Goal: Transaction & Acquisition: Purchase product/service

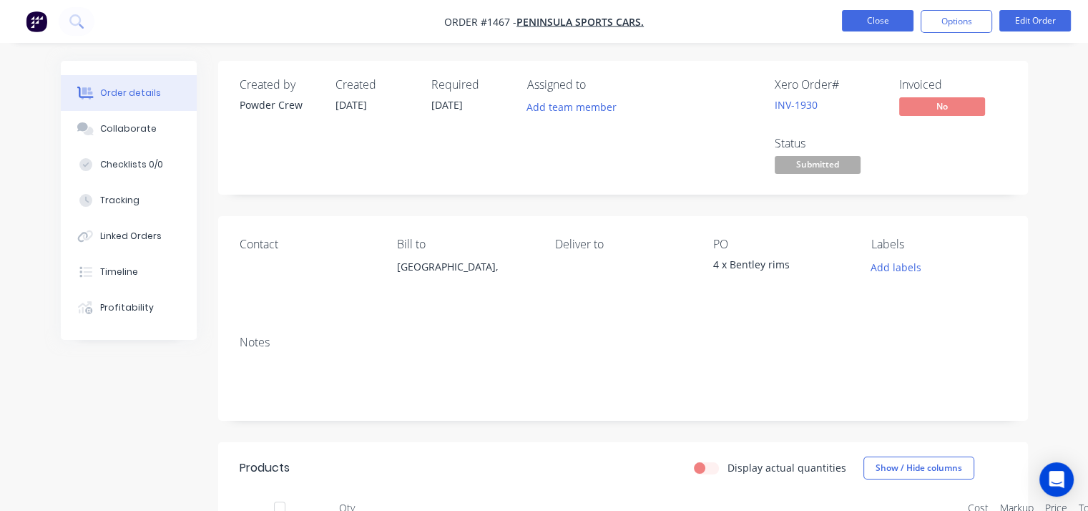
click at [857, 18] on button "Close" at bounding box center [878, 20] width 72 height 21
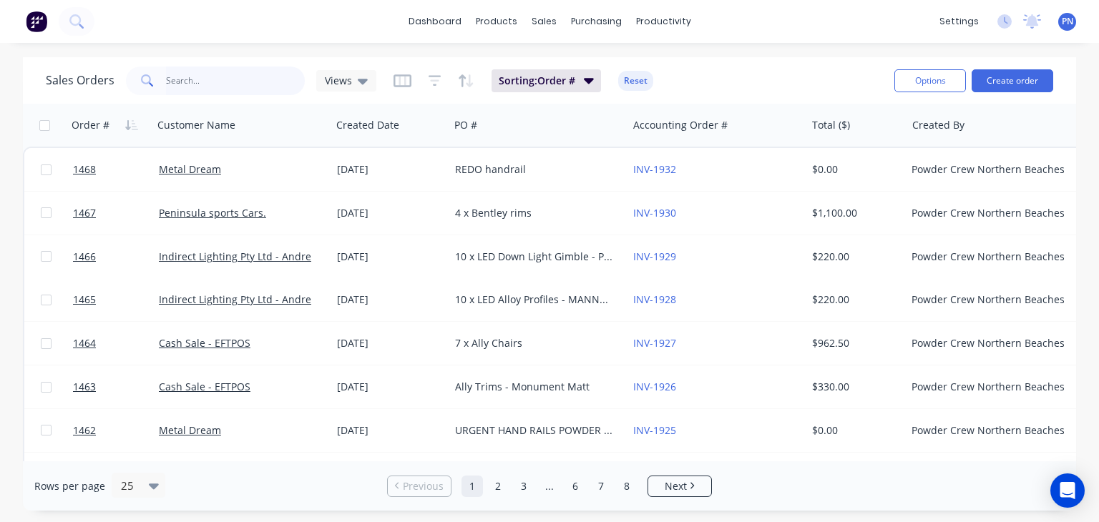
click at [270, 74] on input "text" at bounding box center [236, 81] width 140 height 29
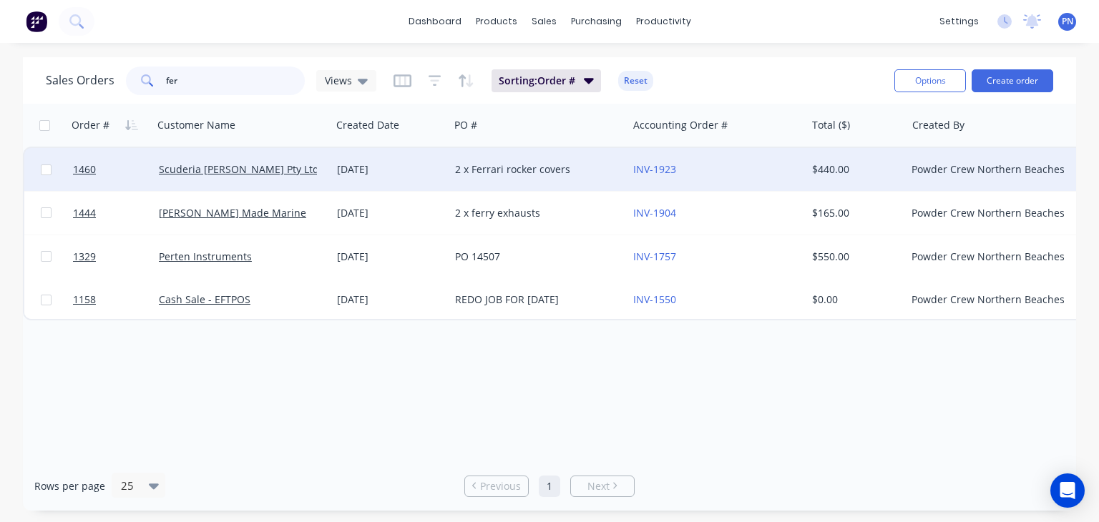
type input "fer"
click at [431, 165] on div "[DATE]" at bounding box center [390, 169] width 107 height 14
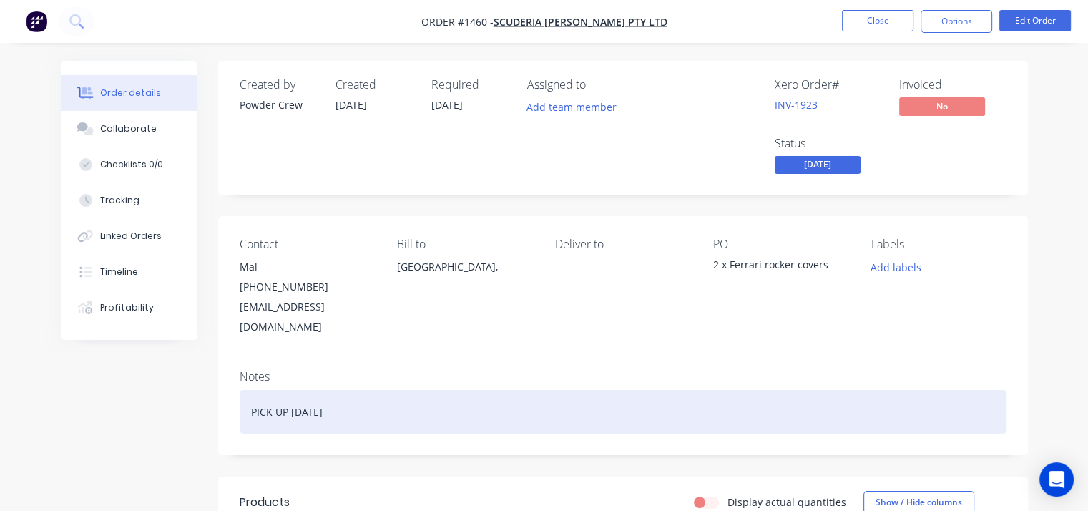
click at [376, 399] on div "PICK UP [DATE]" at bounding box center [623, 412] width 767 height 44
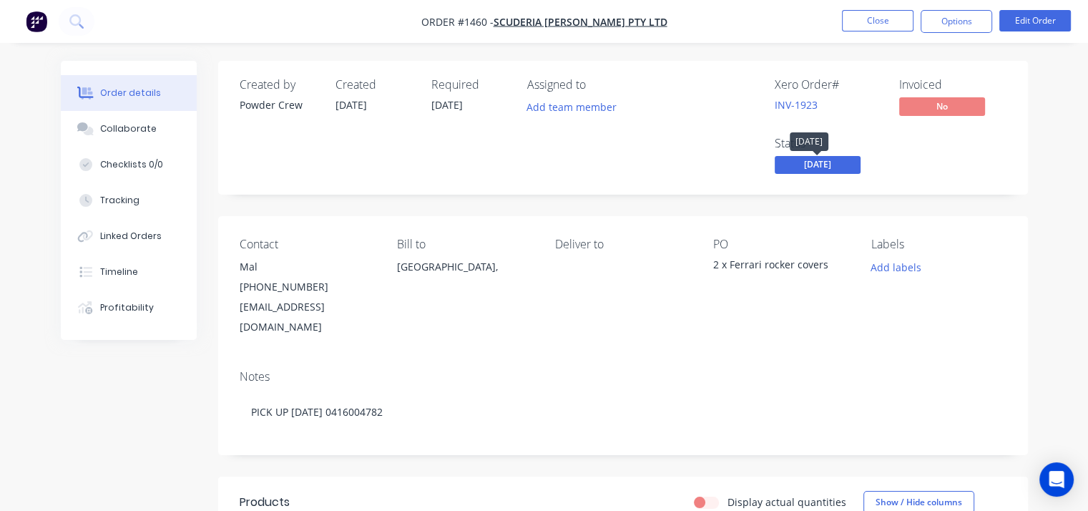
click at [816, 164] on span "[DATE]" at bounding box center [818, 165] width 86 height 18
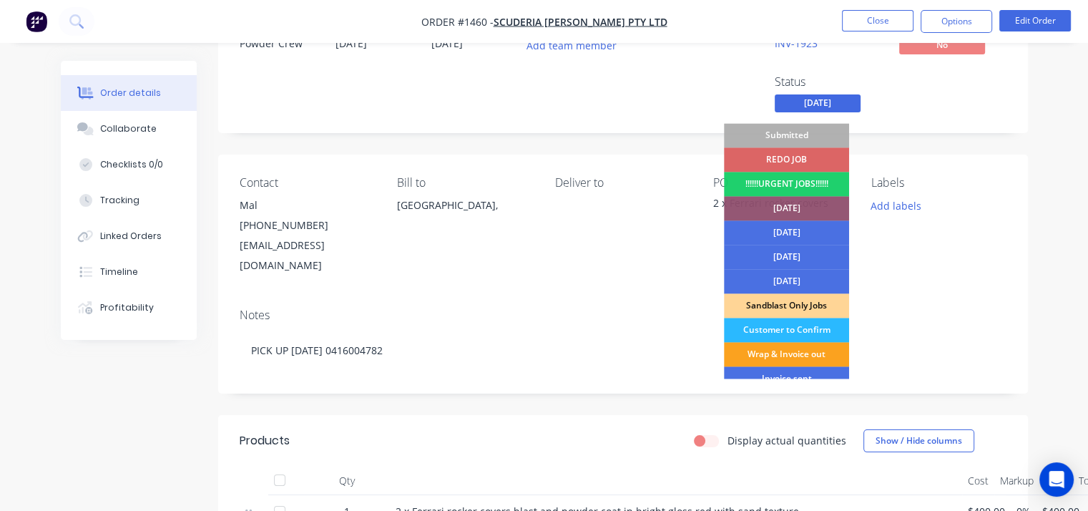
scroll to position [215, 0]
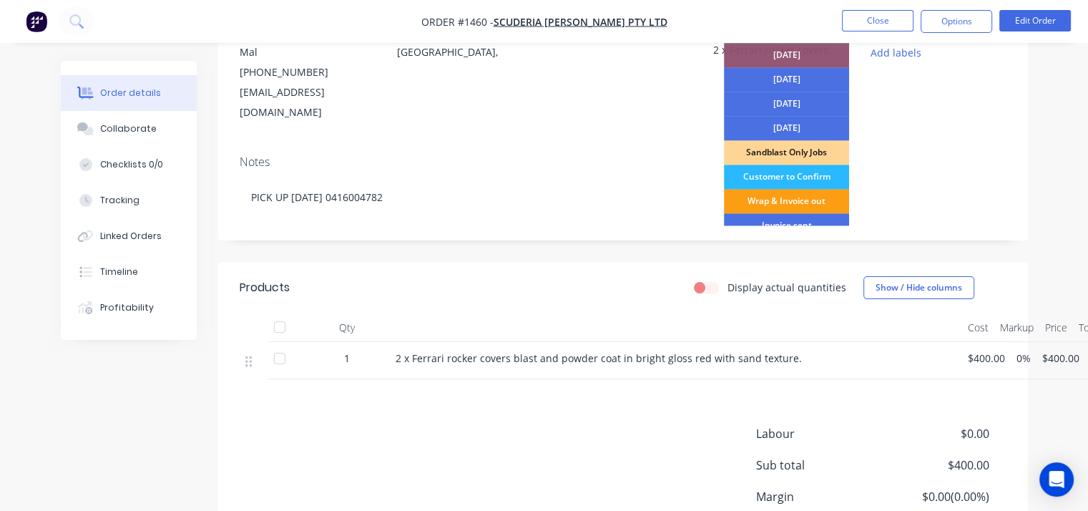
click at [784, 205] on div "Wrap & Invoice out" at bounding box center [786, 201] width 125 height 24
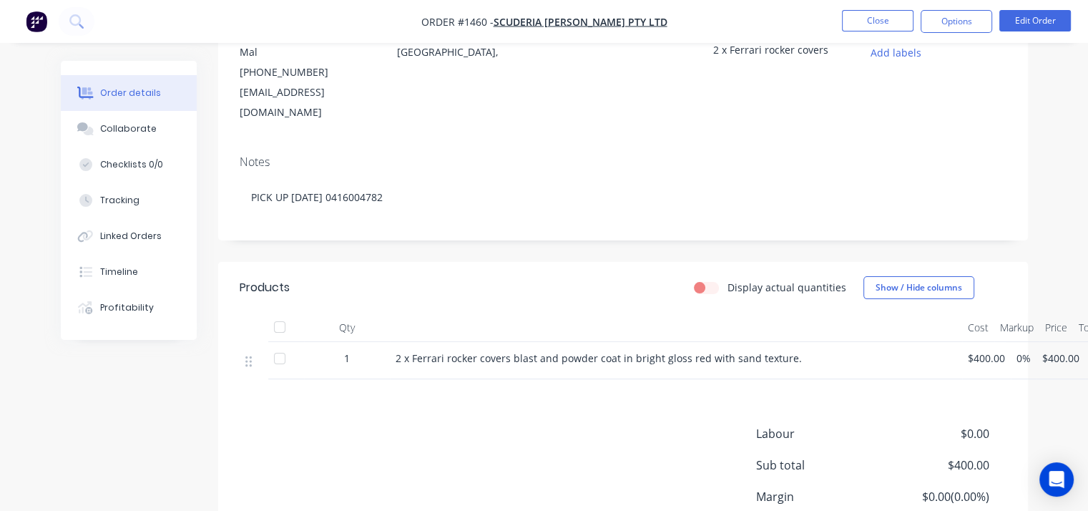
scroll to position [0, 0]
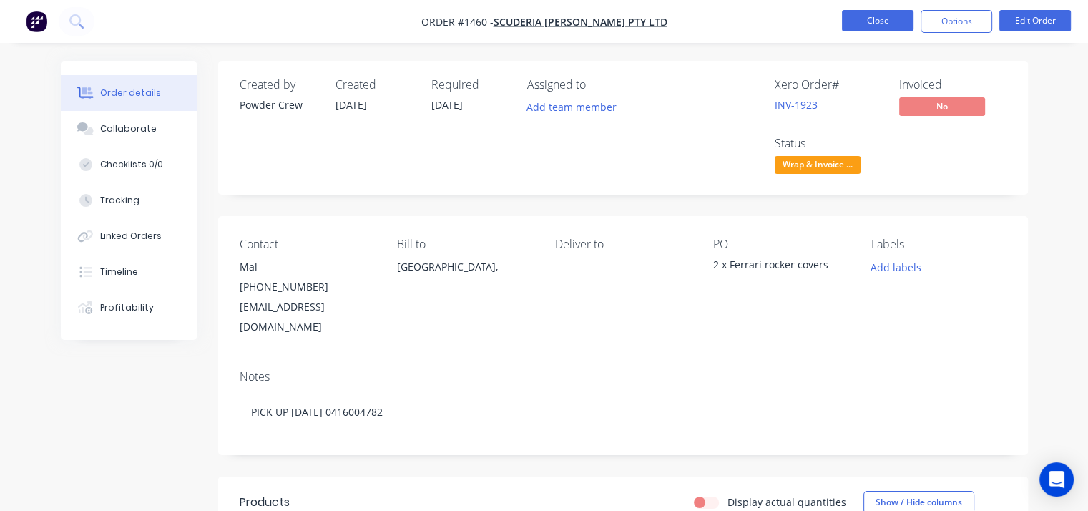
click at [866, 12] on button "Close" at bounding box center [878, 20] width 72 height 21
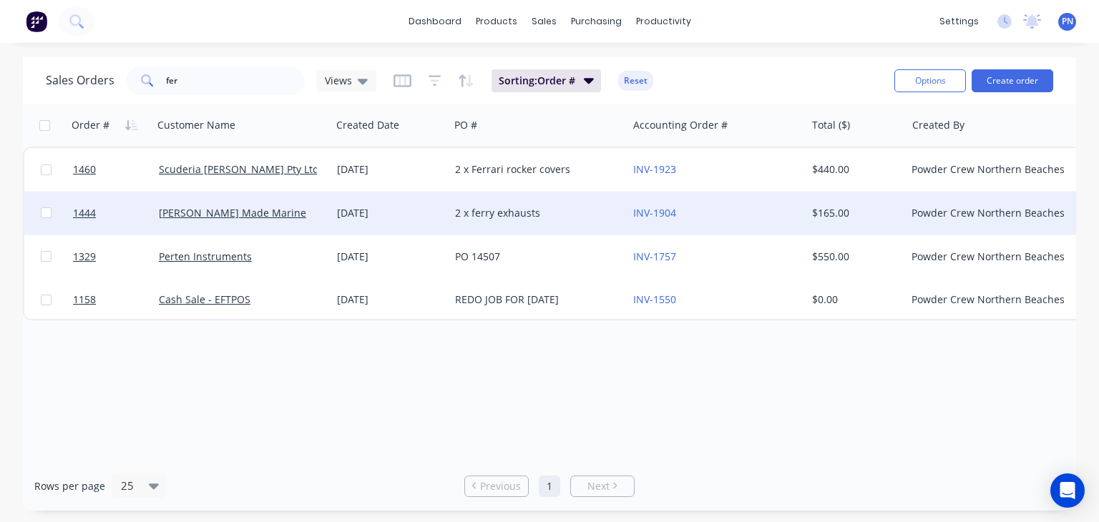
click at [275, 213] on div "[PERSON_NAME] Made Marine" at bounding box center [238, 213] width 159 height 14
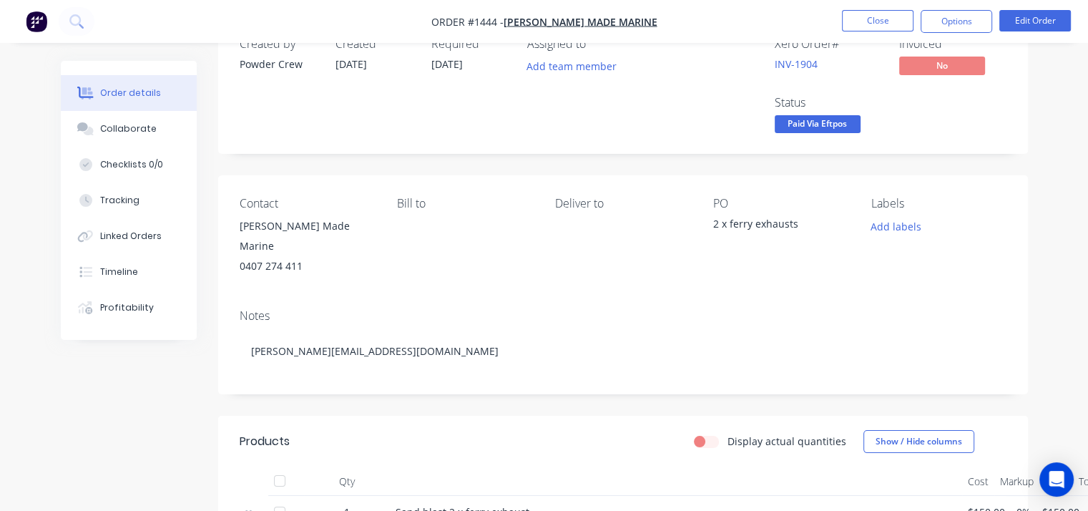
scroll to position [16, 0]
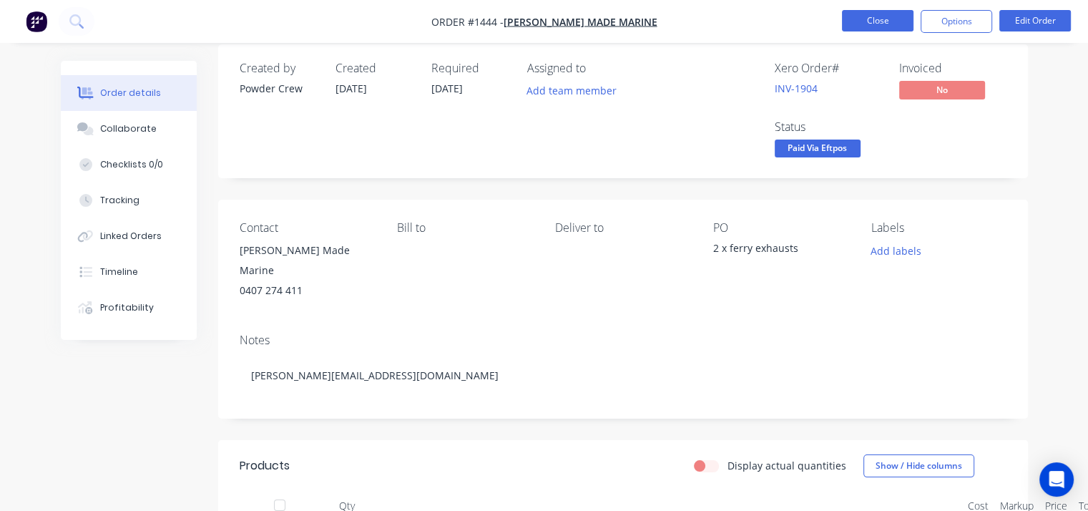
click at [886, 17] on button "Close" at bounding box center [878, 20] width 72 height 21
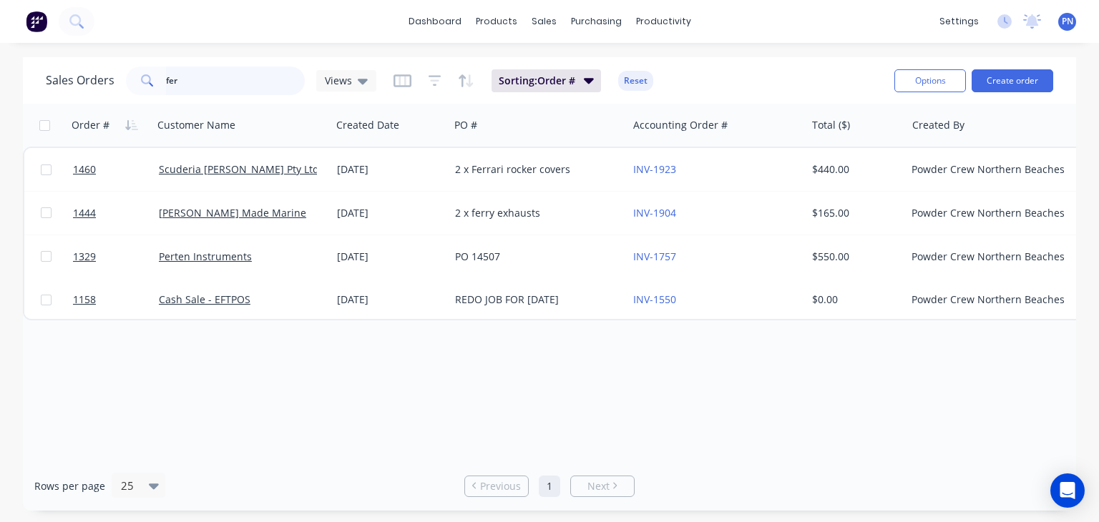
click at [232, 81] on input "fer" at bounding box center [236, 81] width 140 height 29
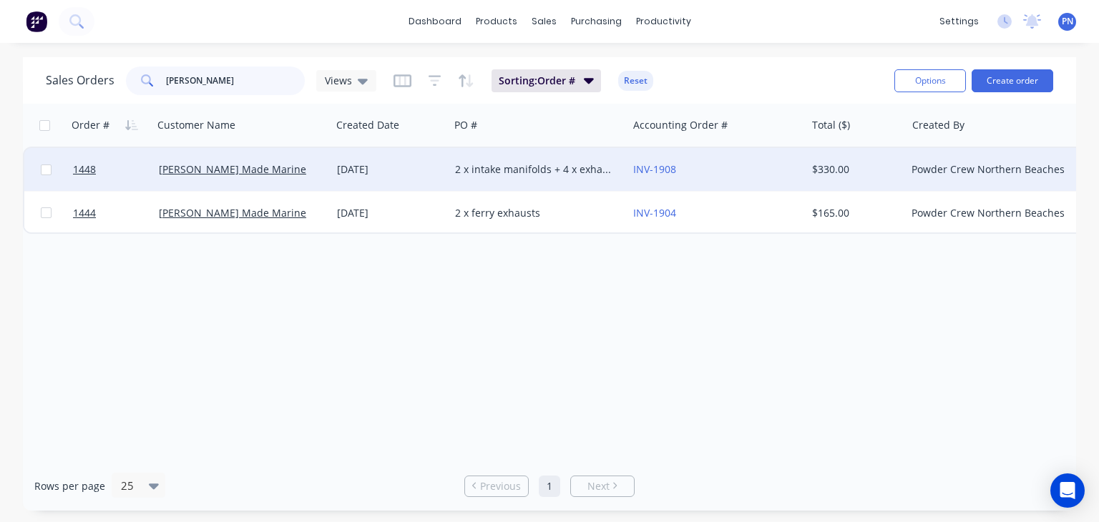
type input "[PERSON_NAME]"
click at [718, 162] on div "INV-1908" at bounding box center [712, 169] width 159 height 14
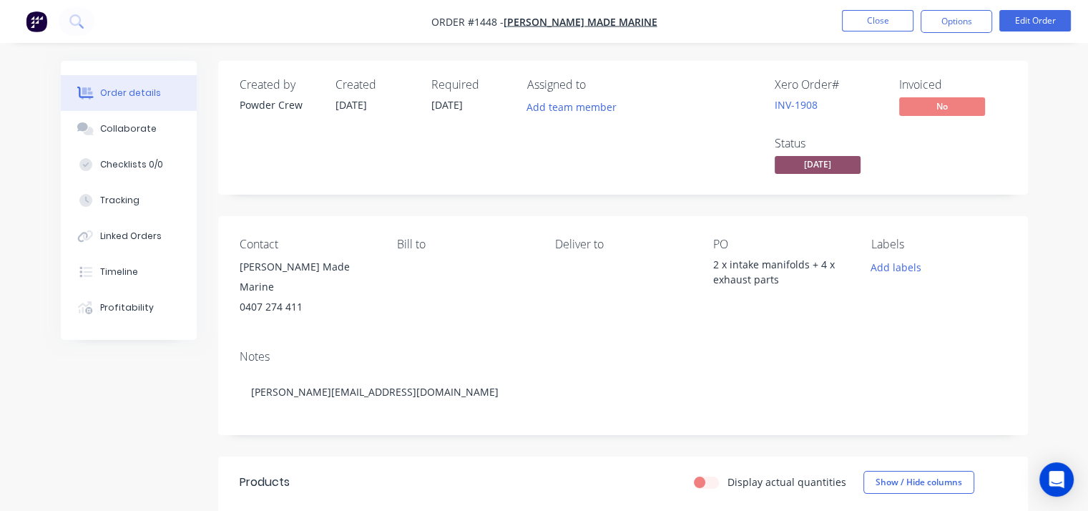
click at [835, 161] on span "[DATE]" at bounding box center [818, 165] width 86 height 18
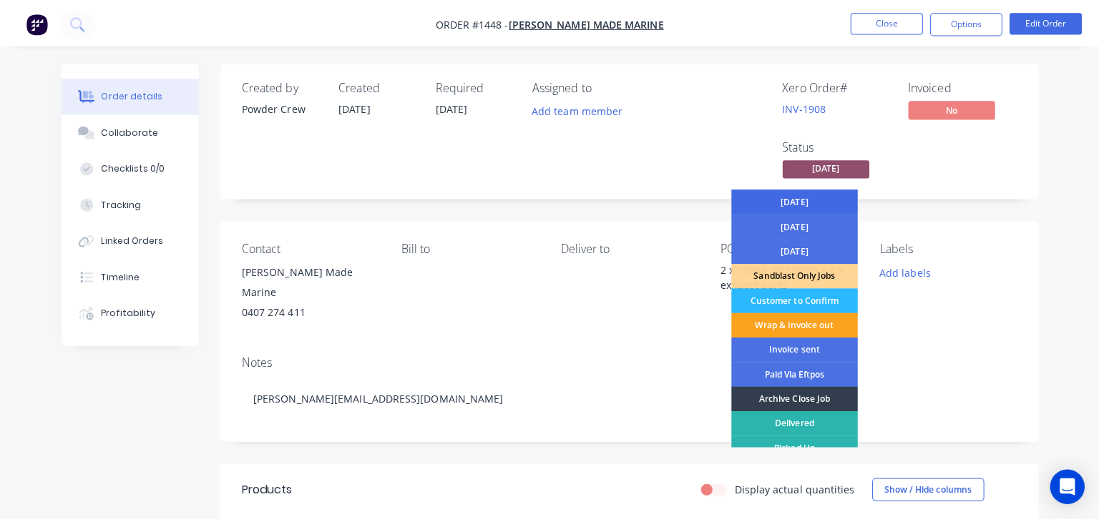
scroll to position [104, 0]
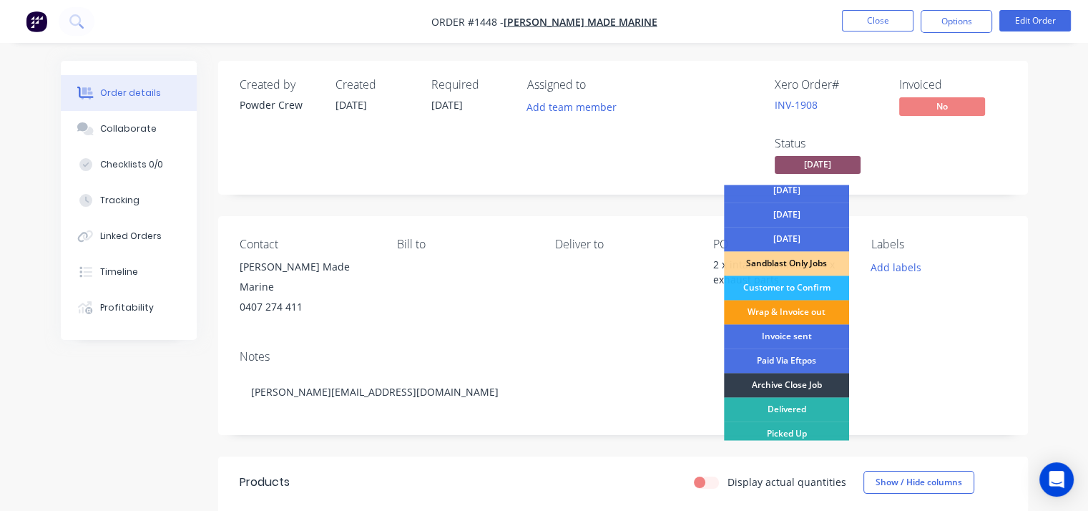
click at [805, 311] on div "Wrap & Invoice out" at bounding box center [786, 312] width 125 height 24
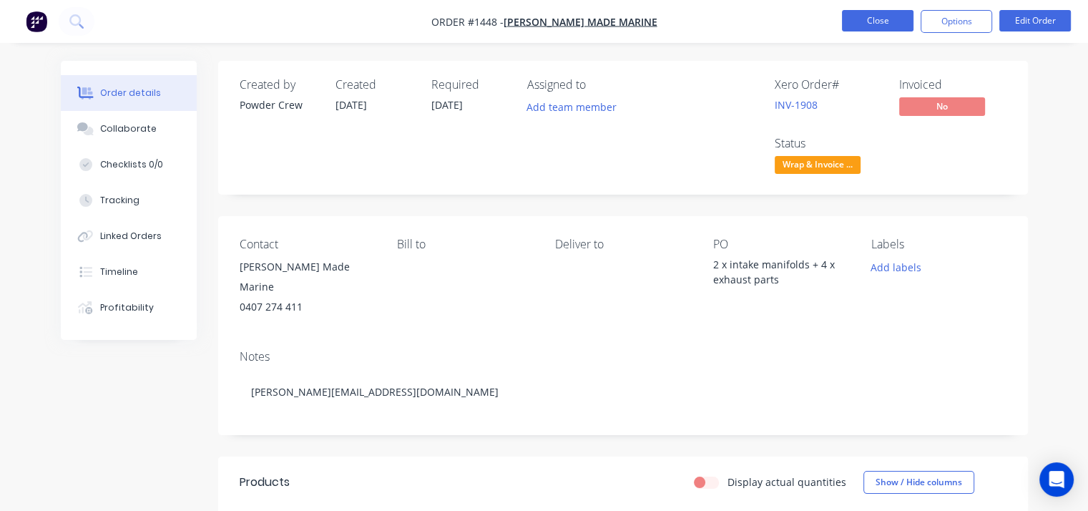
click at [868, 30] on button "Close" at bounding box center [878, 20] width 72 height 21
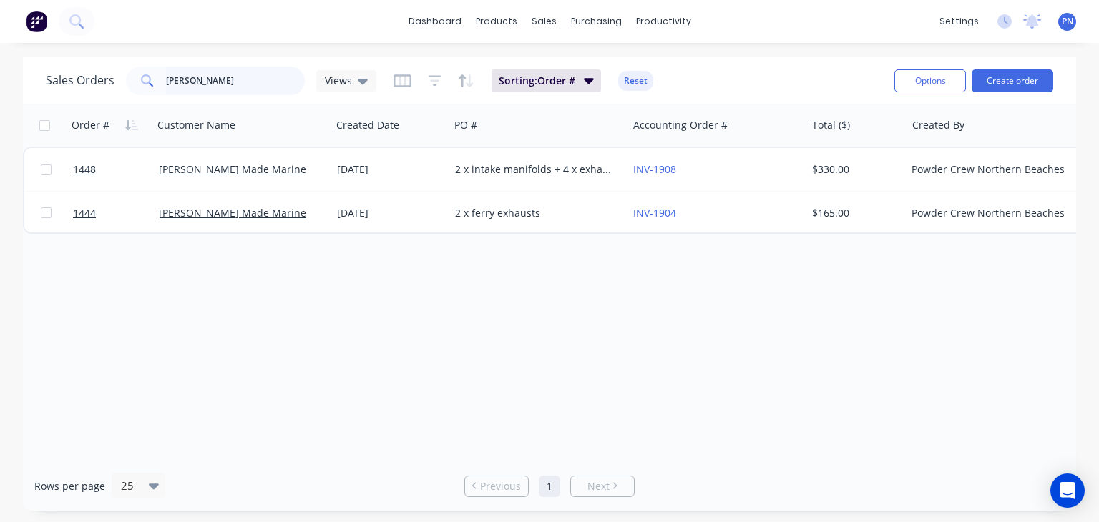
click at [184, 84] on input "[PERSON_NAME]" at bounding box center [236, 81] width 140 height 29
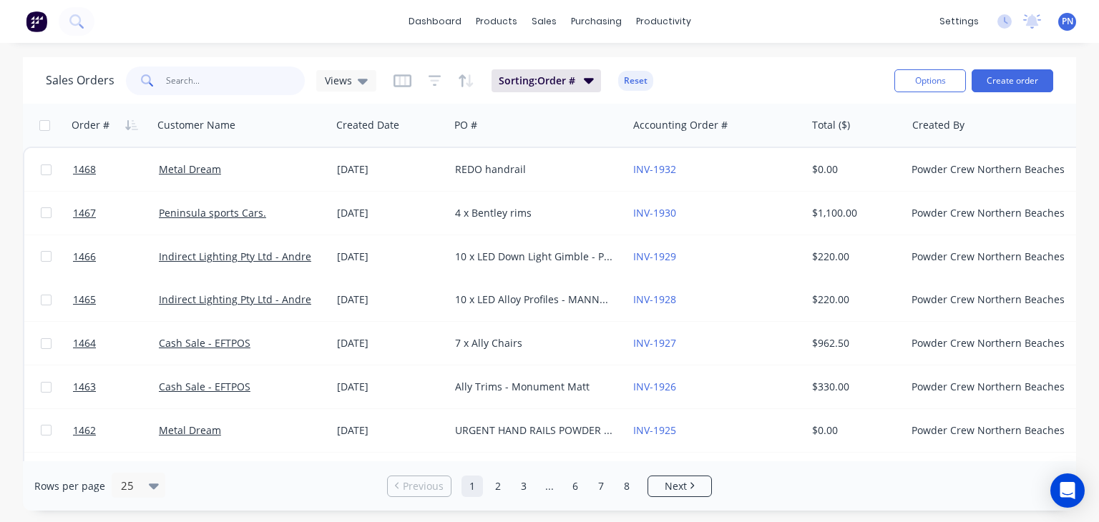
click at [202, 77] on input "text" at bounding box center [236, 81] width 140 height 29
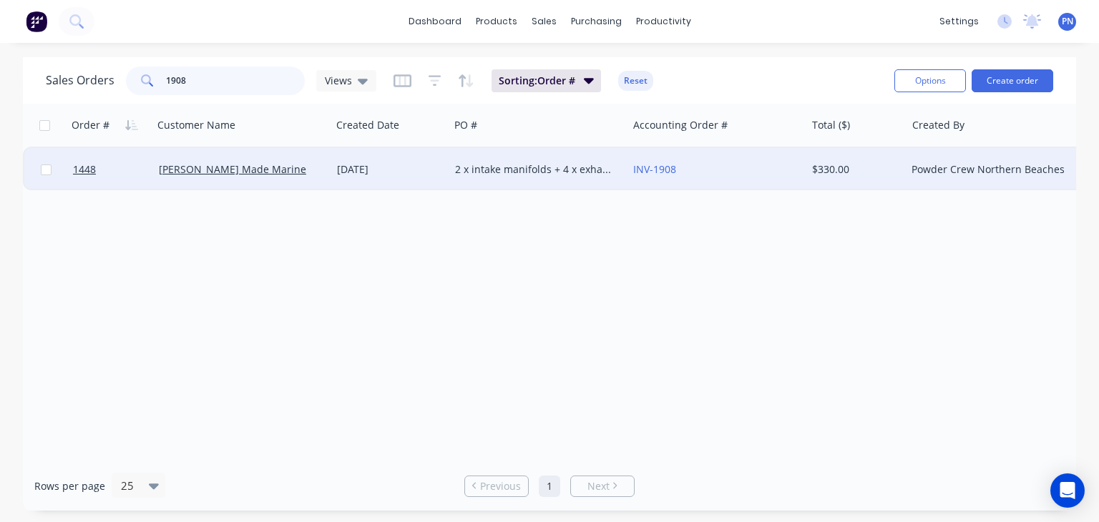
type input "1908"
click at [310, 178] on div "[PERSON_NAME] Made Marine" at bounding box center [242, 169] width 178 height 43
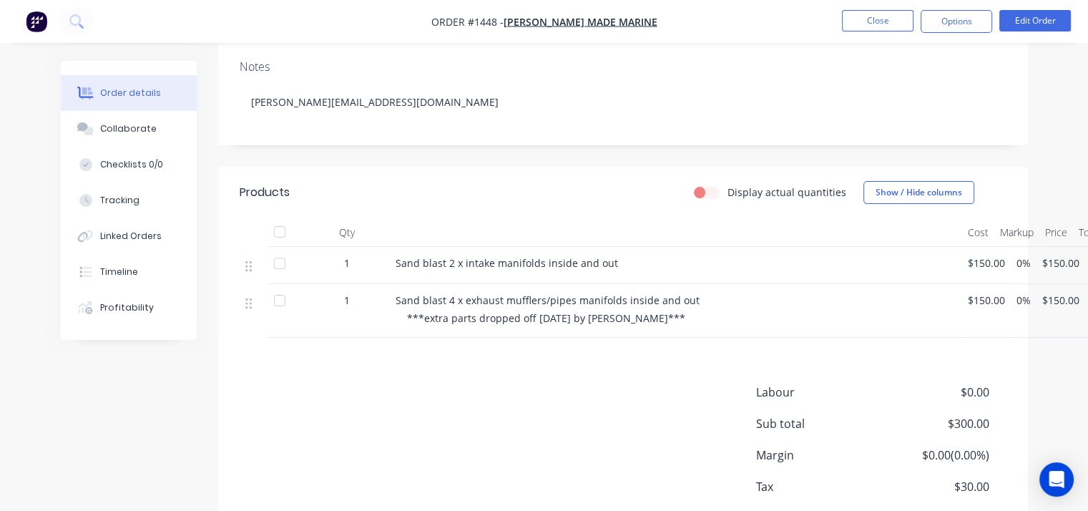
scroll to position [356, 0]
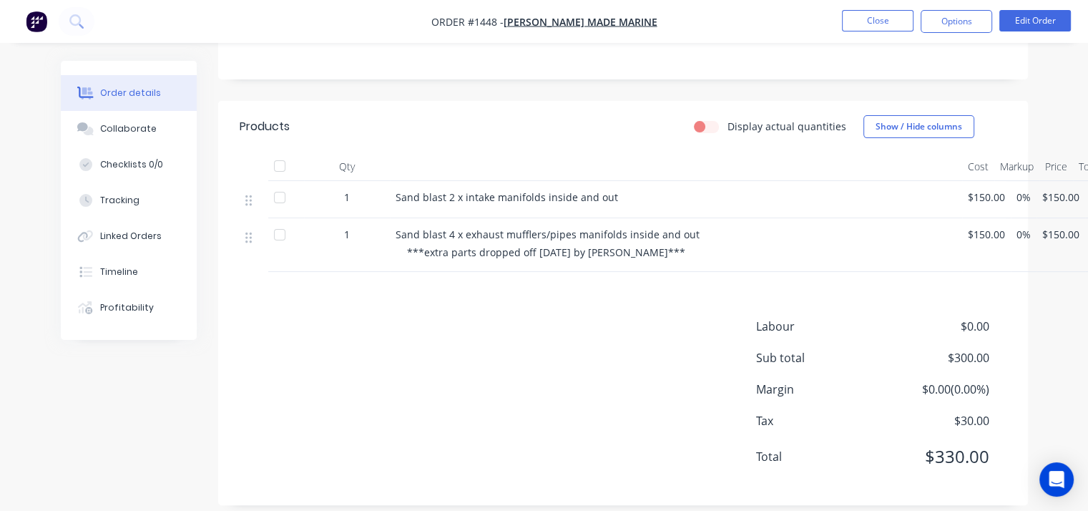
click at [650, 397] on div "Labour $0.00 Sub total $300.00 Margin $0.00 ( 0.00 %) Tax $30.00 Total $330.00" at bounding box center [623, 401] width 767 height 166
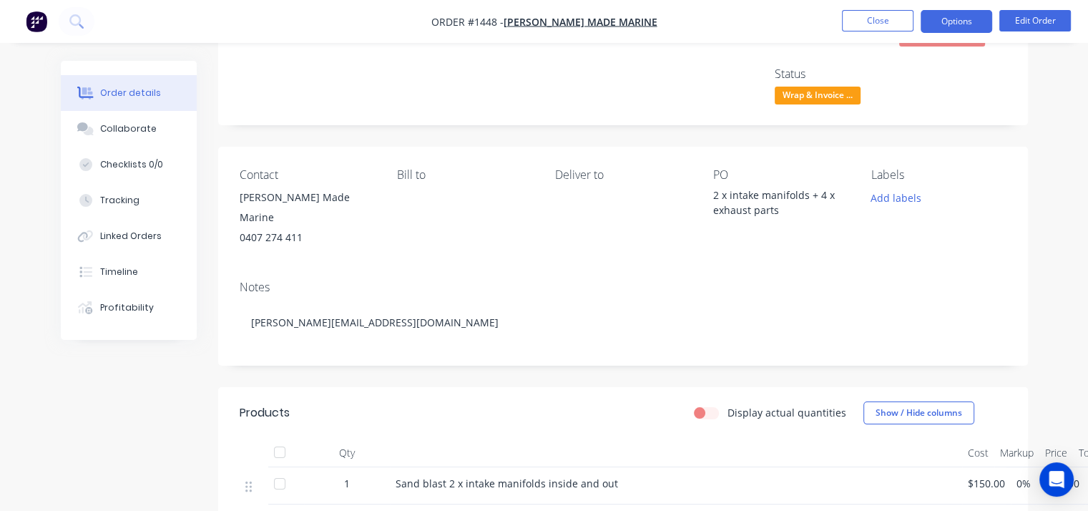
click at [955, 20] on button "Options" at bounding box center [957, 21] width 72 height 23
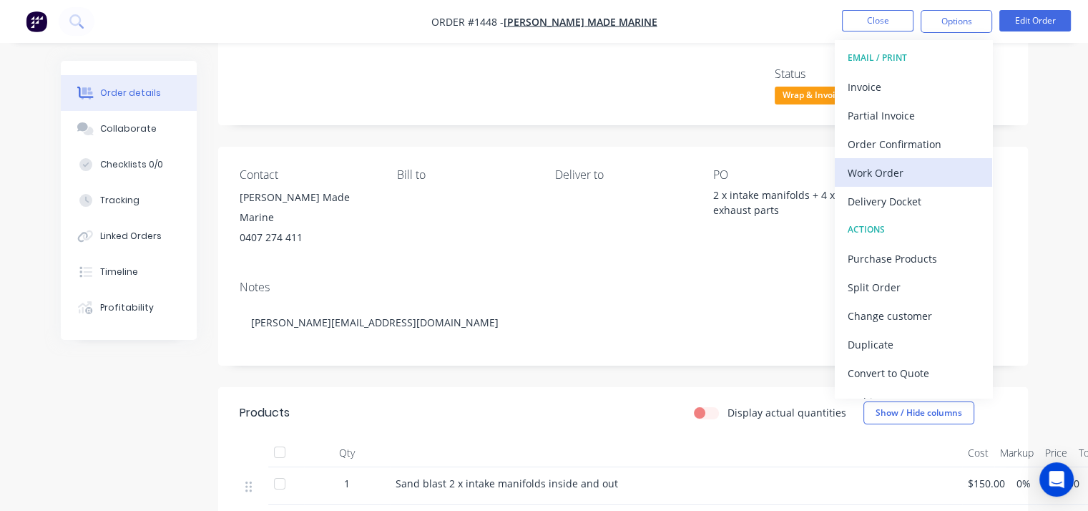
click at [886, 168] on div "Work Order" at bounding box center [914, 172] width 132 height 21
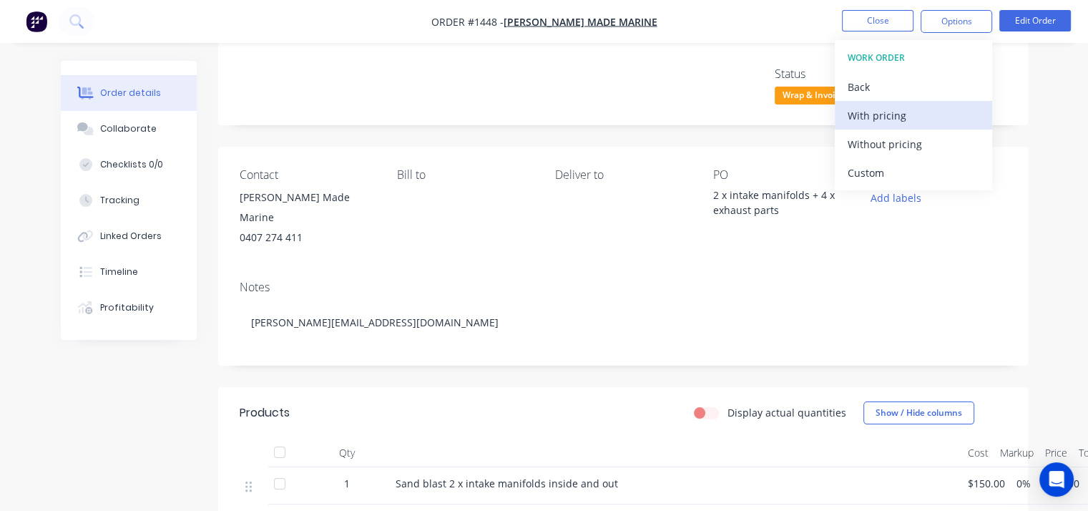
click at [897, 117] on div "With pricing" at bounding box center [914, 115] width 132 height 21
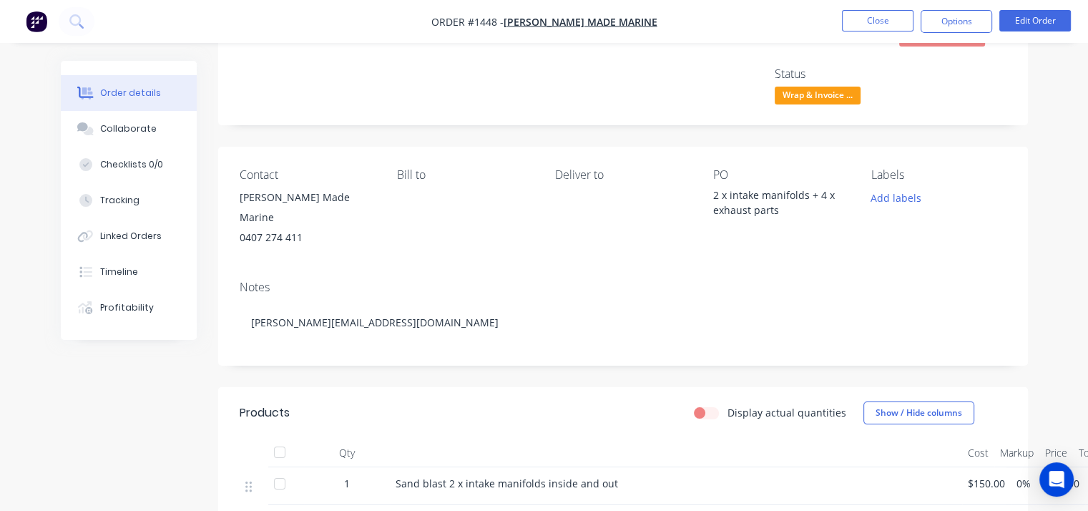
click at [799, 89] on span "Wrap & Invoice ..." at bounding box center [818, 96] width 86 height 18
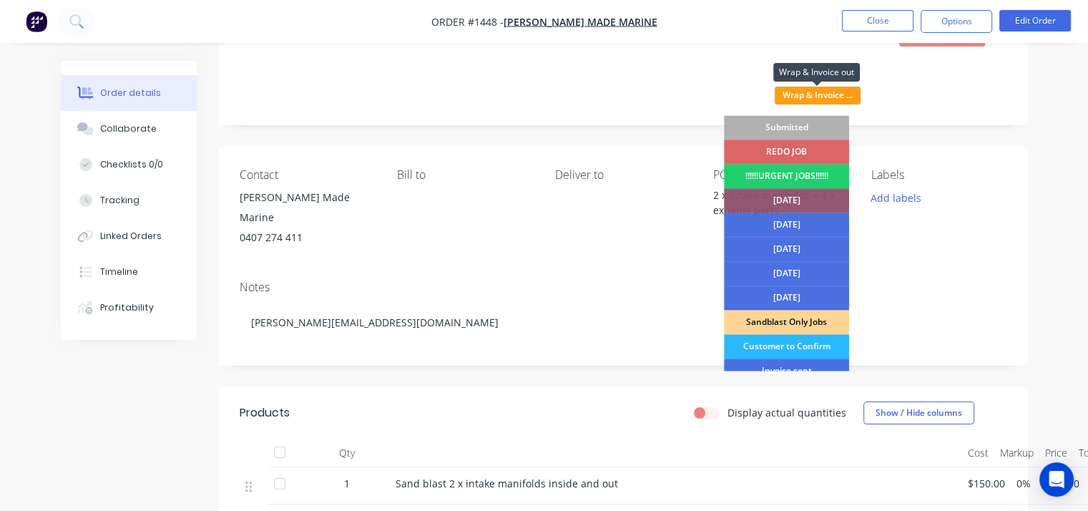
click at [799, 92] on span "Wrap & Invoice ..." at bounding box center [818, 96] width 86 height 18
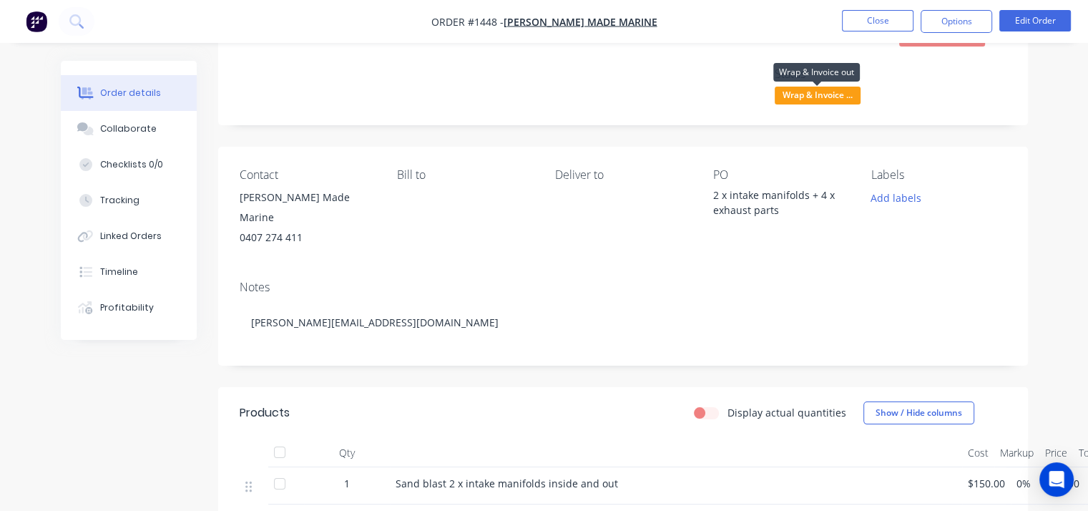
click at [799, 92] on span "Wrap & Invoice ..." at bounding box center [818, 96] width 86 height 18
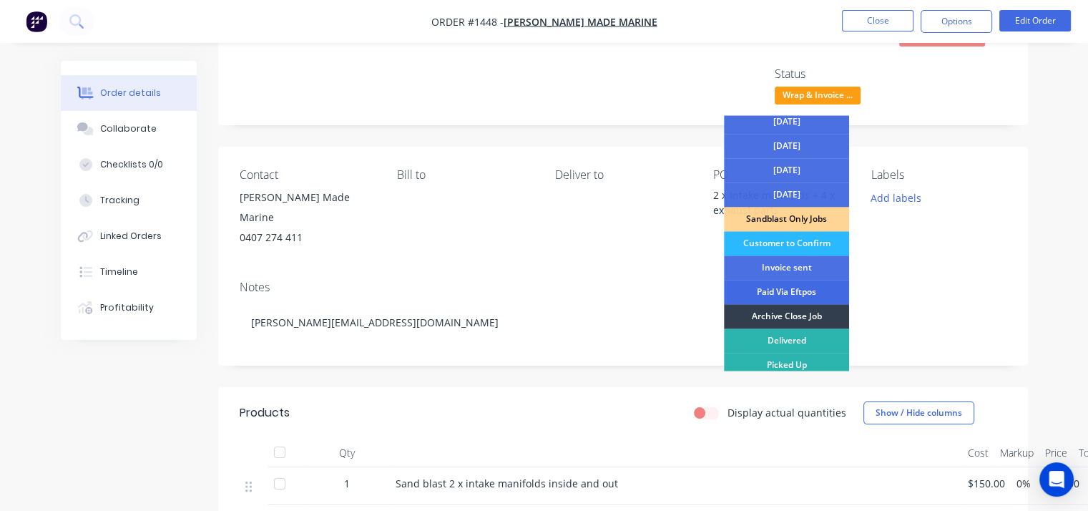
scroll to position [104, 0]
click at [793, 290] on div "Paid Via Eftpos" at bounding box center [786, 291] width 125 height 24
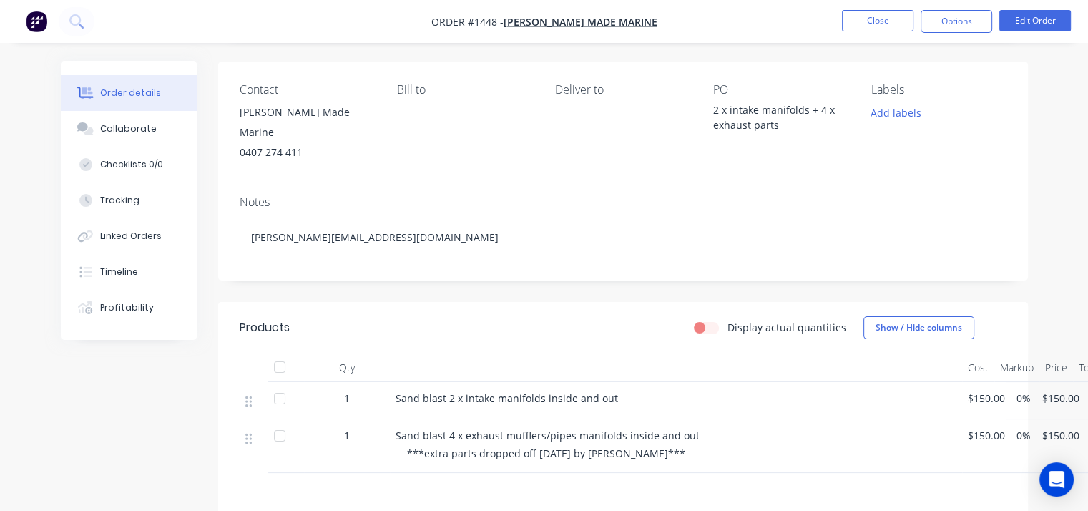
scroll to position [141, 0]
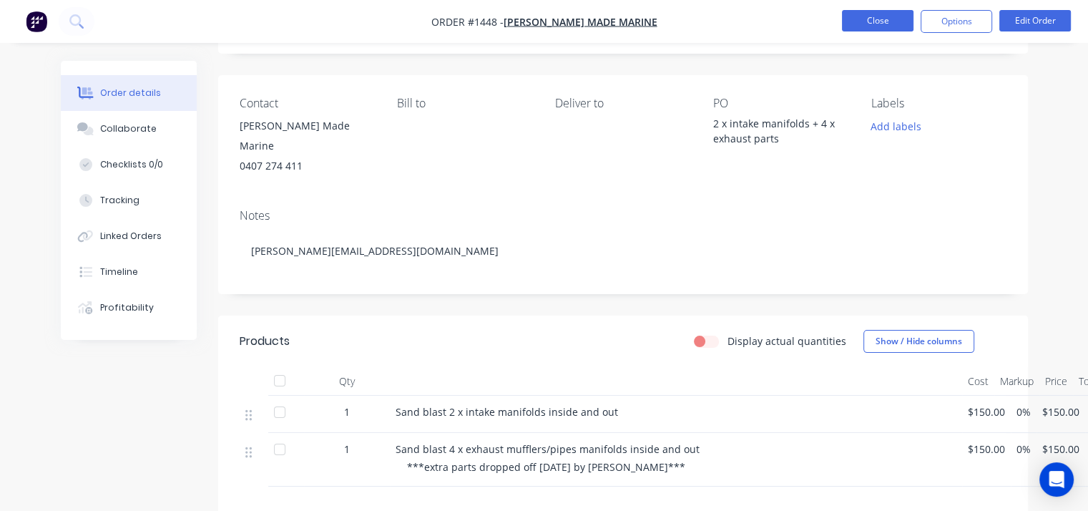
click at [871, 21] on button "Close" at bounding box center [878, 20] width 72 height 21
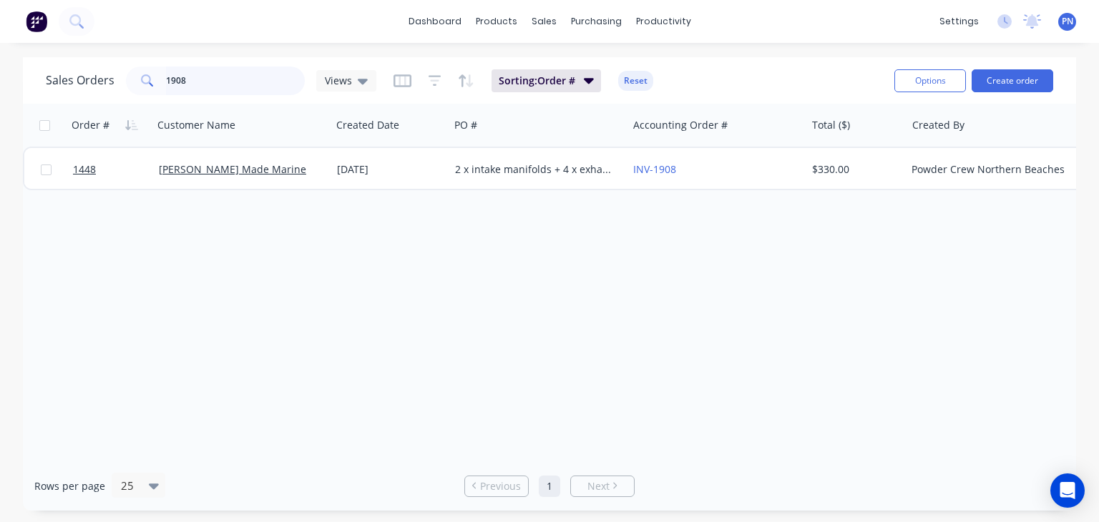
click at [230, 74] on input "1908" at bounding box center [236, 81] width 140 height 29
type input "st"
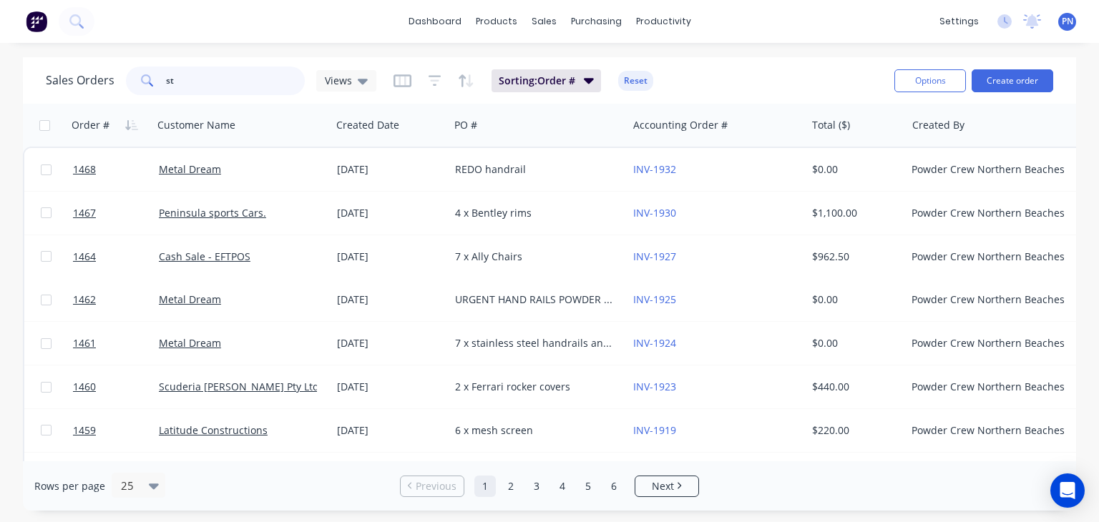
click at [218, 81] on input "st" at bounding box center [236, 81] width 140 height 29
drag, startPoint x: 185, startPoint y: 81, endPoint x: 143, endPoint y: 77, distance: 41.7
click at [146, 77] on div "st" at bounding box center [215, 81] width 179 height 29
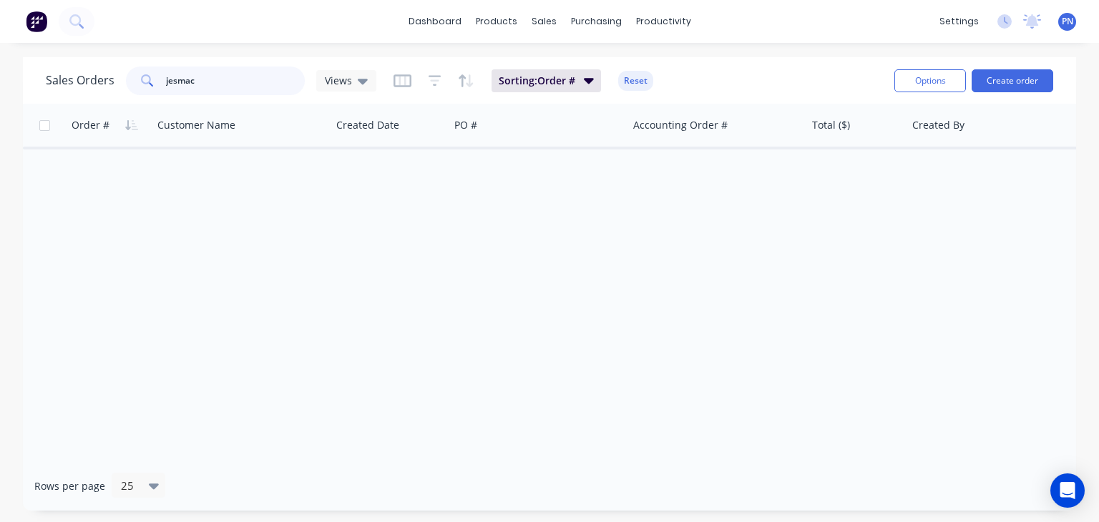
type input "jesmac"
click at [1007, 84] on button "Create order" at bounding box center [1013, 80] width 82 height 23
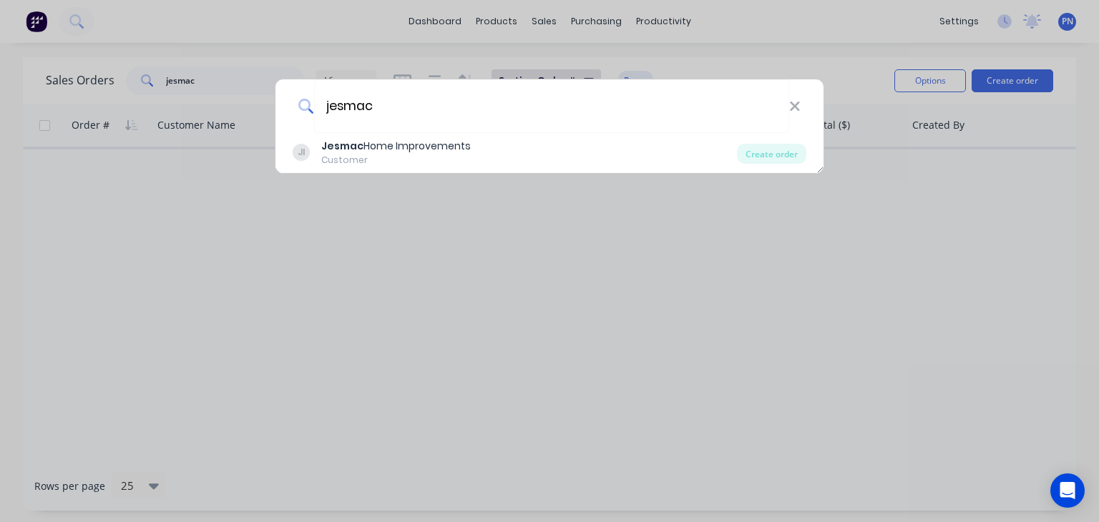
drag, startPoint x: 385, startPoint y: 110, endPoint x: 252, endPoint y: 115, distance: 133.2
click at [252, 115] on div "jesmac JI Jesmac Home Improvements Customer Create order" at bounding box center [549, 261] width 1099 height 522
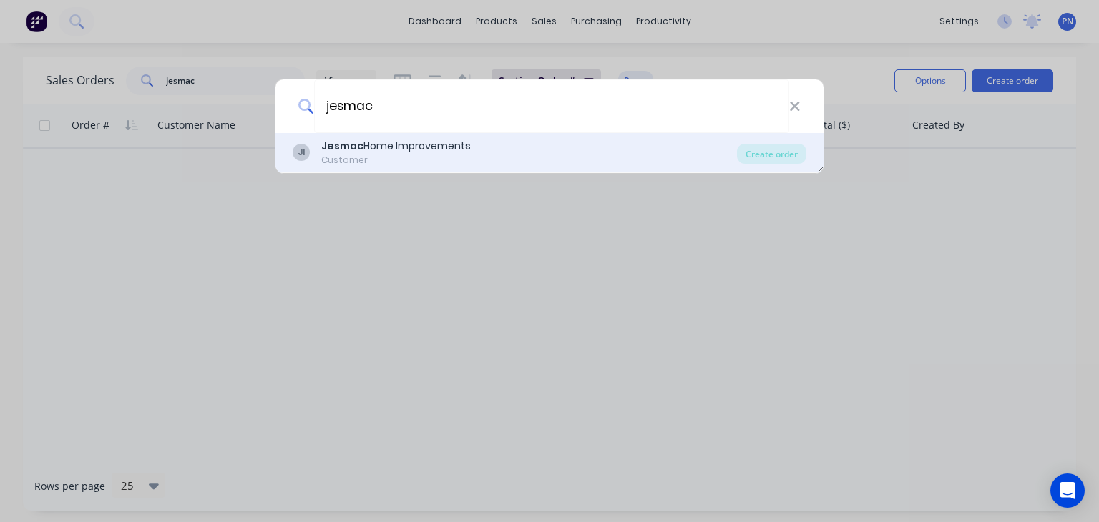
type input "jesmac"
click at [338, 145] on b "Jesmac" at bounding box center [342, 146] width 42 height 14
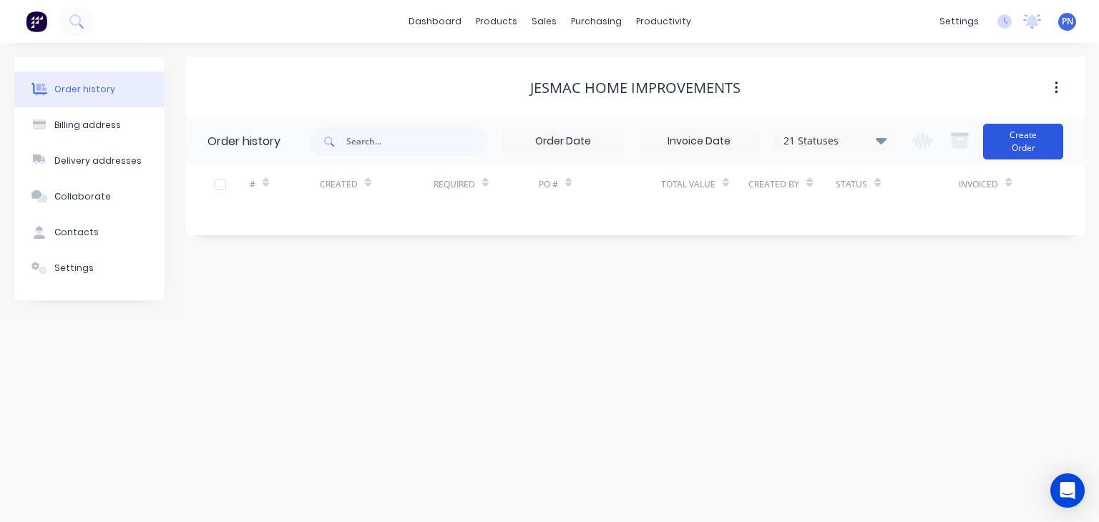
click at [1022, 138] on button "Create Order" at bounding box center [1023, 142] width 80 height 36
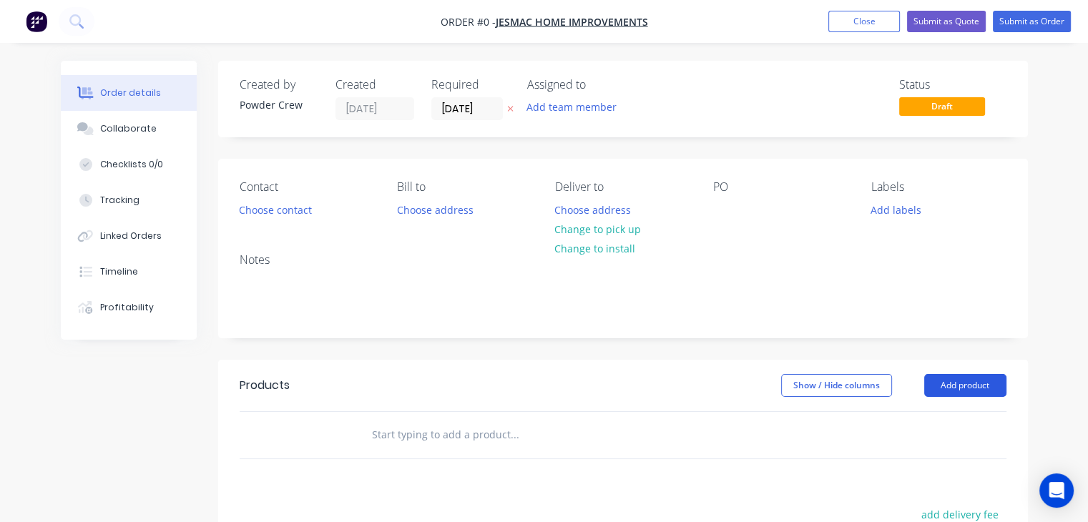
click at [944, 387] on button "Add product" at bounding box center [965, 385] width 82 height 23
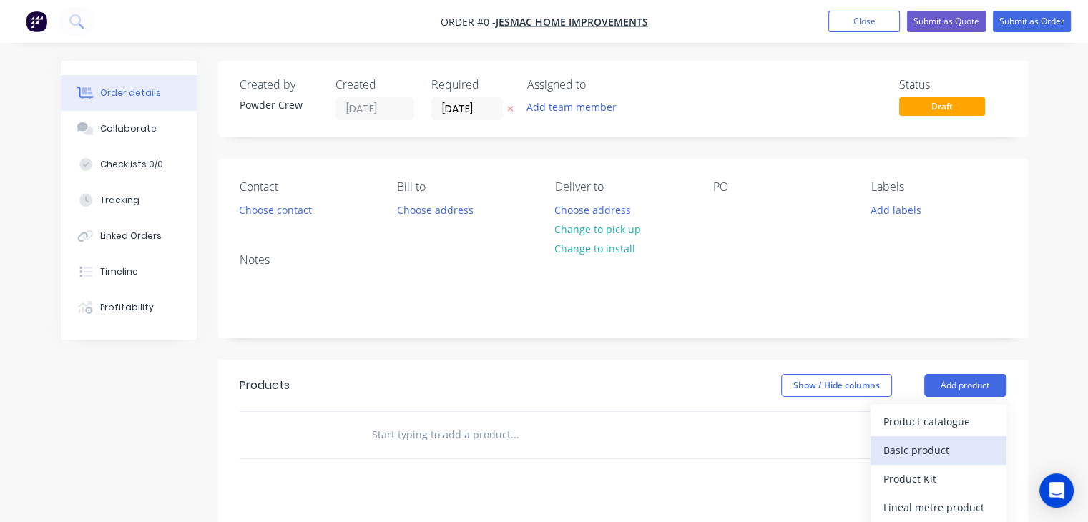
click at [929, 449] on div "Basic product" at bounding box center [939, 450] width 110 height 21
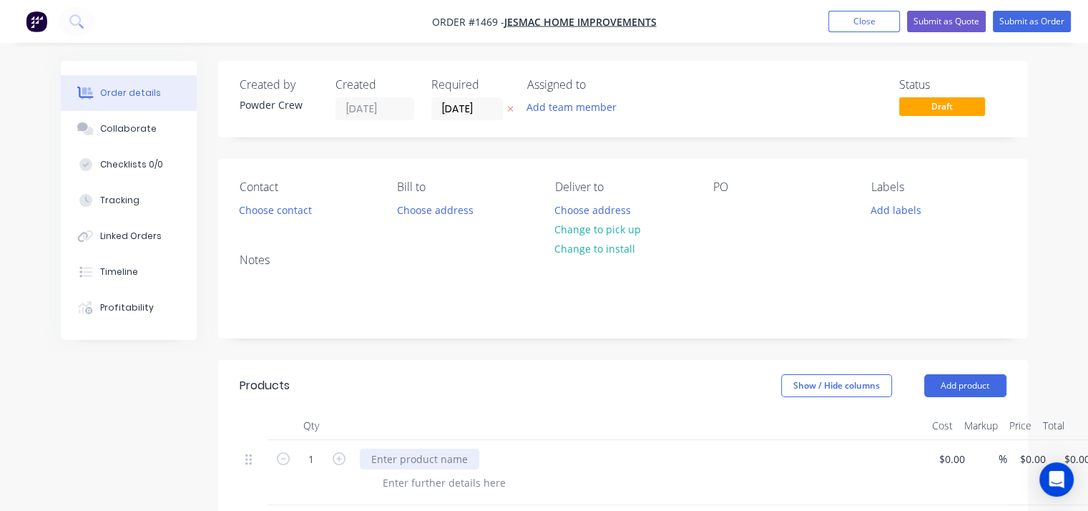
click at [394, 454] on div at bounding box center [419, 459] width 119 height 21
click at [954, 456] on div "1 6 x Aluminium Brackets/frames - Powder Coat - DEEP OCEAN/MOUNTAIN BLUE % $0.0…" at bounding box center [623, 472] width 767 height 65
type input "$250.00"
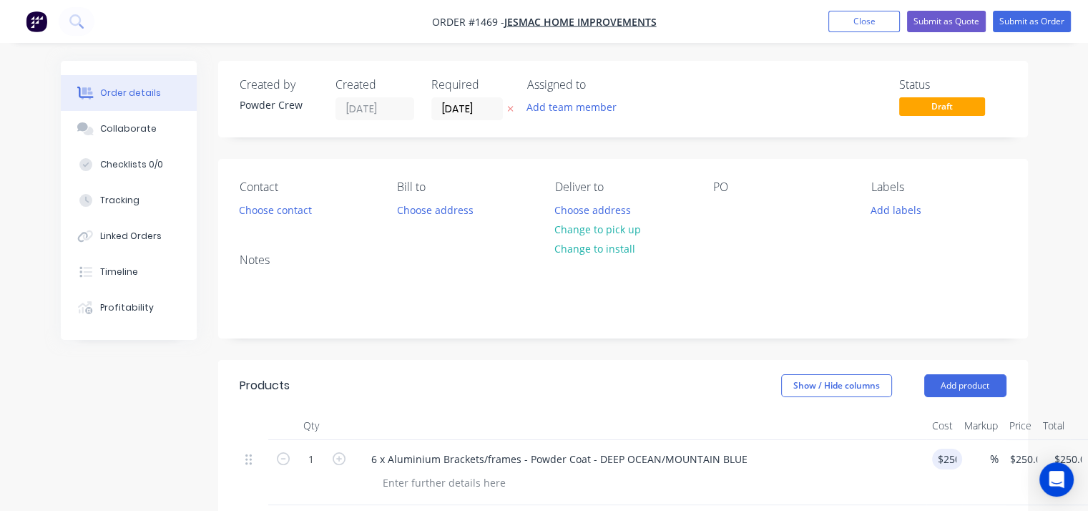
click at [745, 264] on div "Notes" at bounding box center [623, 260] width 767 height 14
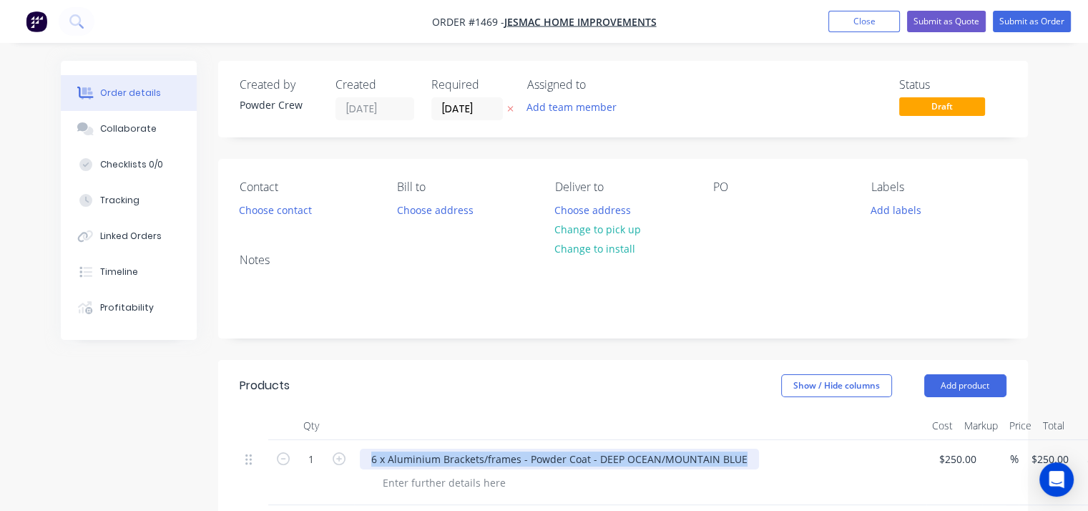
drag, startPoint x: 737, startPoint y: 459, endPoint x: 359, endPoint y: 464, distance: 377.8
click at [360, 464] on div "6 x Aluminium Brackets/frames - Powder Coat - DEEP OCEAN/MOUNTAIN BLUE" at bounding box center [559, 459] width 399 height 21
copy div "6 x Aluminium Brackets/frames - Powder Coat - DEEP OCEAN/MOUNTAIN BLUE"
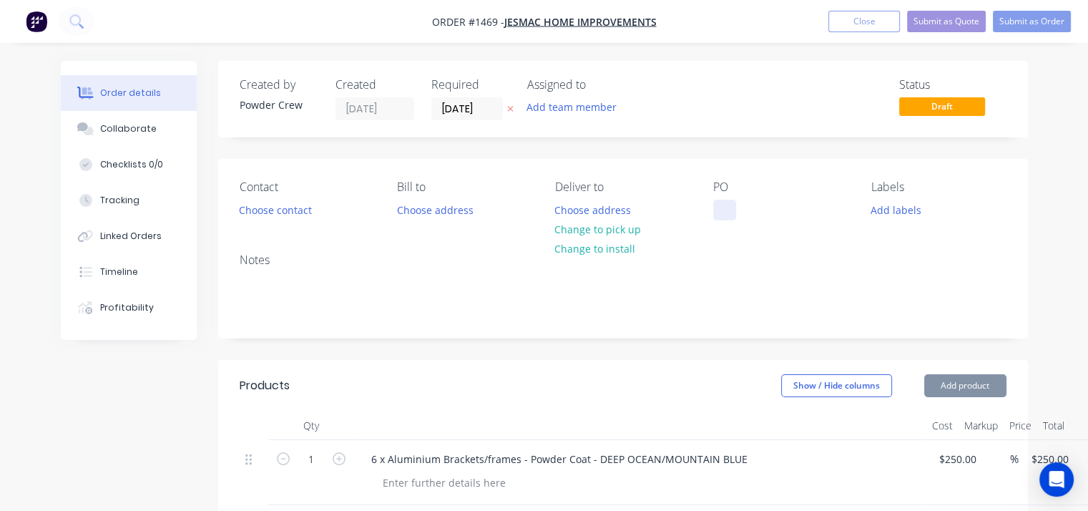
click at [730, 207] on div at bounding box center [724, 210] width 23 height 21
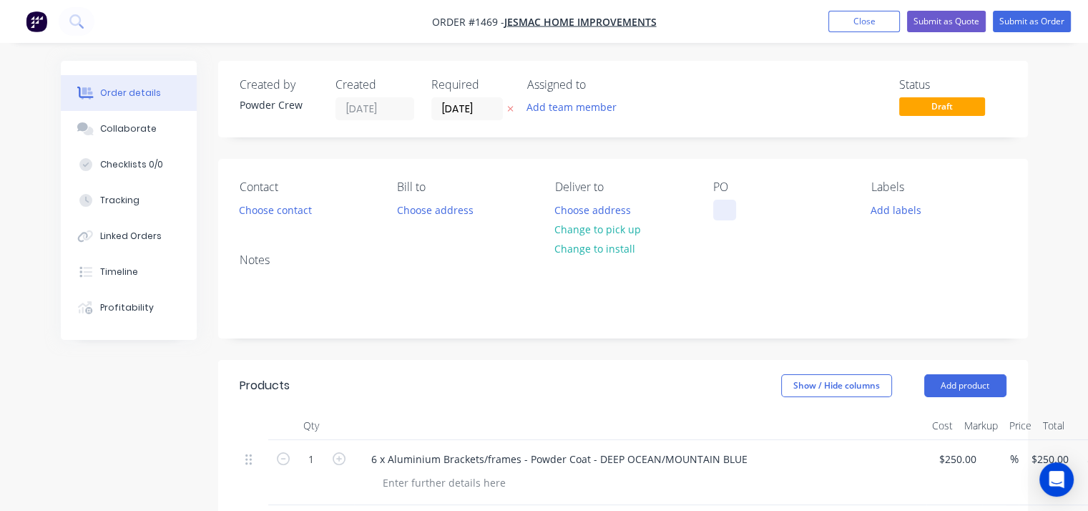
paste div
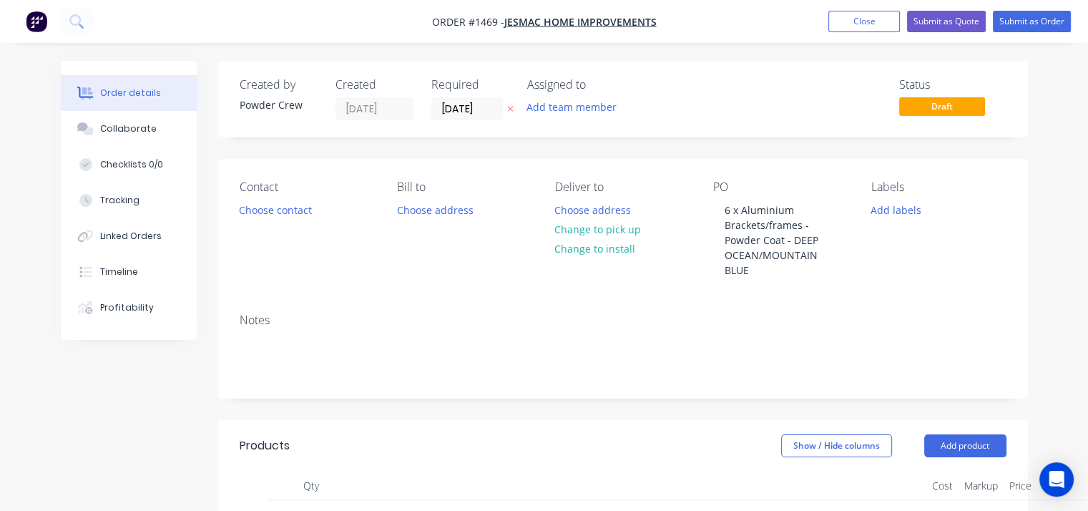
click at [582, 306] on div "Notes" at bounding box center [623, 350] width 810 height 96
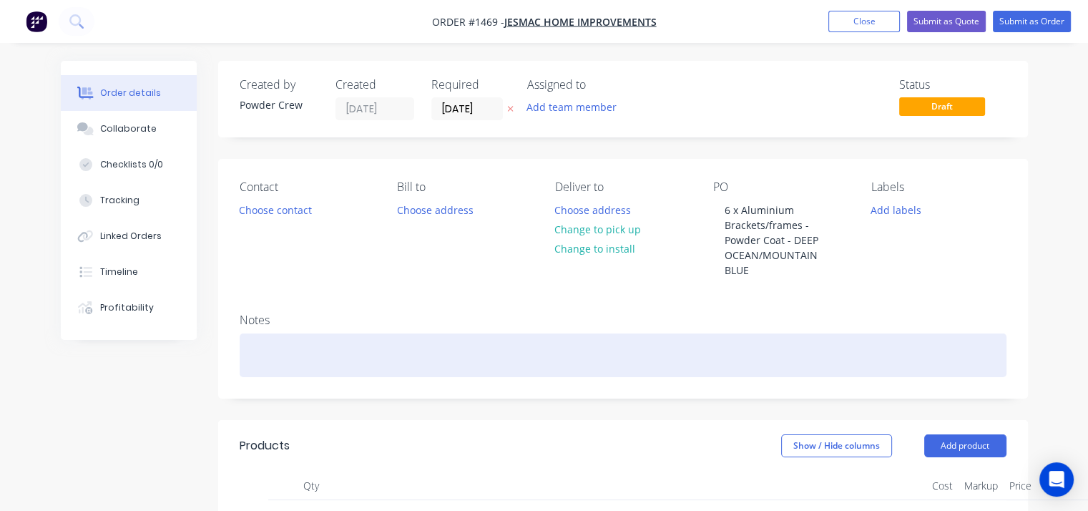
click at [285, 347] on div at bounding box center [623, 355] width 767 height 44
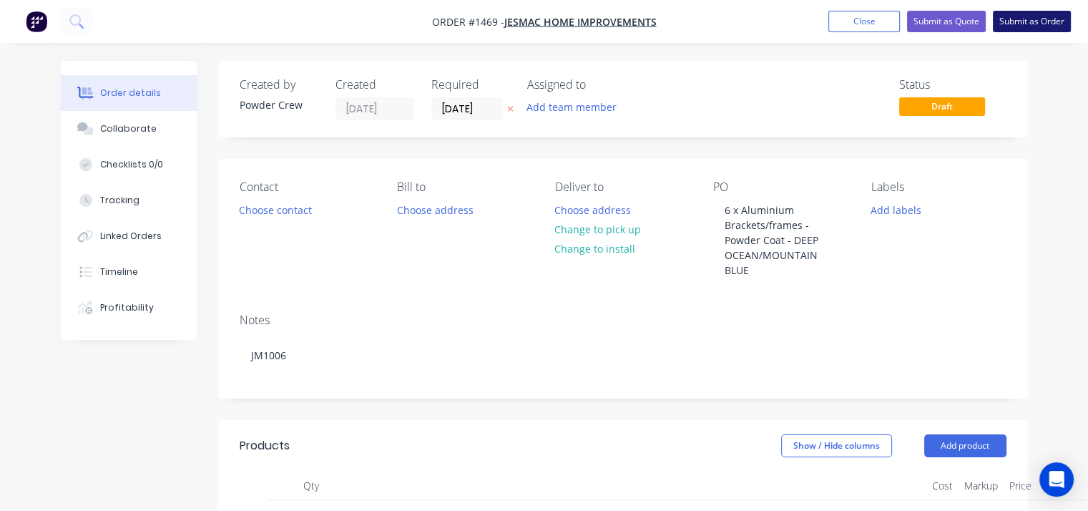
click at [1035, 15] on button "Submit as Order" at bounding box center [1032, 21] width 78 height 21
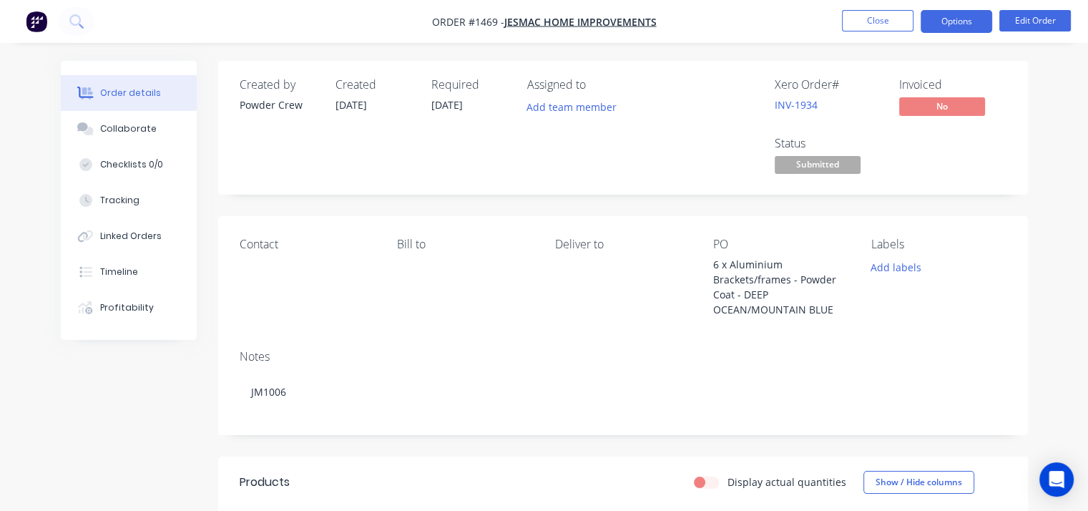
click at [949, 26] on button "Options" at bounding box center [957, 21] width 72 height 23
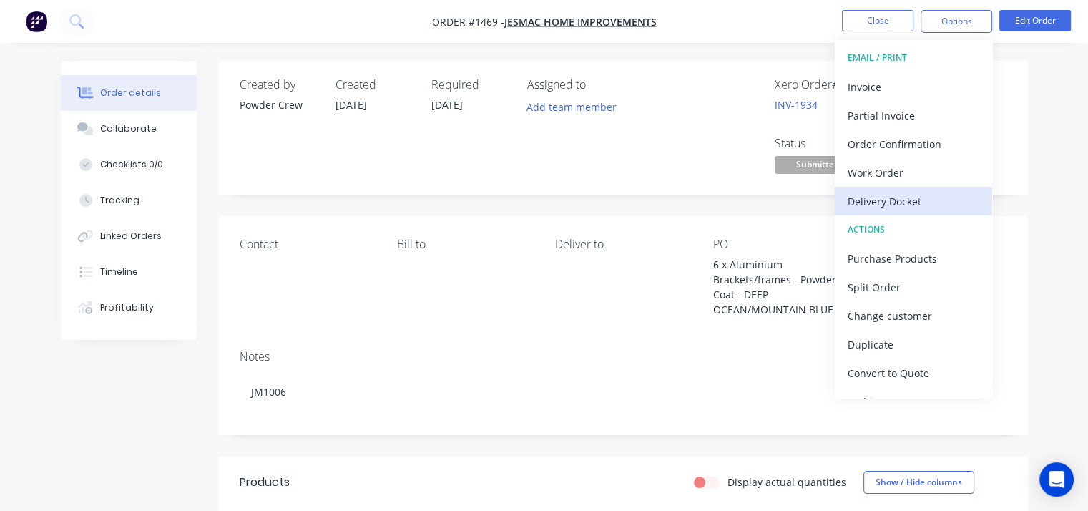
click at [898, 192] on div "Delivery Docket" at bounding box center [914, 201] width 132 height 21
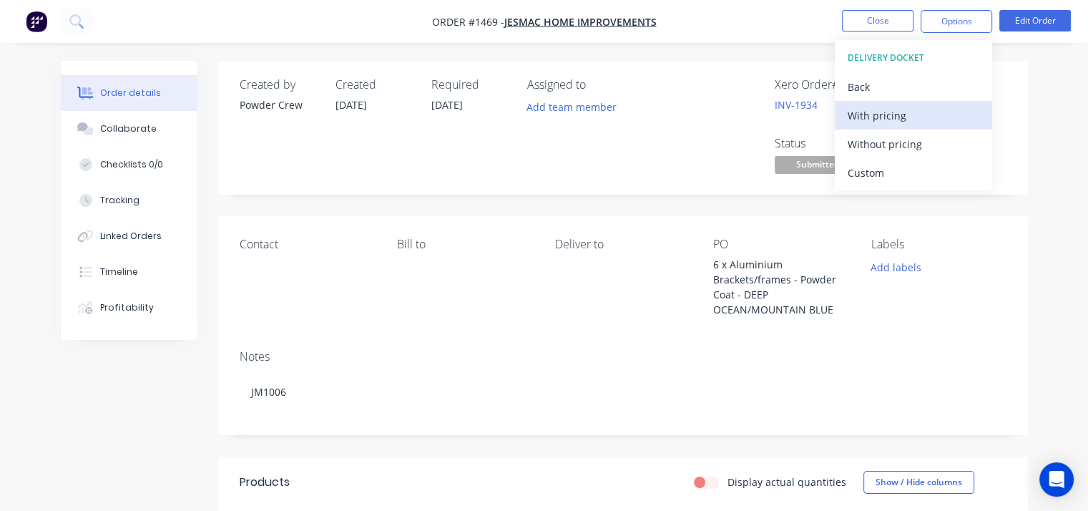
click at [876, 121] on div "With pricing" at bounding box center [914, 115] width 132 height 21
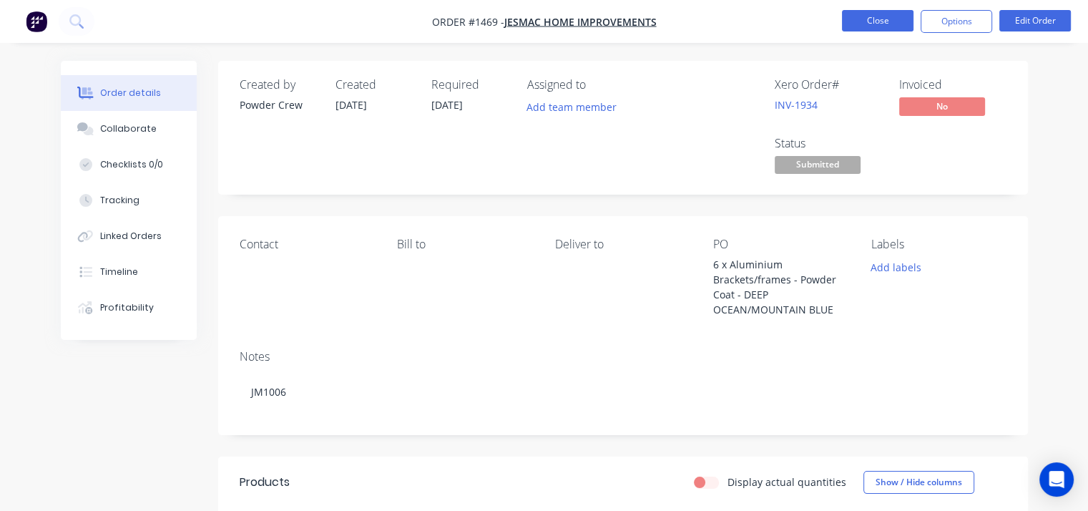
click at [874, 18] on button "Close" at bounding box center [878, 20] width 72 height 21
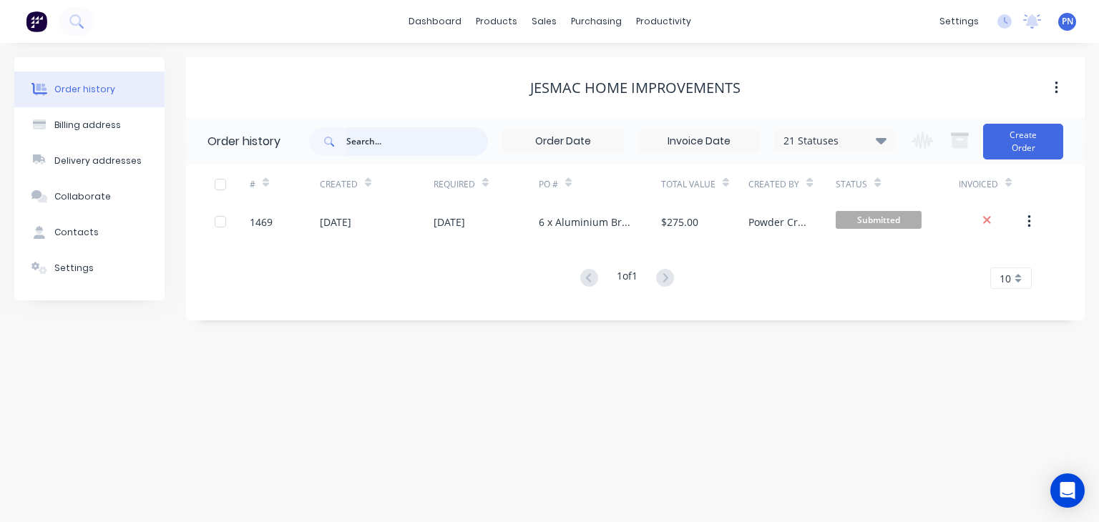
click at [389, 136] on input "text" at bounding box center [417, 141] width 142 height 29
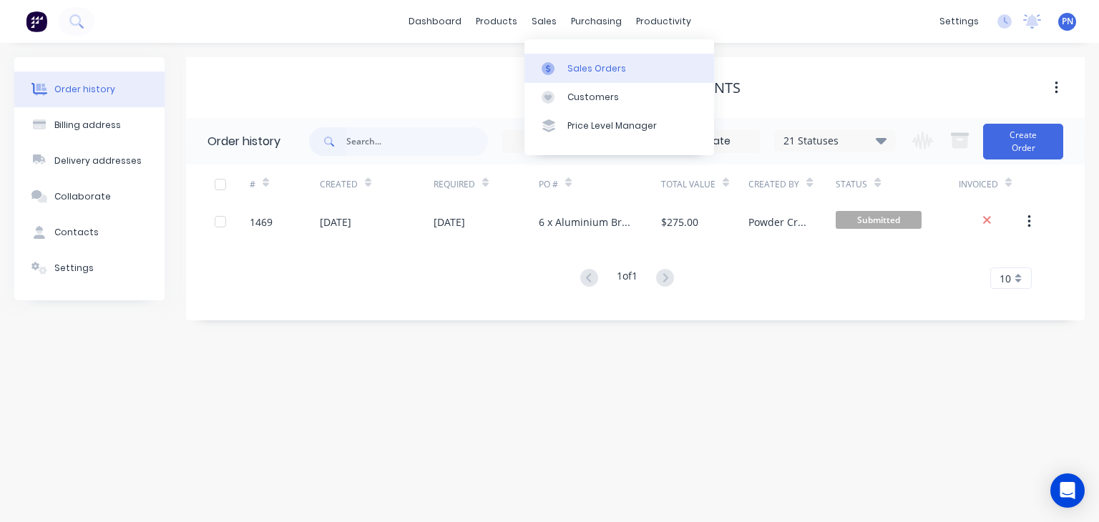
click at [572, 63] on div "Sales Orders" at bounding box center [596, 68] width 59 height 13
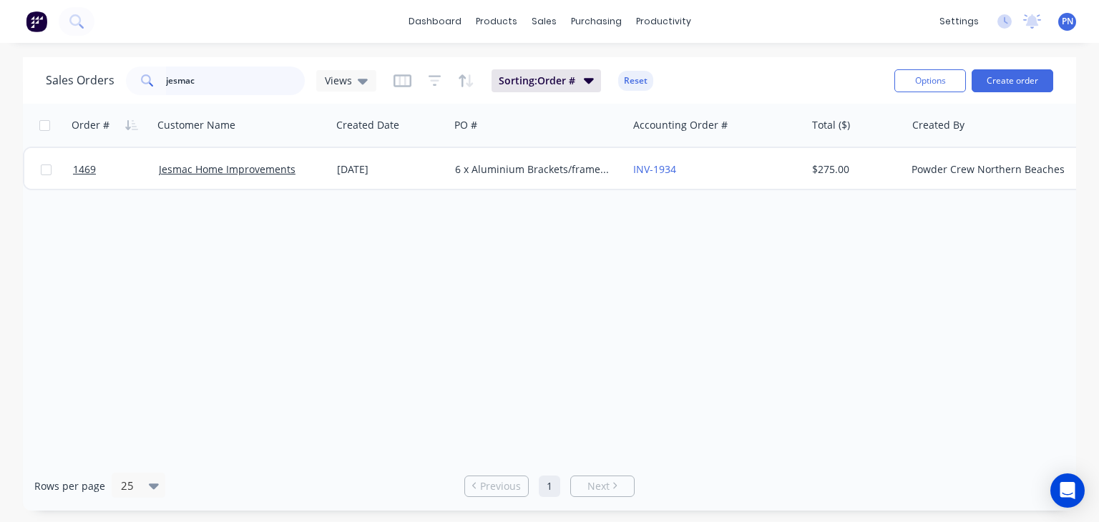
drag, startPoint x: 219, startPoint y: 84, endPoint x: 57, endPoint y: 78, distance: 161.8
click at [57, 78] on div "Sales Orders jesmac Views" at bounding box center [211, 81] width 331 height 29
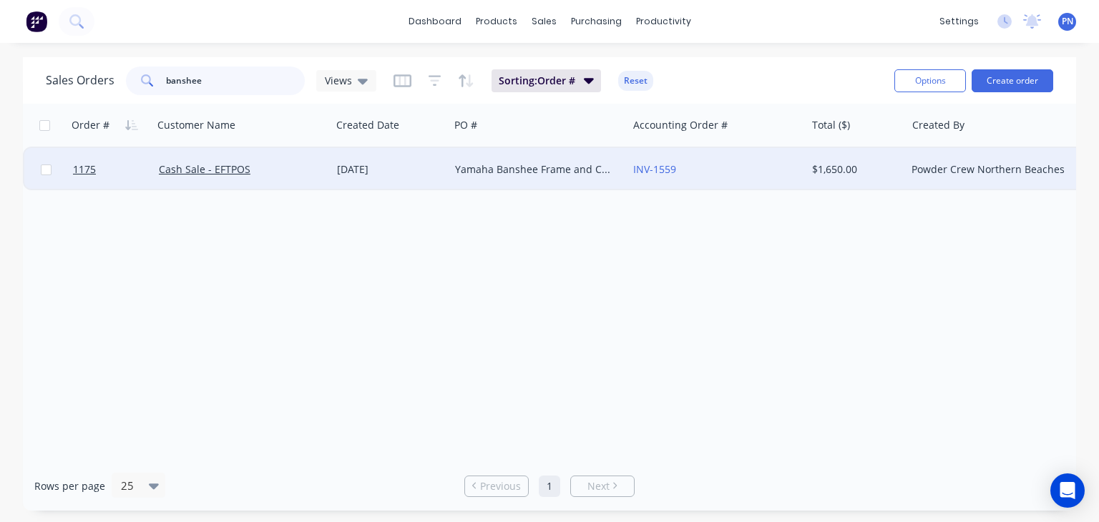
type input "banshee"
click at [326, 170] on div "Cash Sale - EFTPOS" at bounding box center [242, 169] width 178 height 43
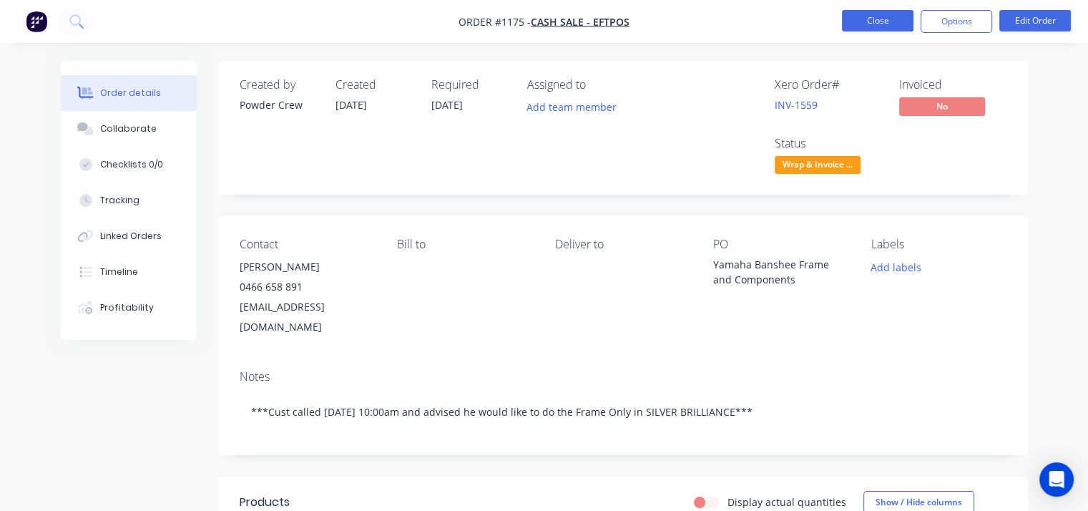
click at [885, 20] on button "Close" at bounding box center [878, 20] width 72 height 21
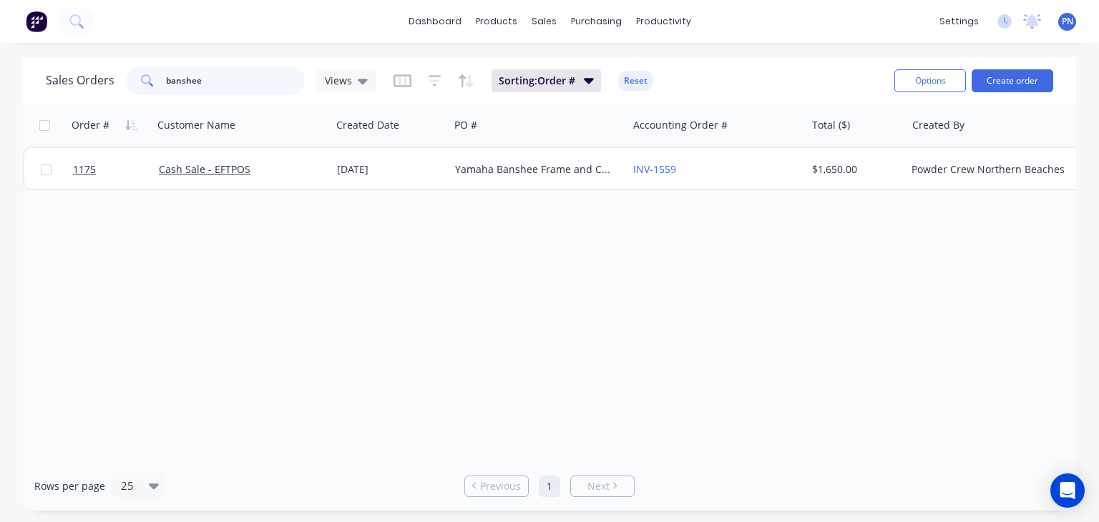
click at [257, 87] on input "banshee" at bounding box center [236, 81] width 140 height 29
type input "1260"
click at [303, 43] on div "dashboard products sales purchasing productivity dashboard products Product Cat…" at bounding box center [549, 261] width 1099 height 522
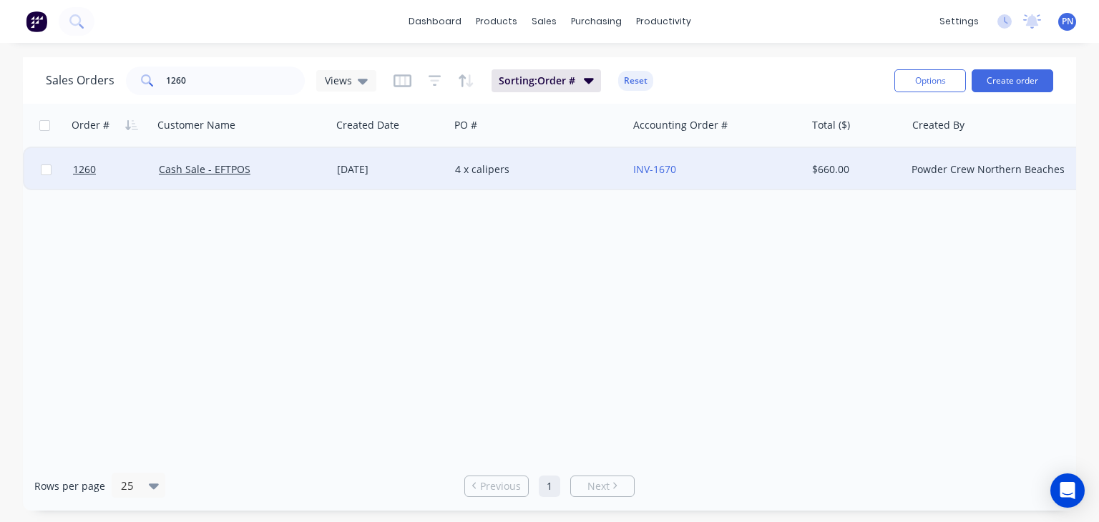
click at [573, 171] on div "4 x calipers" at bounding box center [534, 169] width 159 height 14
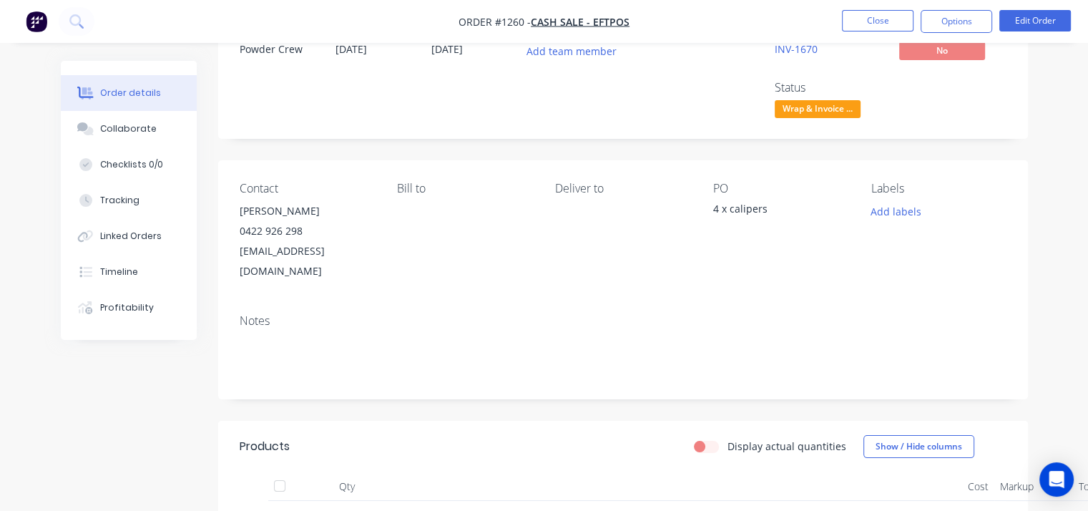
scroll to position [143, 0]
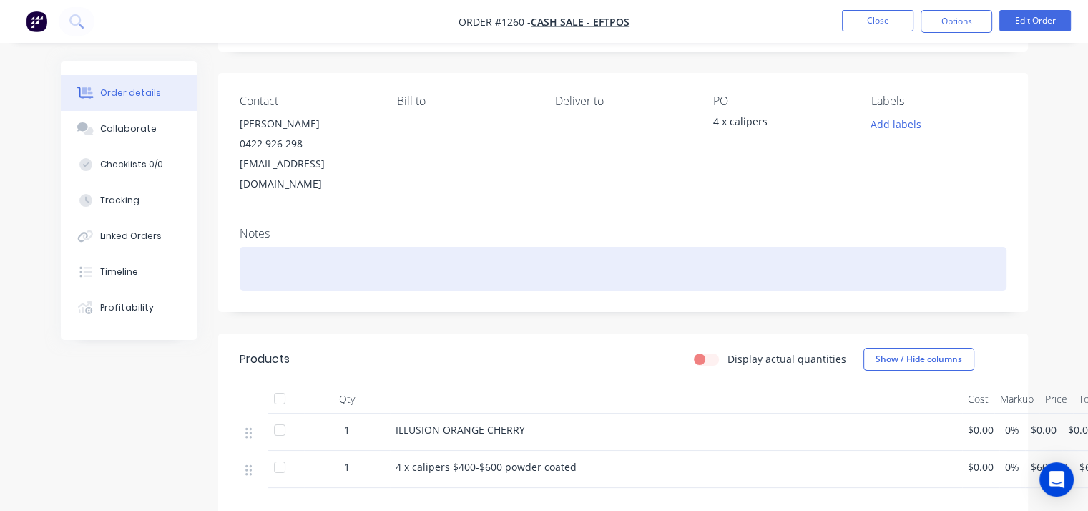
click at [312, 247] on div at bounding box center [623, 269] width 767 height 44
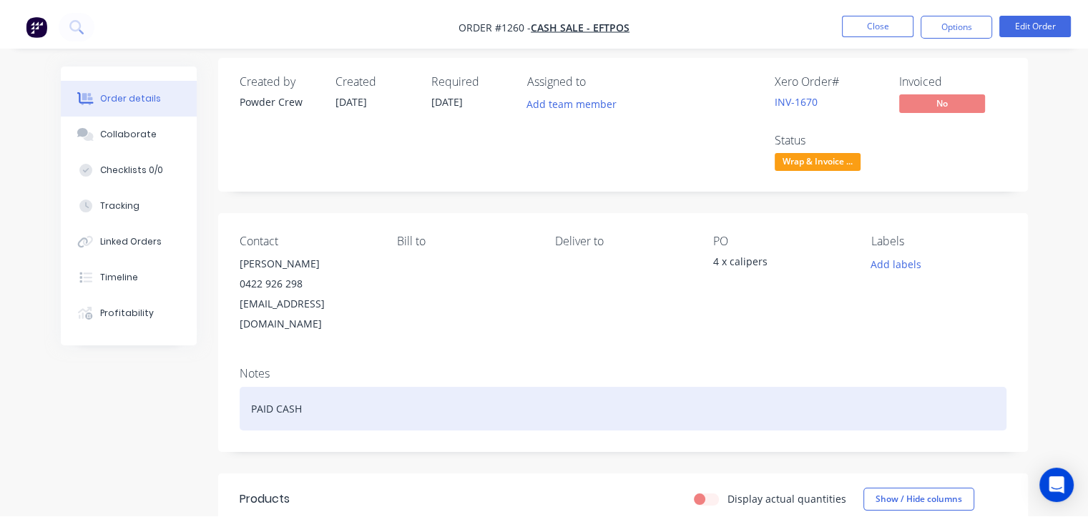
scroll to position [0, 0]
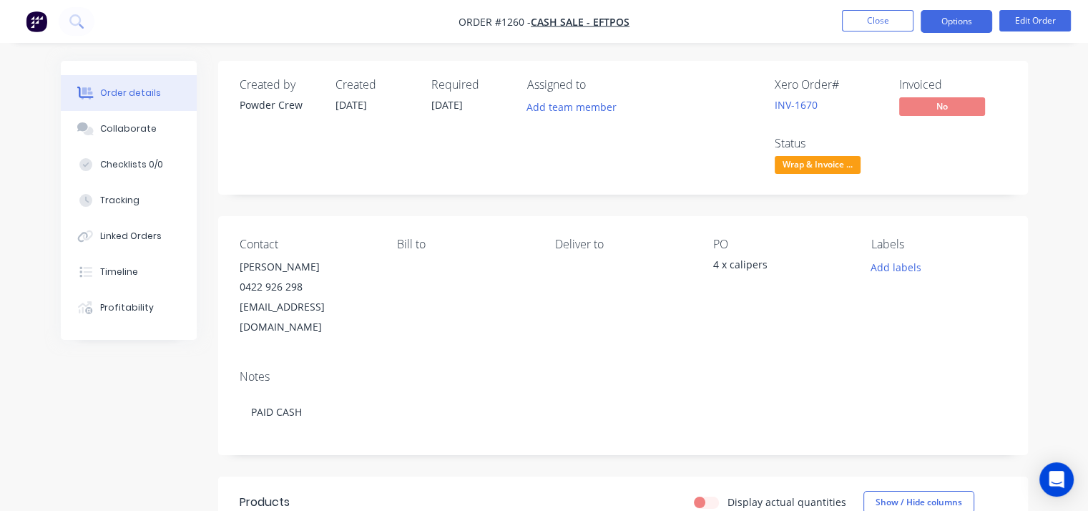
click at [952, 19] on button "Options" at bounding box center [957, 21] width 72 height 23
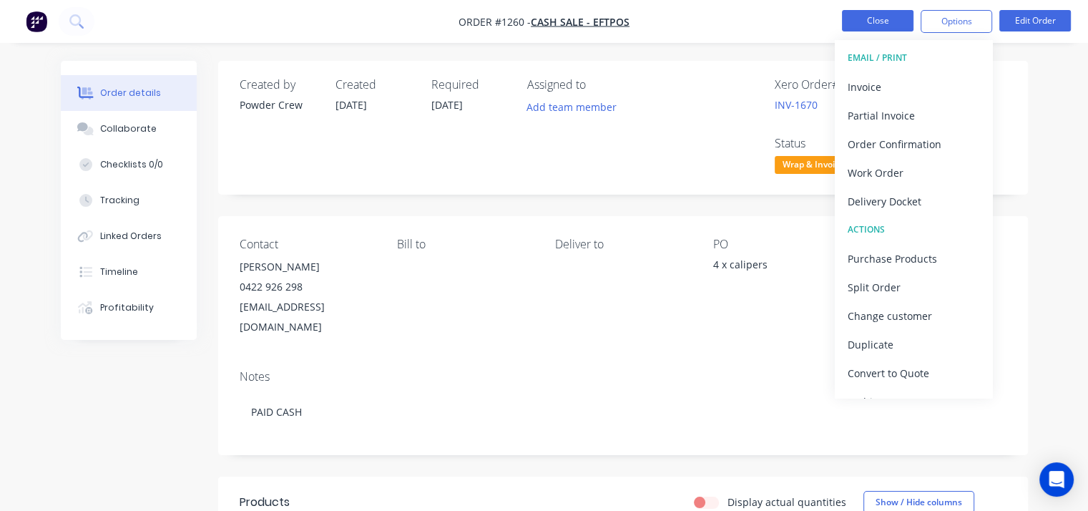
click at [879, 19] on button "Close" at bounding box center [878, 20] width 72 height 21
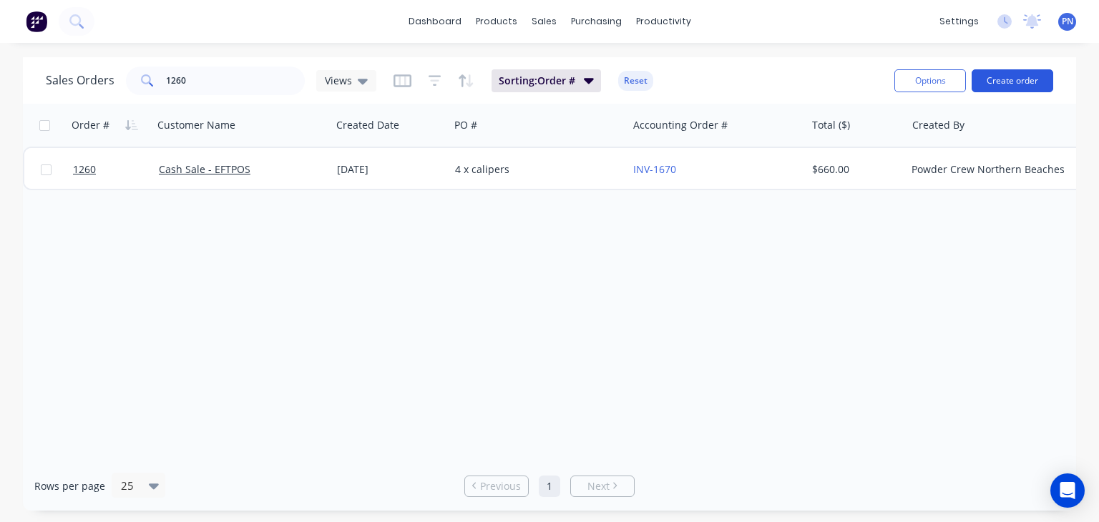
click at [1019, 81] on button "Create order" at bounding box center [1013, 80] width 82 height 23
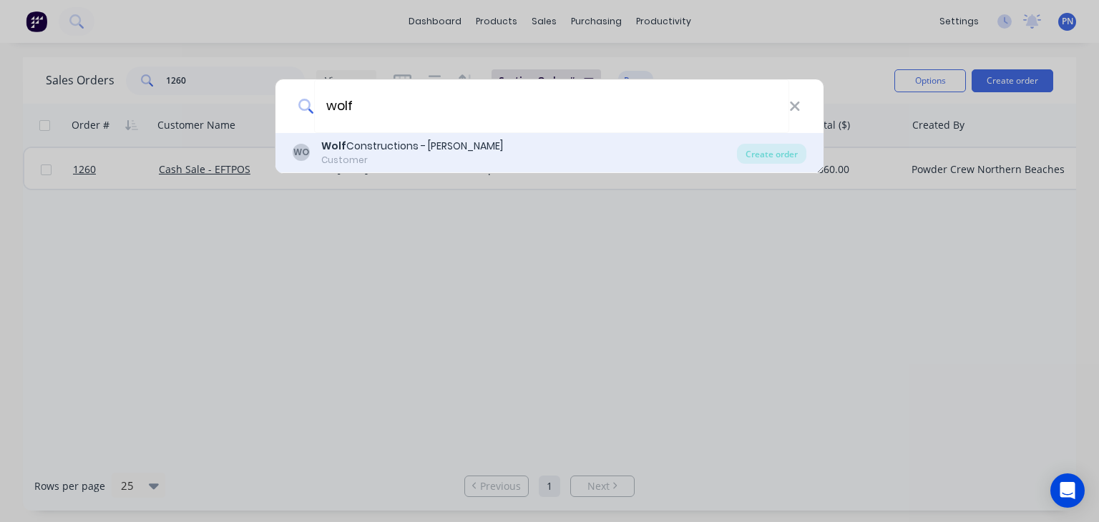
type input "wolf"
click at [482, 157] on div "WO Wolf Constructions - [PERSON_NAME] Customer" at bounding box center [515, 153] width 444 height 28
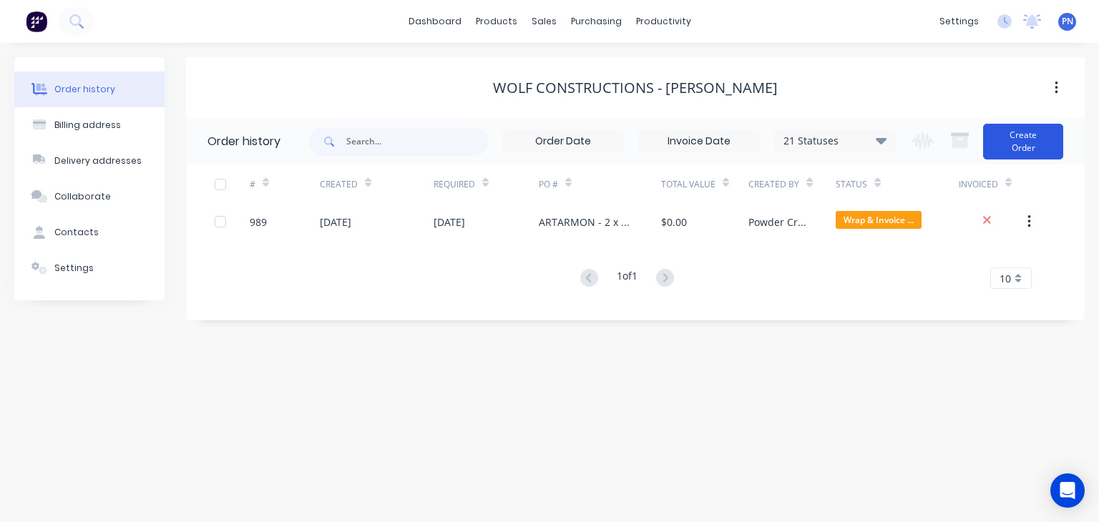
click at [1016, 145] on button "Create Order" at bounding box center [1023, 142] width 80 height 36
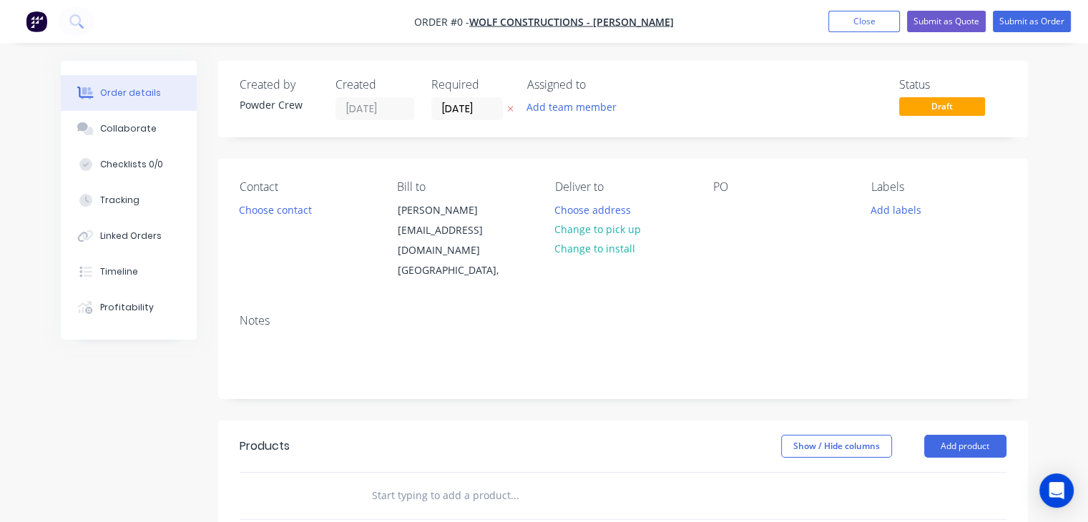
click at [744, 220] on div "PO" at bounding box center [780, 230] width 135 height 101
click at [727, 216] on div at bounding box center [724, 210] width 23 height 21
click at [736, 215] on div "1 x light extrusion" at bounding box center [767, 210] width 109 height 21
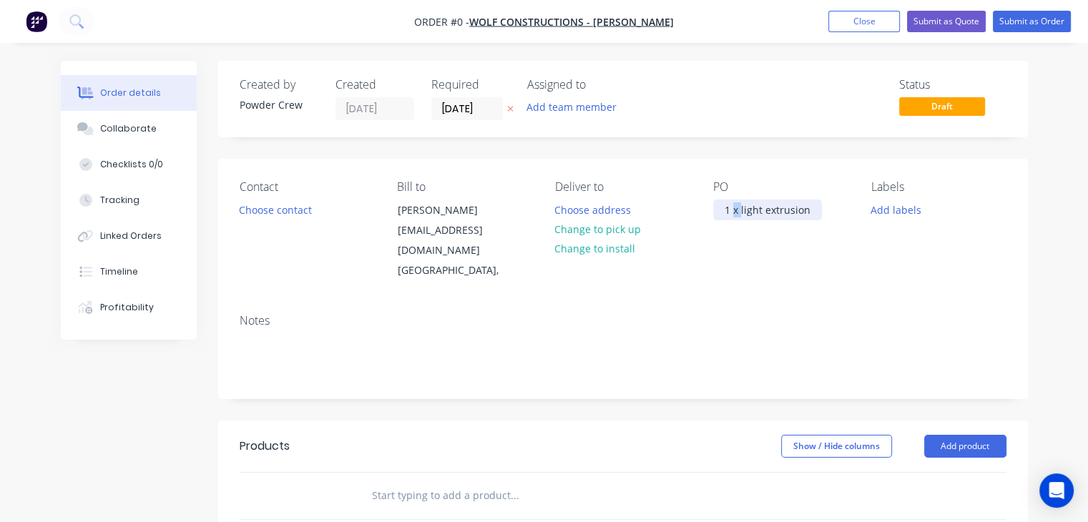
copy div "1 x light extrusion"
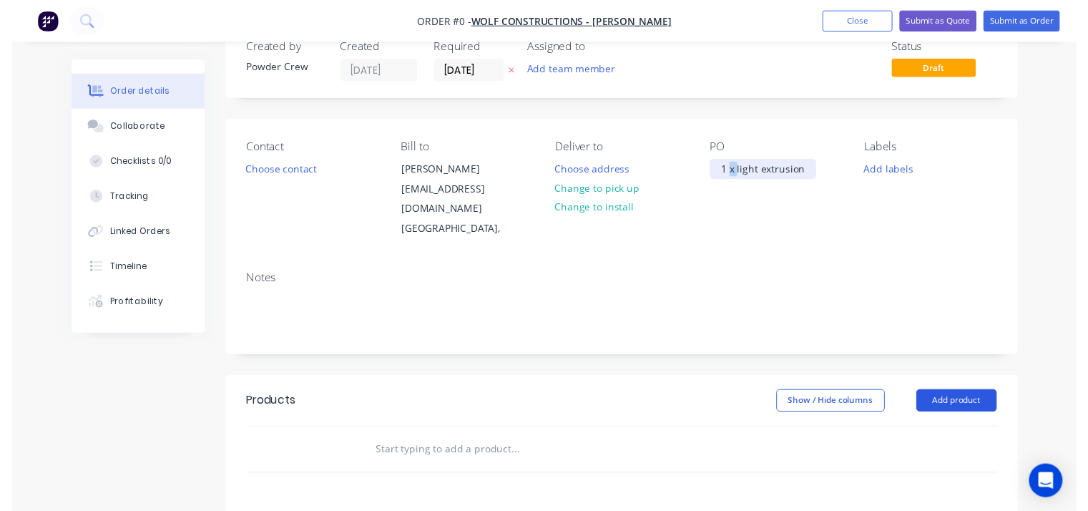
scroll to position [72, 0]
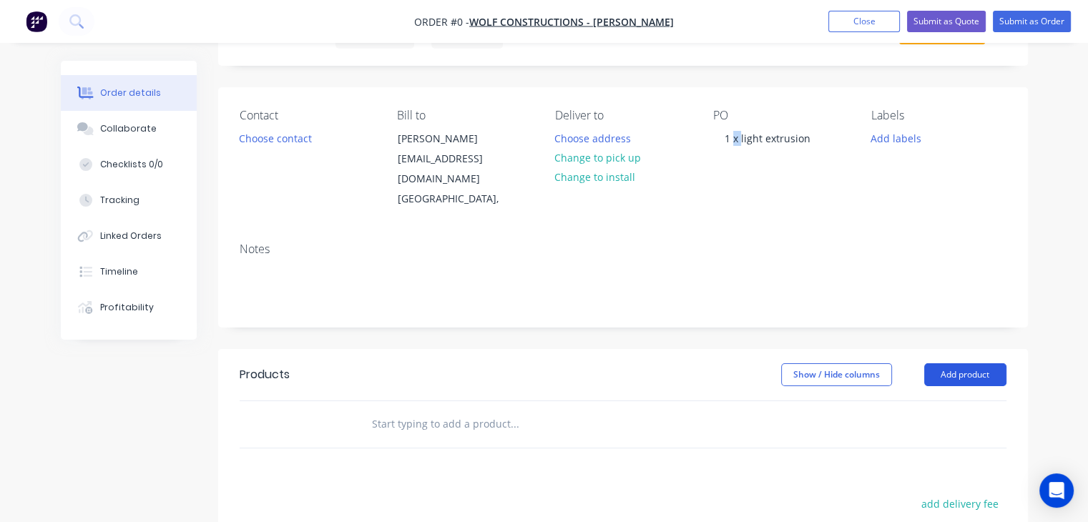
click at [984, 336] on div "Order details Collaborate Checklists 0/0 Tracking Linked Orders Timeline Profit…" at bounding box center [545, 401] width 996 height 824
click at [958, 363] on button "Add product" at bounding box center [965, 374] width 82 height 23
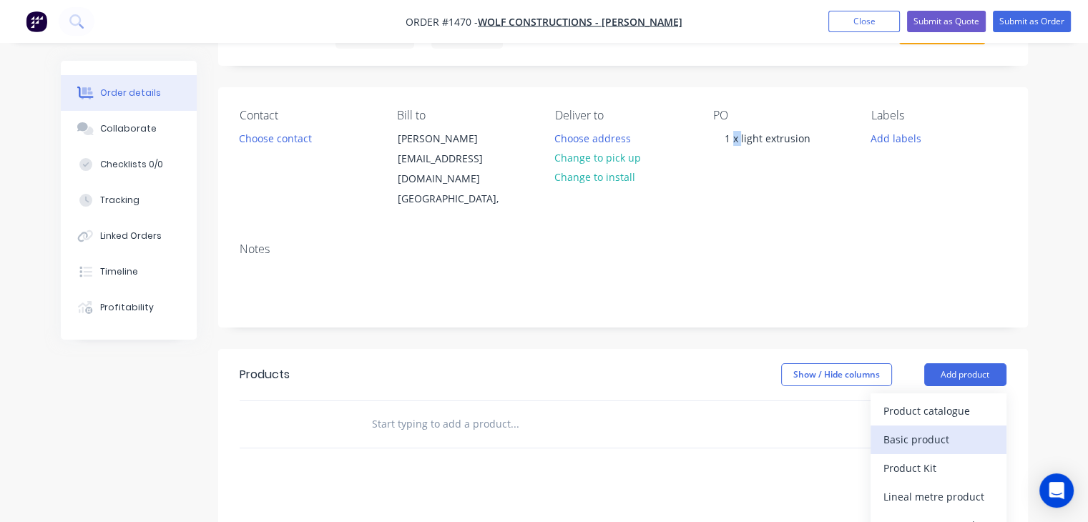
click at [938, 429] on div "Basic product" at bounding box center [939, 439] width 110 height 21
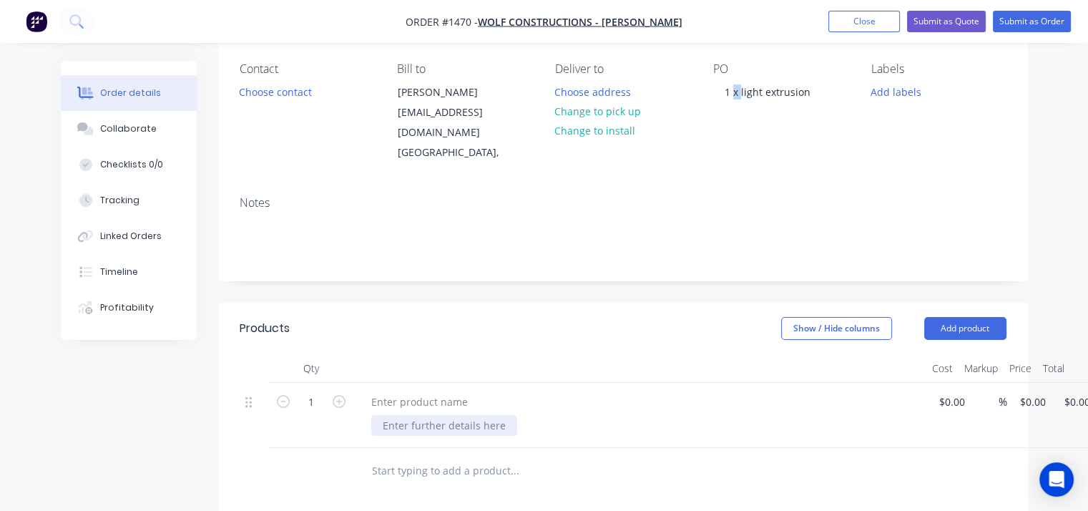
scroll to position [143, 0]
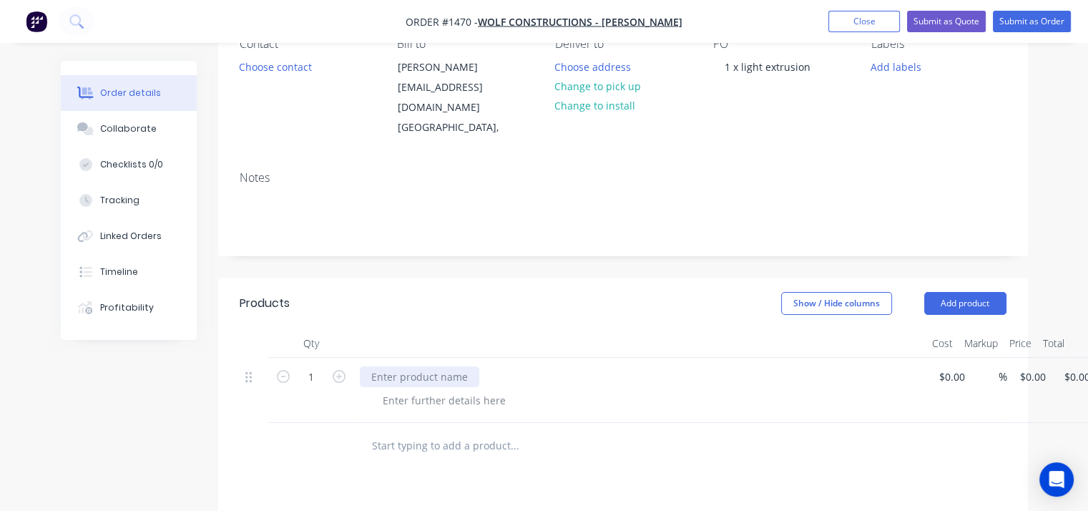
click at [449, 366] on div at bounding box center [419, 376] width 119 height 21
paste div
click at [949, 358] on div "$0.00 $0.00" at bounding box center [949, 390] width 44 height 65
click at [950, 366] on input at bounding box center [946, 376] width 16 height 21
type input "$200.00"
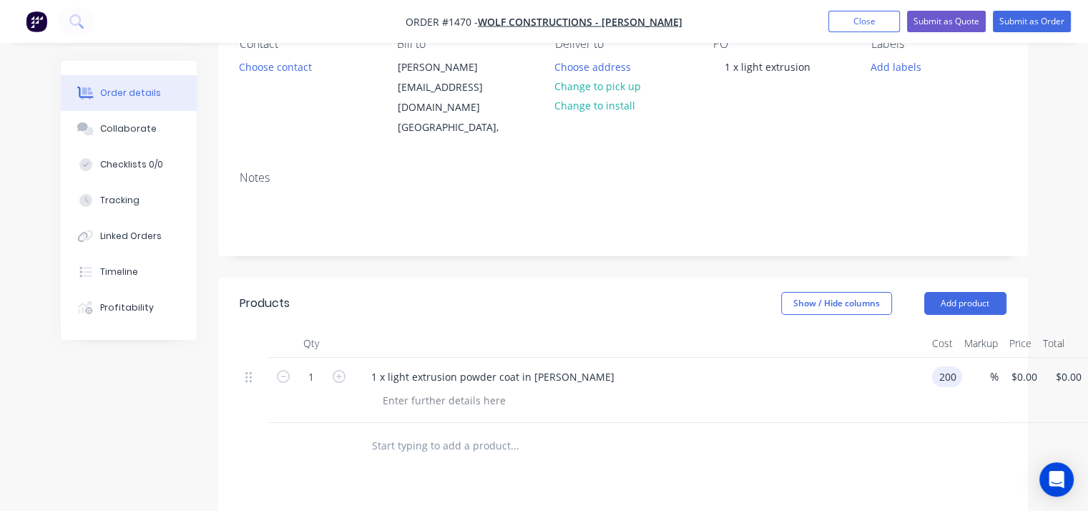
type input "$200.00"
click at [851, 390] on div at bounding box center [646, 400] width 550 height 21
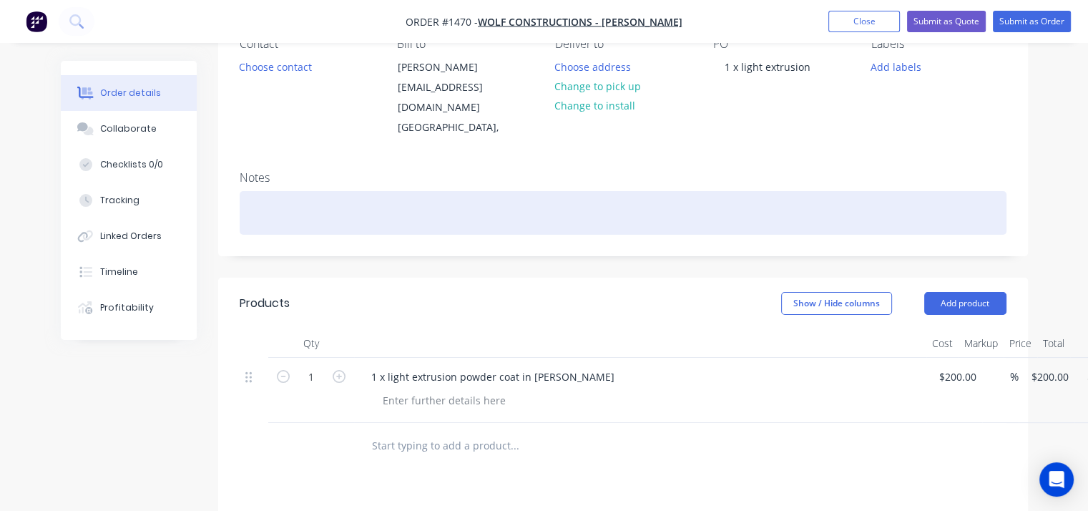
scroll to position [0, 0]
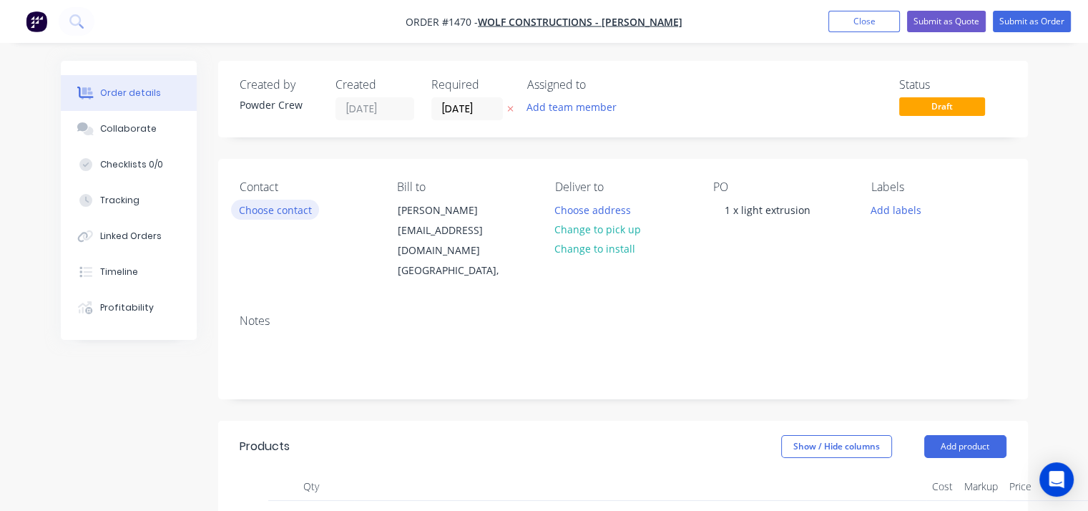
click at [306, 210] on button "Choose contact" at bounding box center [275, 209] width 88 height 19
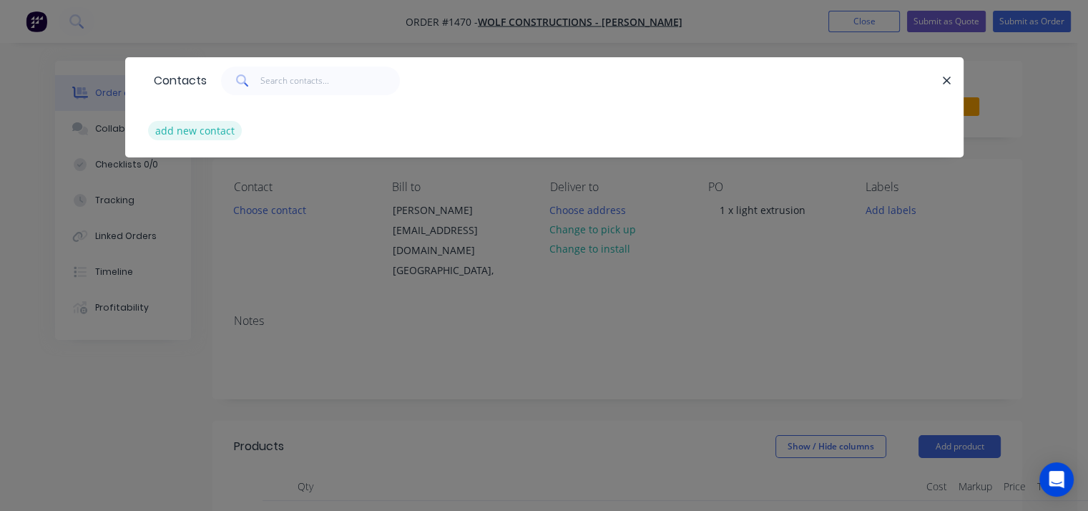
click at [218, 132] on button "add new contact" at bounding box center [195, 130] width 94 height 19
select select "AU"
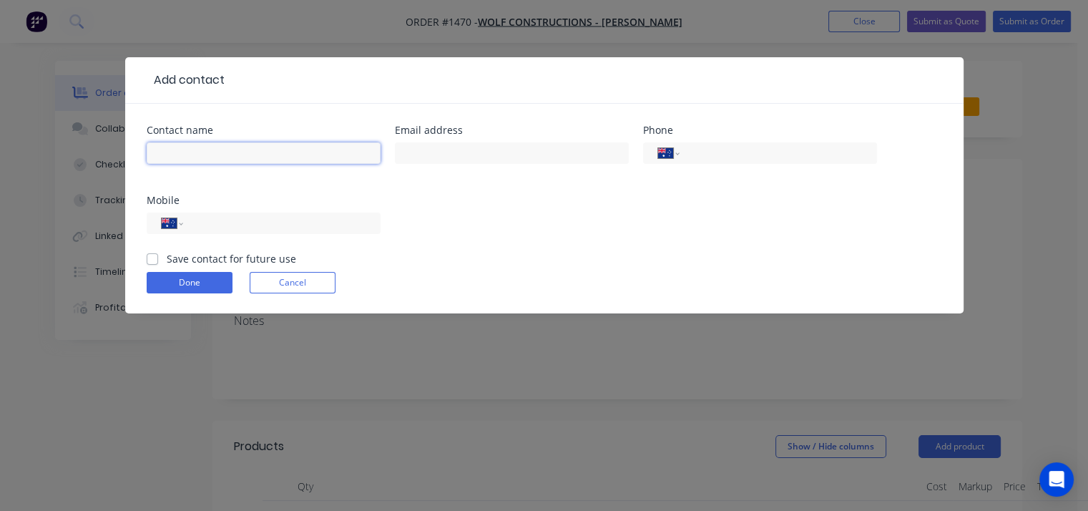
click at [218, 155] on input "text" at bounding box center [264, 152] width 234 height 21
type input "[PERSON_NAME]"
drag, startPoint x: 231, startPoint y: 226, endPoint x: 258, endPoint y: 220, distance: 27.1
click at [231, 226] on input "tel" at bounding box center [279, 223] width 172 height 16
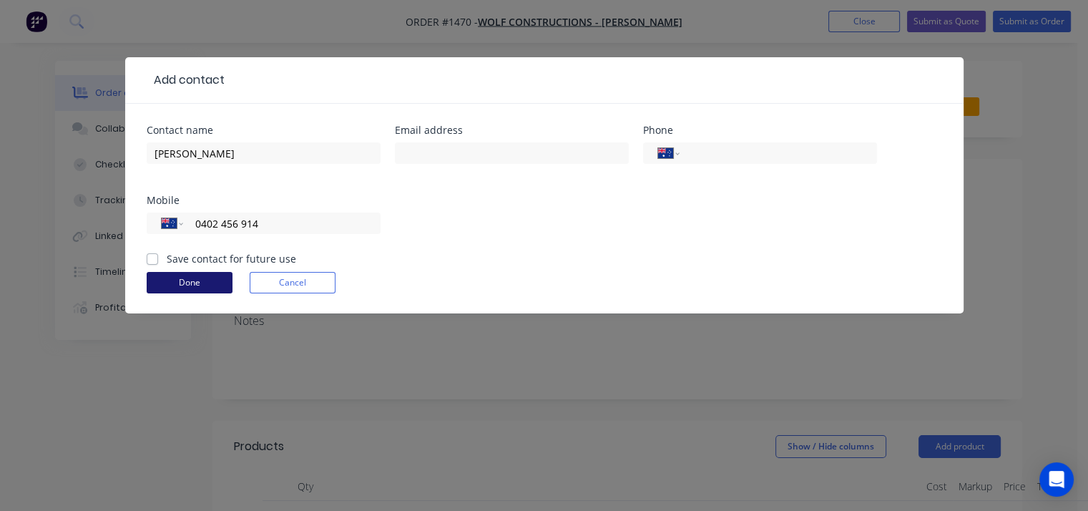
type input "0402 456 914"
click at [180, 273] on button "Done" at bounding box center [190, 282] width 86 height 21
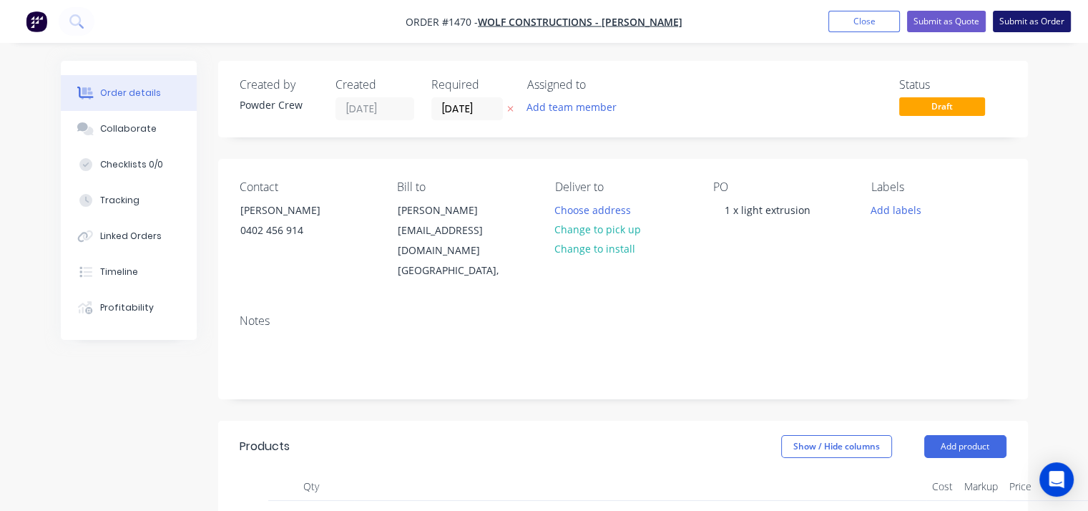
click at [1030, 24] on button "Submit as Order" at bounding box center [1032, 21] width 78 height 21
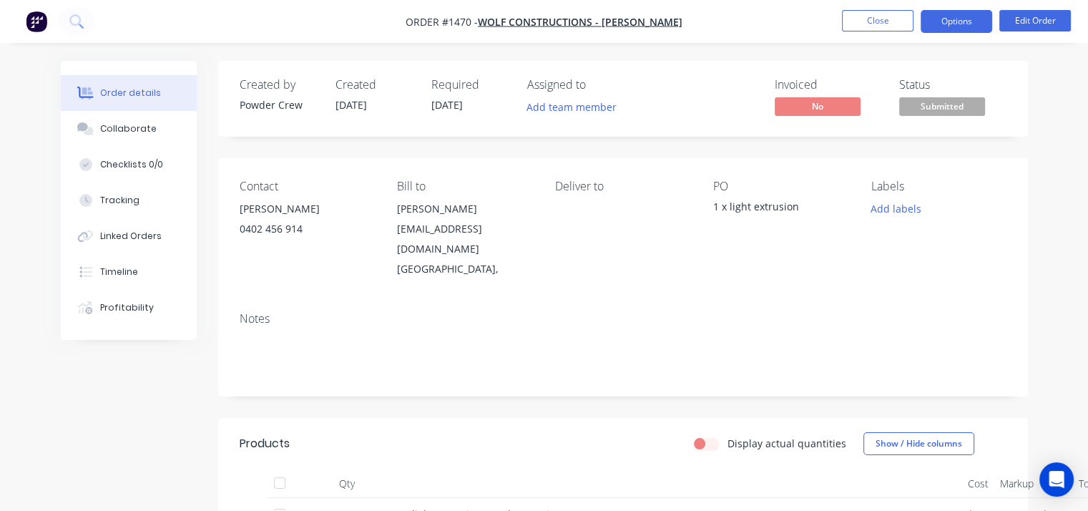
click at [959, 19] on button "Options" at bounding box center [957, 21] width 72 height 23
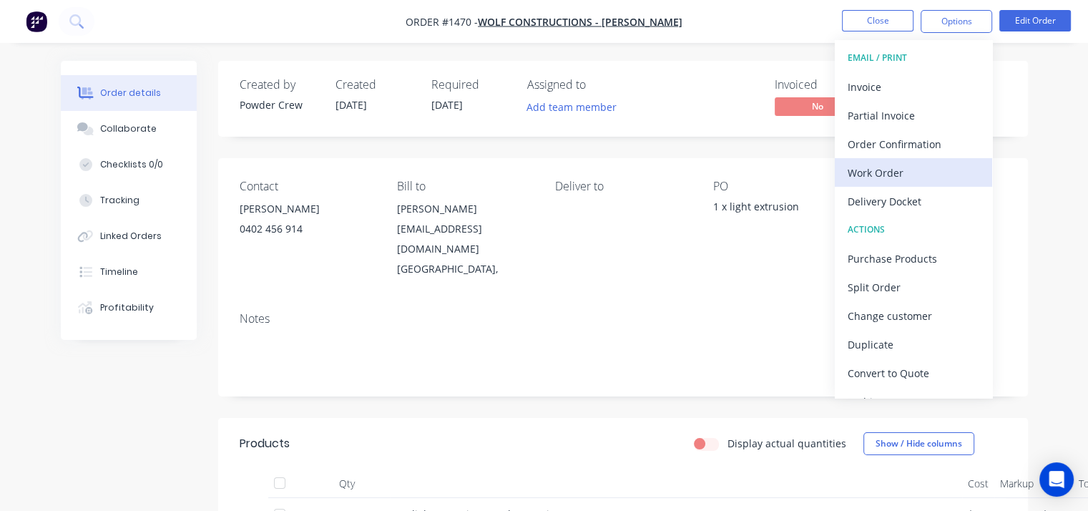
click at [922, 175] on div "Work Order" at bounding box center [914, 172] width 132 height 21
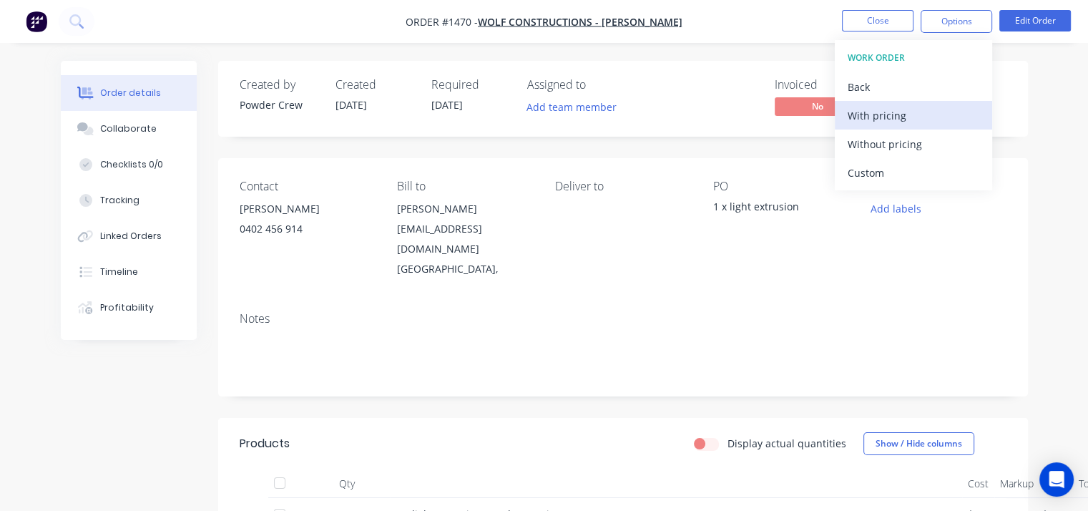
click at [912, 113] on div "With pricing" at bounding box center [914, 115] width 132 height 21
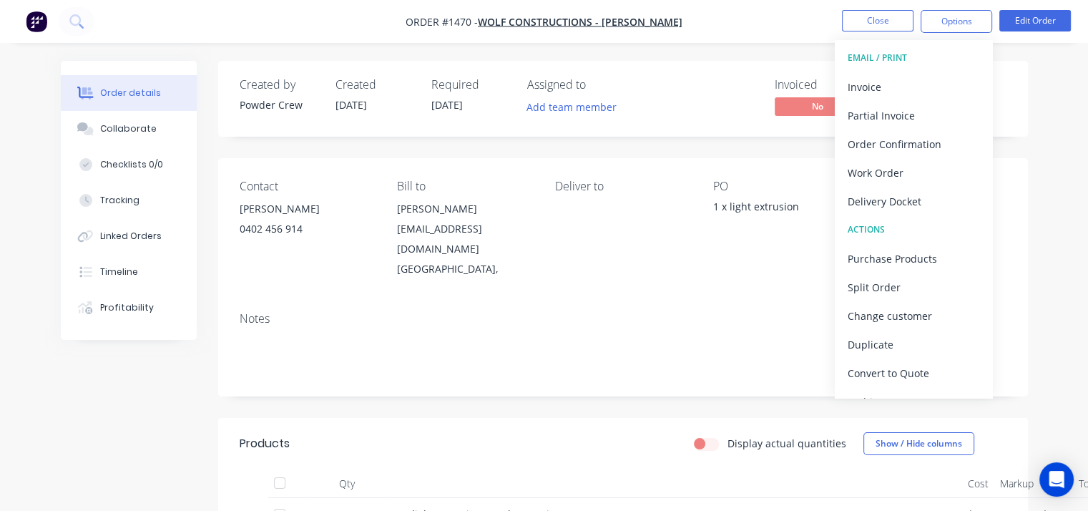
click at [1048, 138] on div "Order details Collaborate Checklists 0/0 Tracking Linked Orders Timeline Profit…" at bounding box center [544, 395] width 1088 height 790
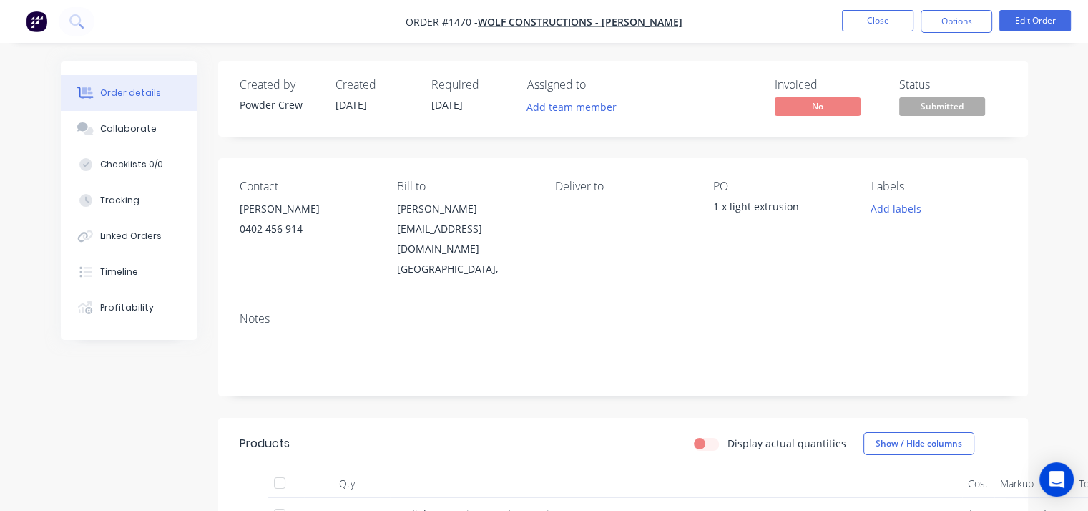
click at [943, 104] on span "Submitted" at bounding box center [942, 106] width 86 height 18
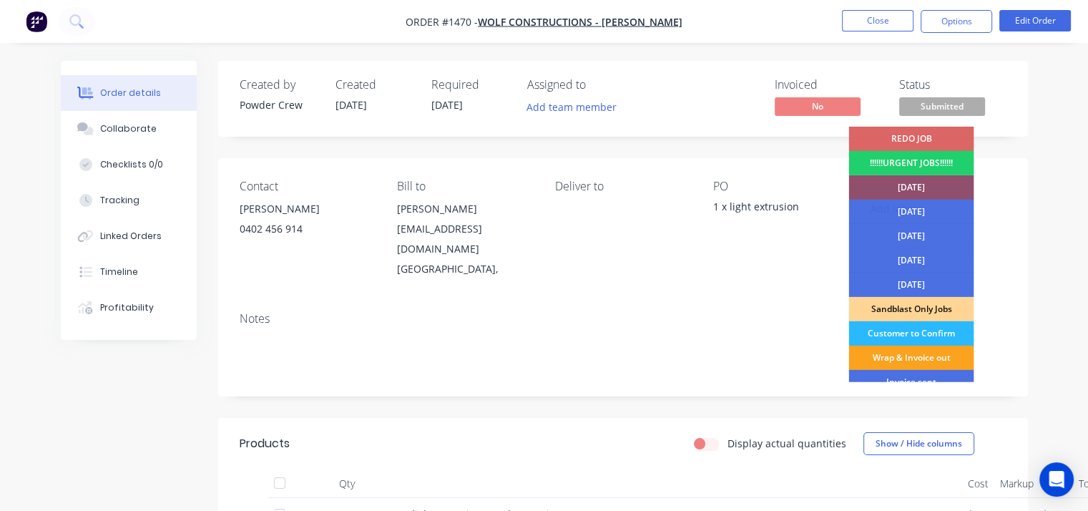
click at [928, 189] on div "[DATE]" at bounding box center [911, 187] width 125 height 24
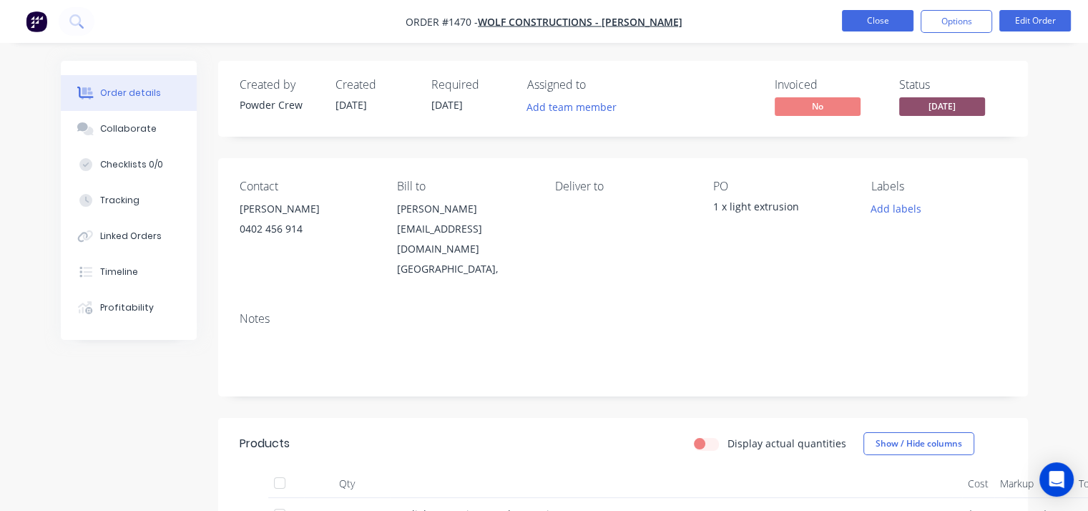
click at [868, 18] on button "Close" at bounding box center [878, 20] width 72 height 21
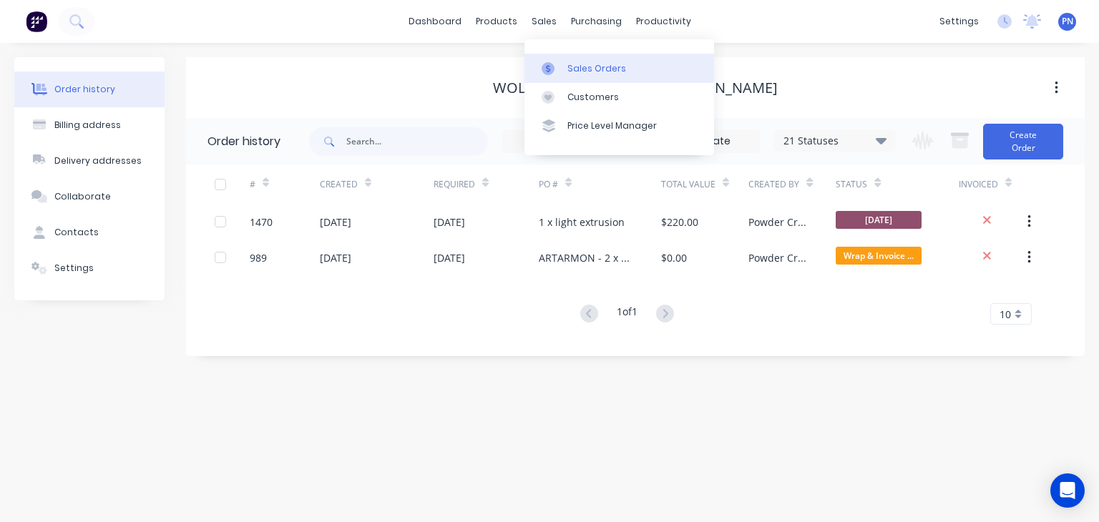
click at [564, 64] on link "Sales Orders" at bounding box center [619, 68] width 190 height 29
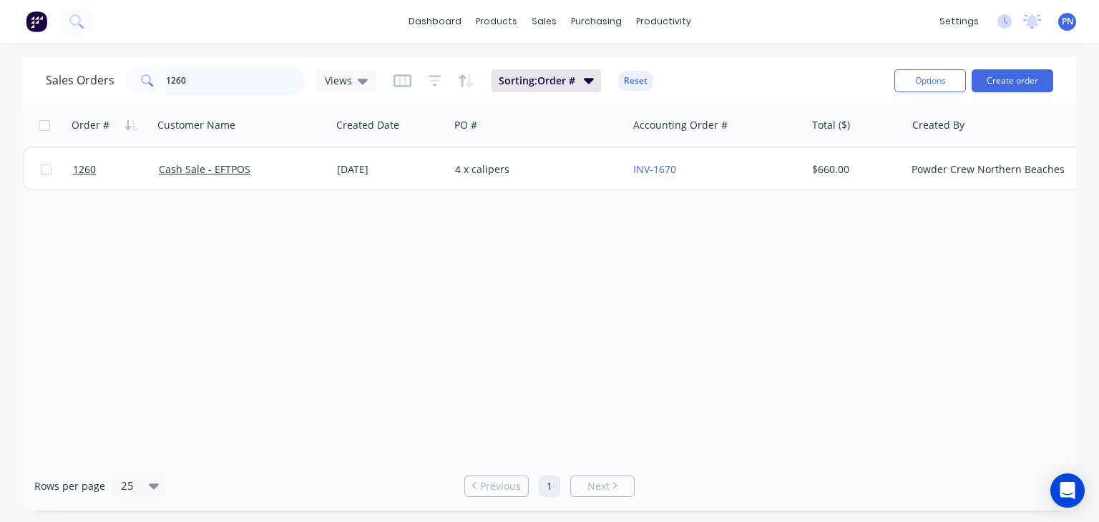
click at [221, 75] on input "1260" at bounding box center [236, 81] width 140 height 29
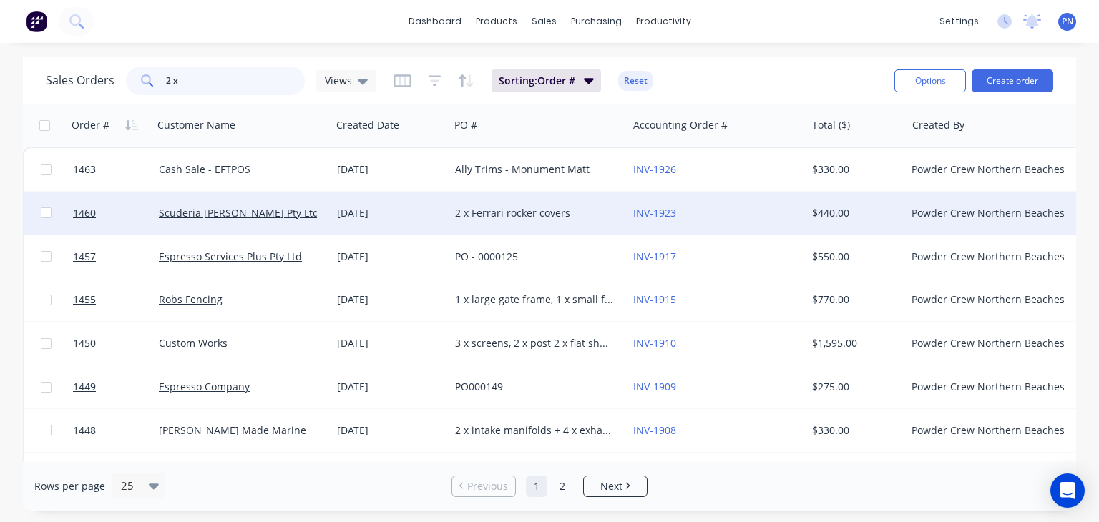
type input "2 x"
click at [536, 212] on div "2 x Ferrari rocker covers" at bounding box center [534, 213] width 159 height 14
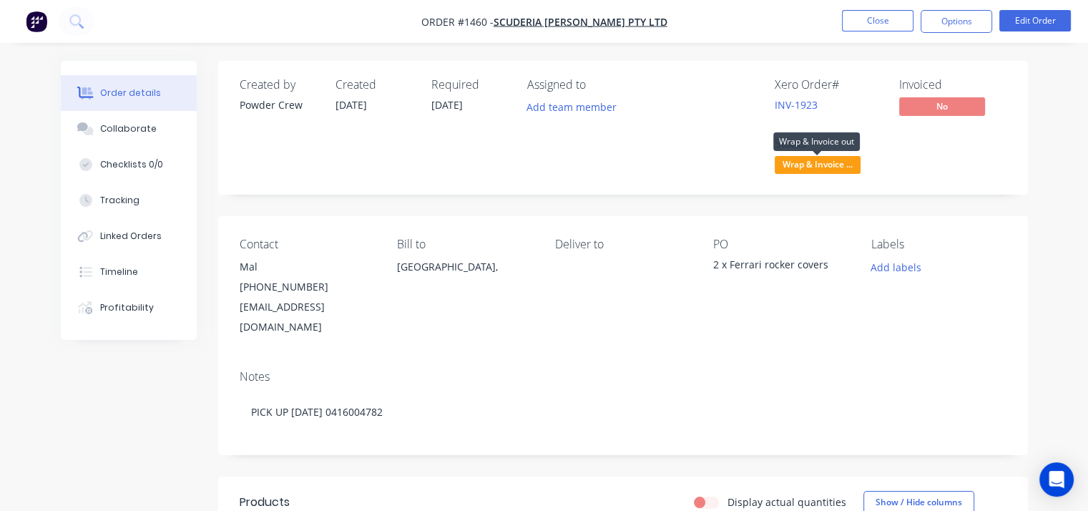
click at [808, 170] on span "Wrap & Invoice ..." at bounding box center [818, 165] width 86 height 18
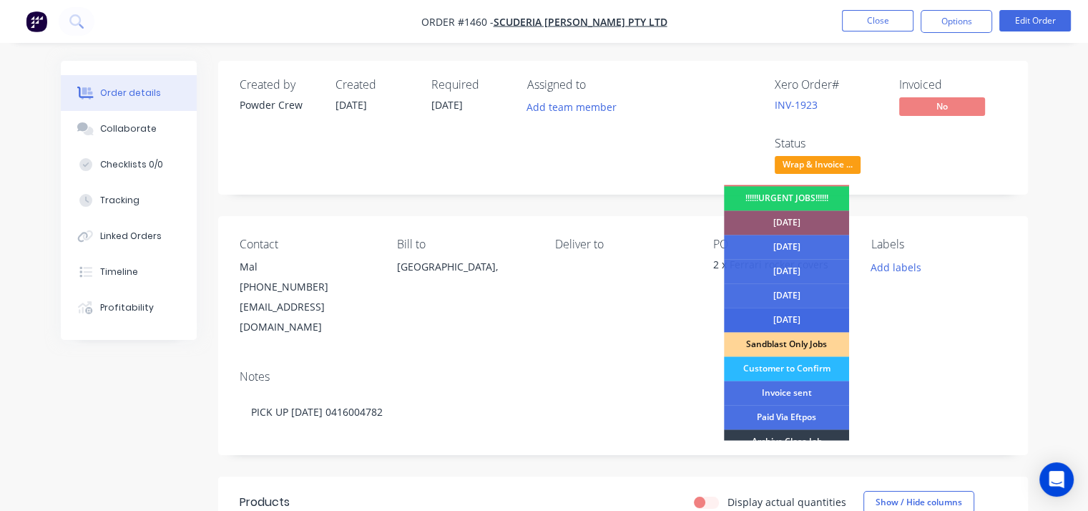
scroll to position [72, 0]
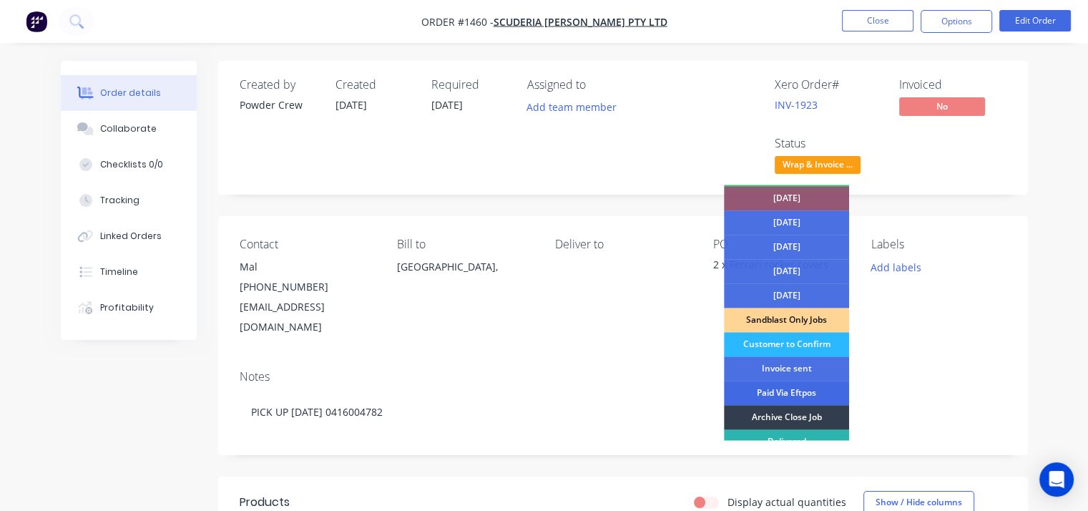
click at [797, 390] on div "Paid Via Eftpos" at bounding box center [786, 393] width 125 height 24
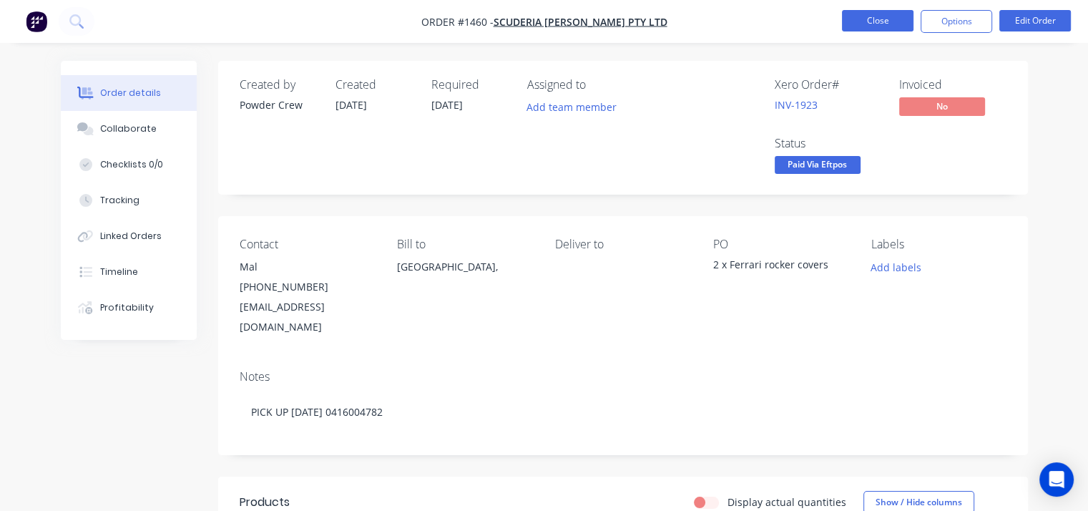
click at [895, 22] on button "Close" at bounding box center [878, 20] width 72 height 21
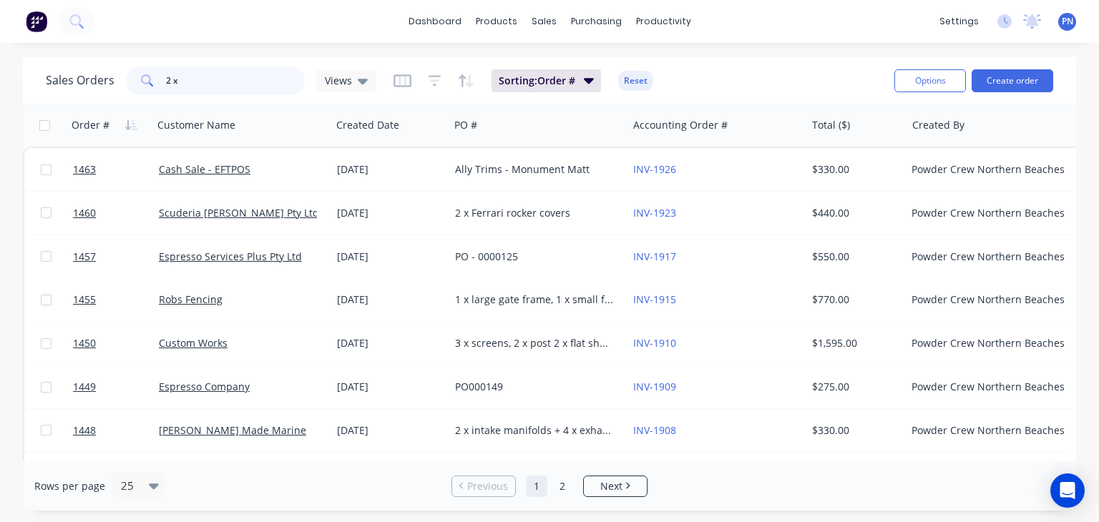
click at [204, 82] on input "2 x" at bounding box center [236, 81] width 140 height 29
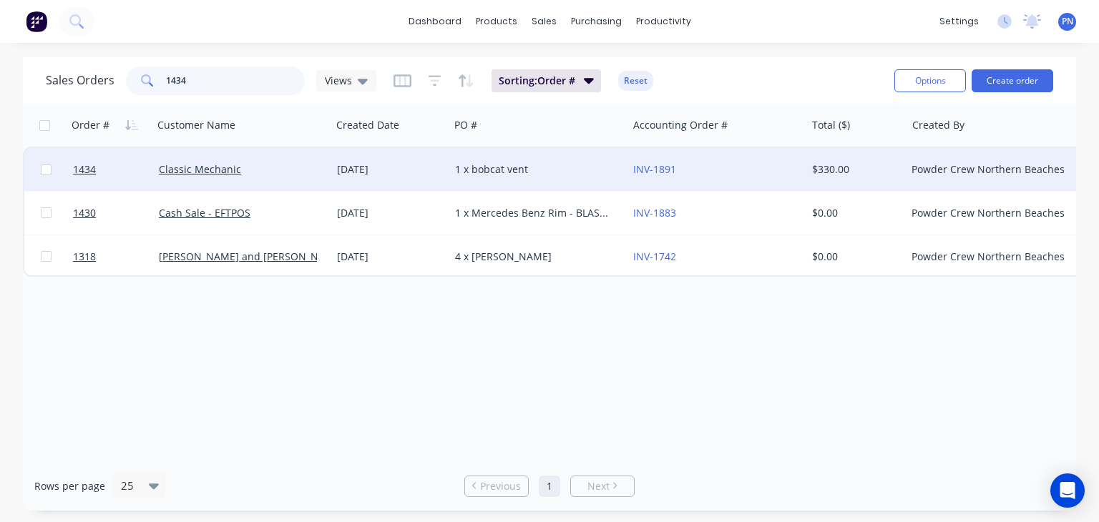
type input "1434"
click at [543, 165] on div "1 x bobcat vent" at bounding box center [534, 169] width 159 height 14
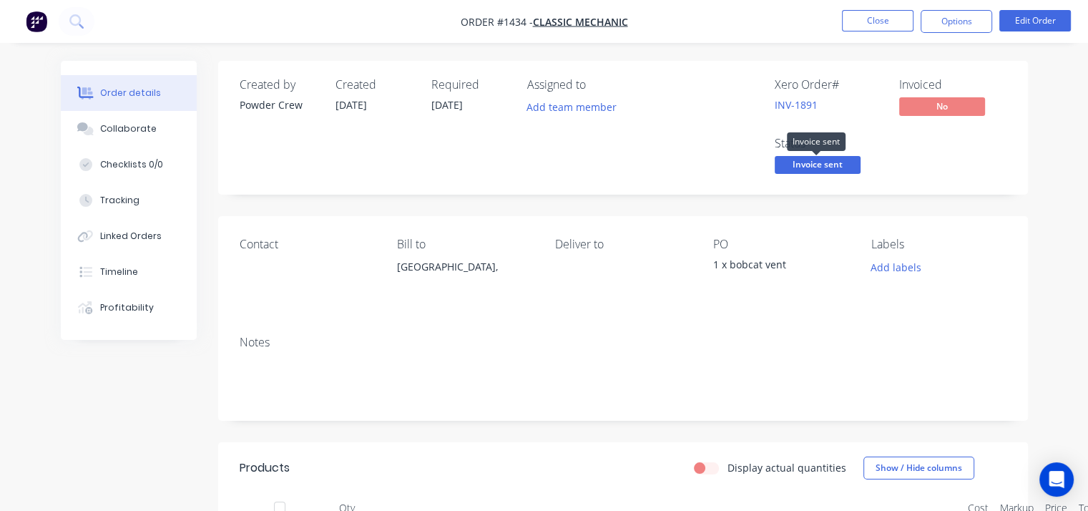
click at [849, 167] on span "Invoice sent" at bounding box center [818, 165] width 86 height 18
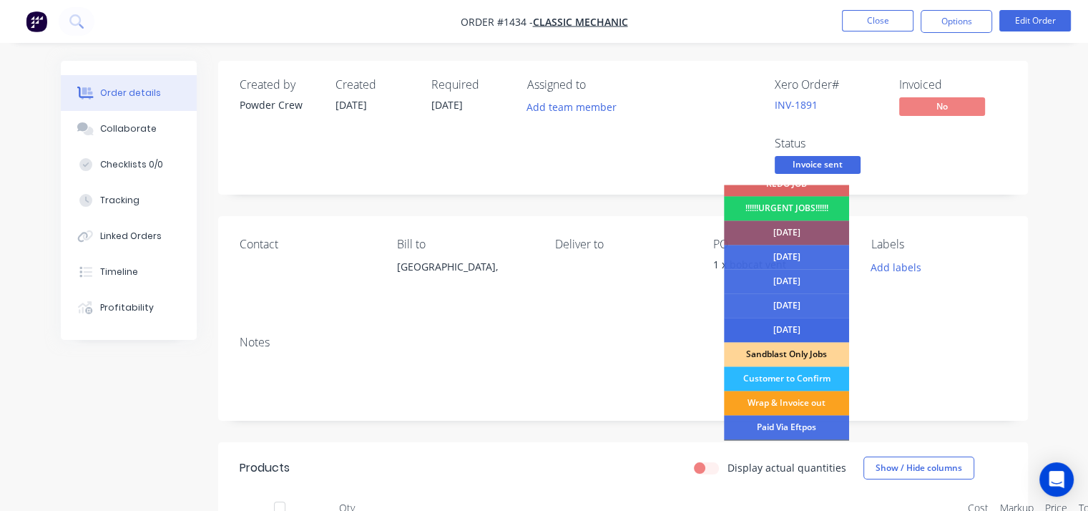
scroll to position [72, 0]
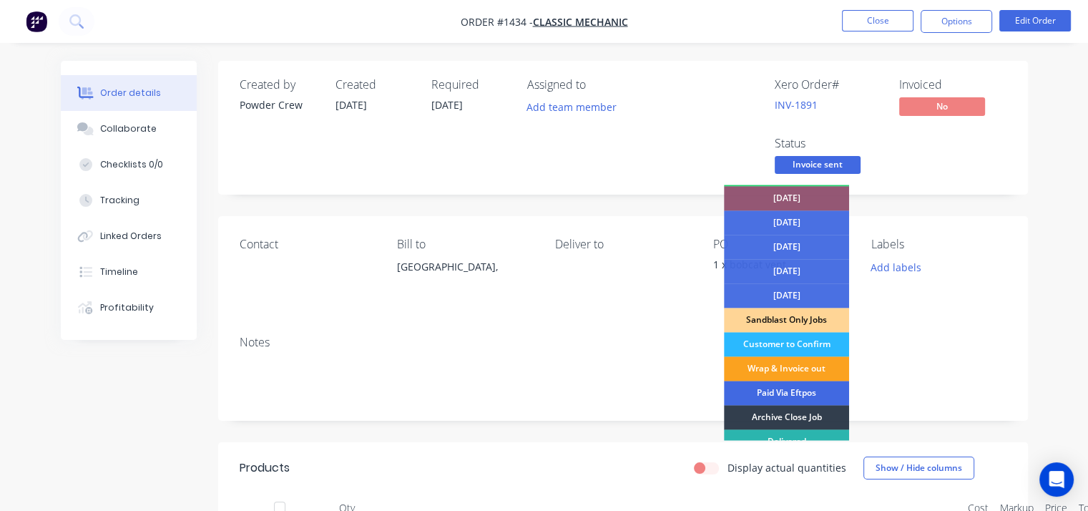
click at [804, 390] on div "Paid Via Eftpos" at bounding box center [786, 393] width 125 height 24
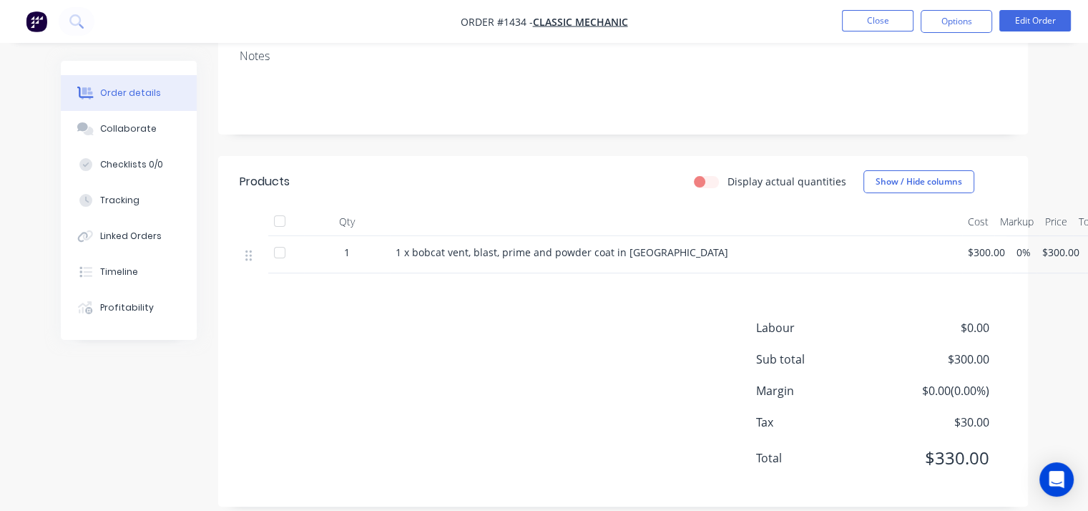
scroll to position [0, 0]
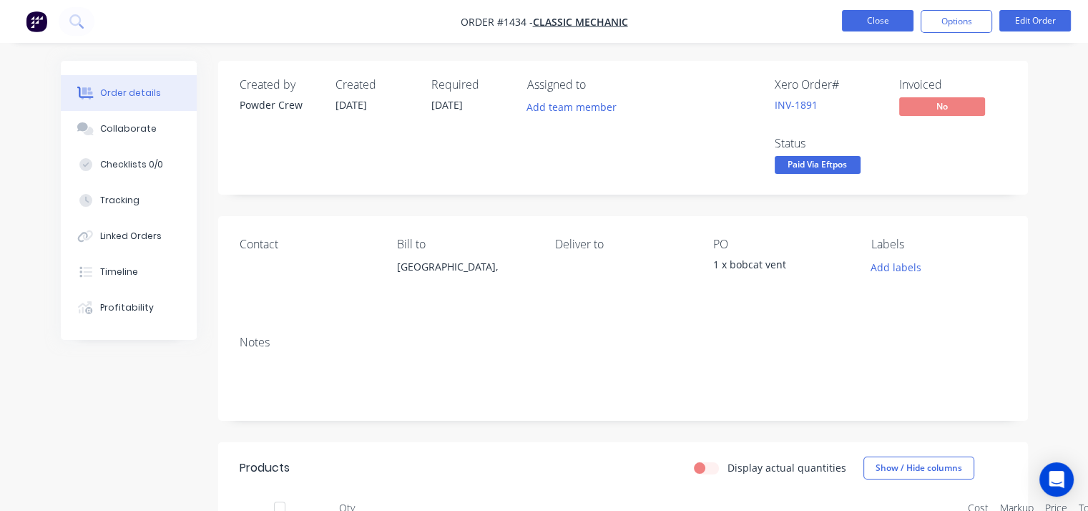
click at [890, 22] on button "Close" at bounding box center [878, 20] width 72 height 21
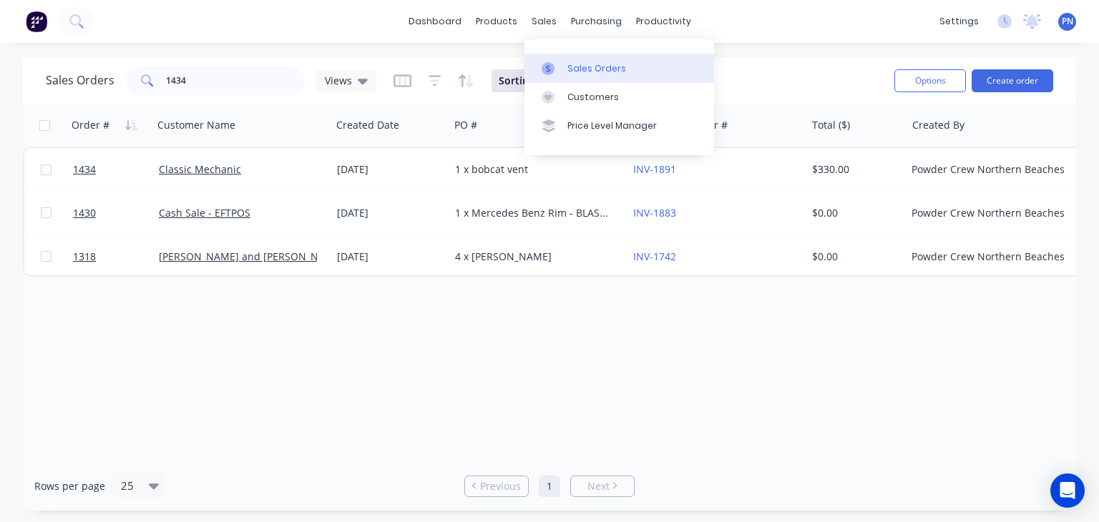
click at [580, 61] on link "Sales Orders" at bounding box center [619, 68] width 190 height 29
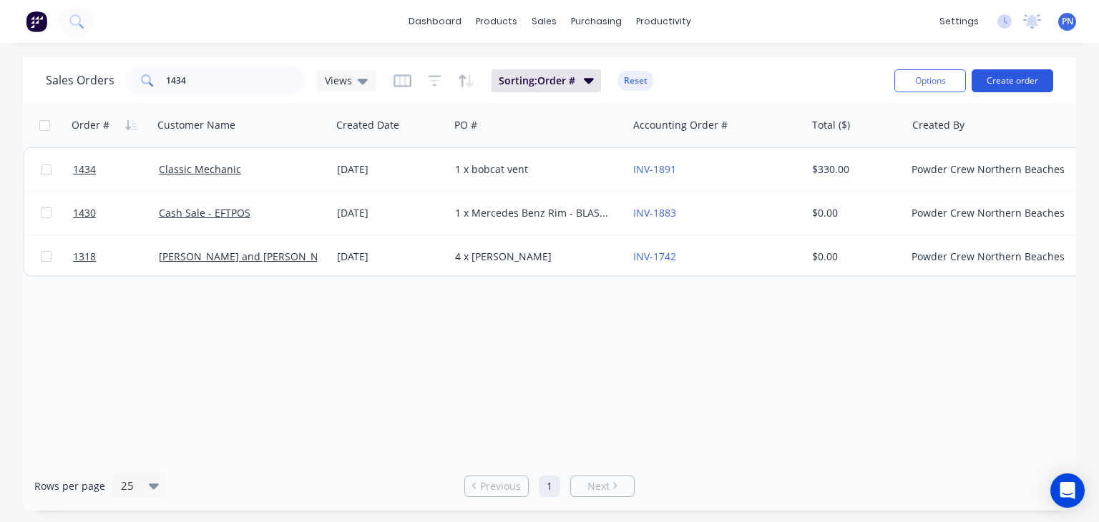
click at [1017, 74] on button "Create order" at bounding box center [1013, 80] width 82 height 23
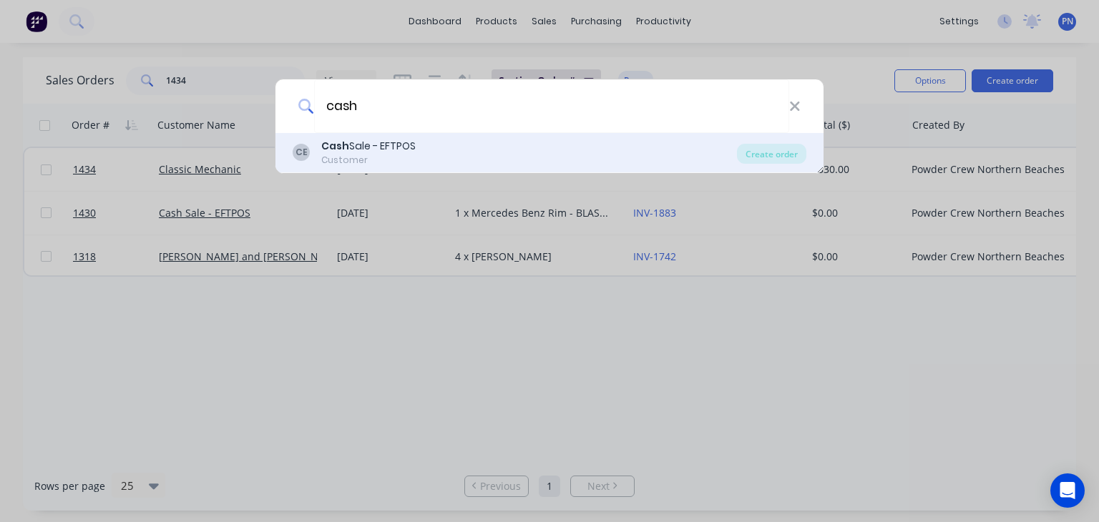
type input "cash"
click at [421, 148] on div "[PERSON_NAME] Sale - EFTPOS Customer" at bounding box center [515, 153] width 444 height 28
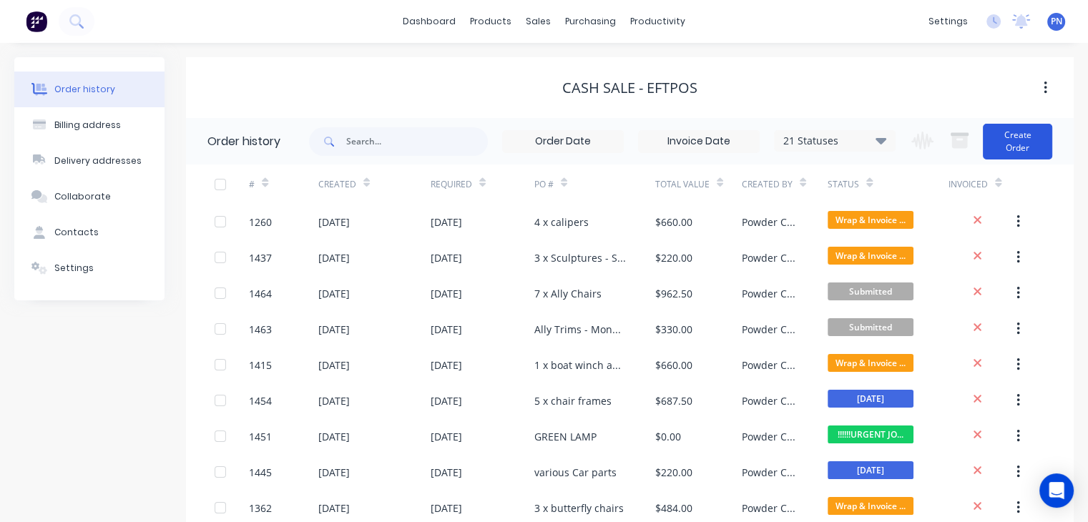
click at [1017, 144] on button "Create Order" at bounding box center [1017, 142] width 69 height 36
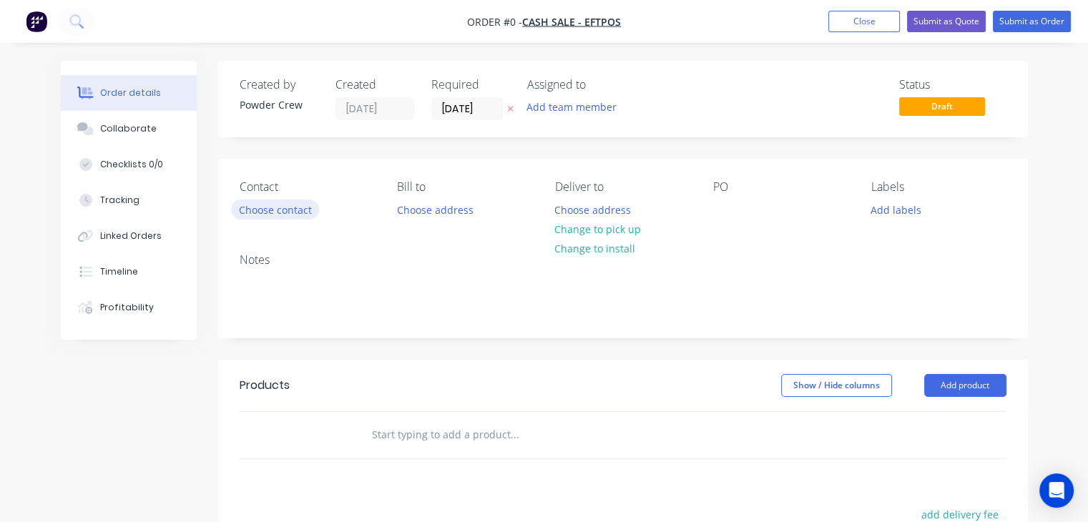
click at [296, 213] on button "Choose contact" at bounding box center [275, 209] width 88 height 19
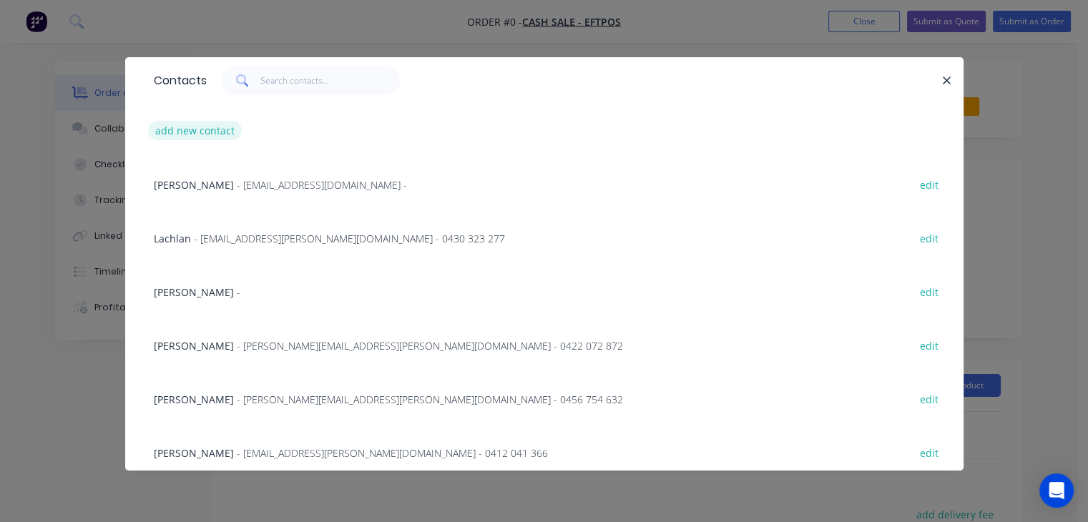
click at [185, 128] on button "add new contact" at bounding box center [195, 130] width 94 height 19
select select "AU"
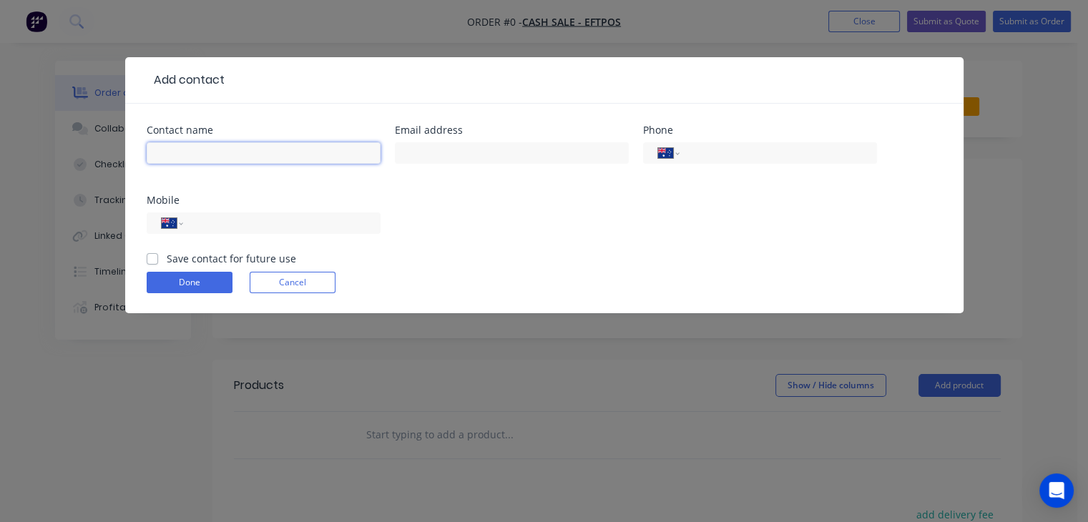
click at [238, 149] on input "text" at bounding box center [264, 152] width 234 height 21
type input "M"
type input "P"
type input "[PERSON_NAME]"
drag, startPoint x: 302, startPoint y: 221, endPoint x: 380, endPoint y: 228, distance: 78.3
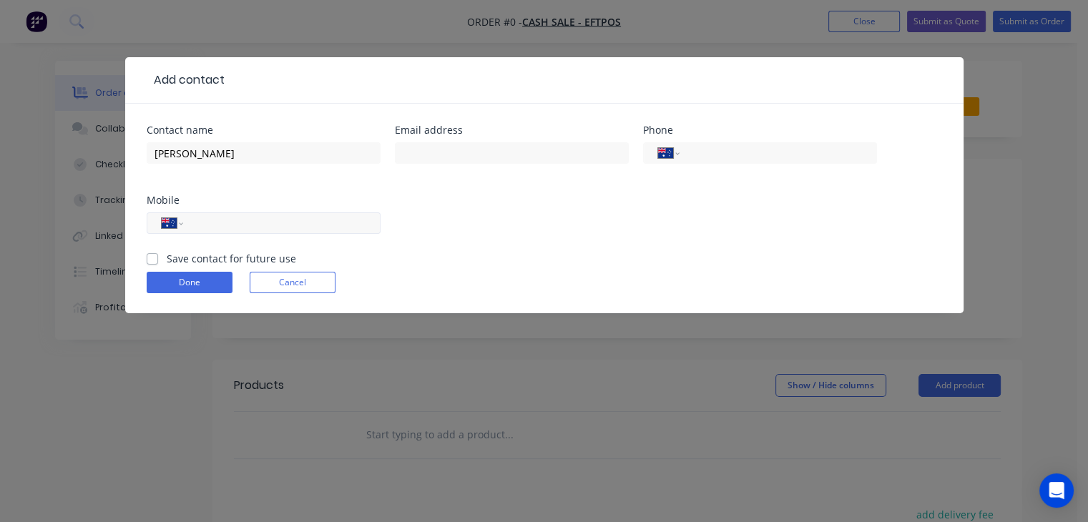
click at [302, 221] on input "tel" at bounding box center [279, 223] width 172 height 16
type input "0458 055 596"
click at [213, 284] on button "Done" at bounding box center [190, 282] width 86 height 21
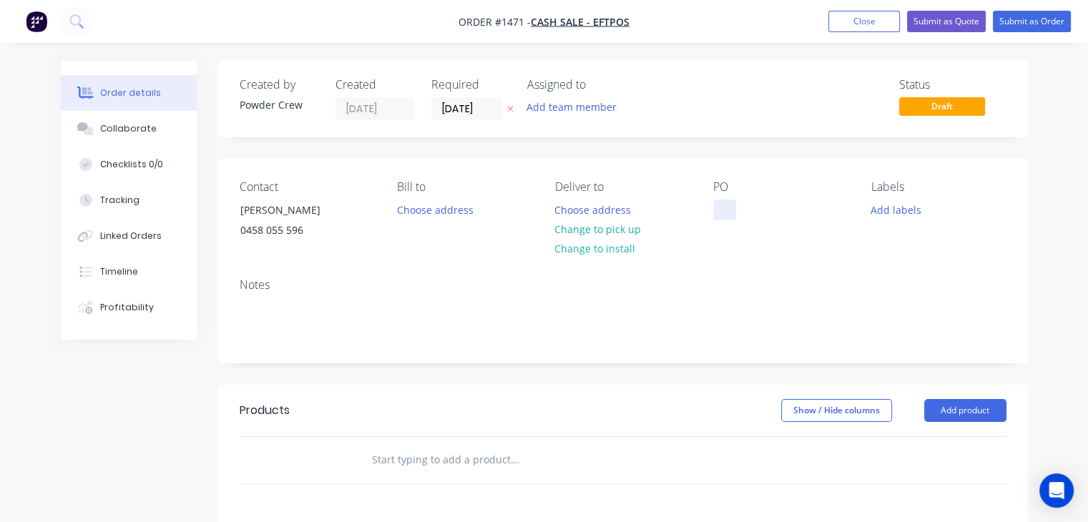
click at [723, 207] on div at bounding box center [724, 210] width 23 height 21
click at [737, 208] on div "4 x springs" at bounding box center [750, 210] width 75 height 21
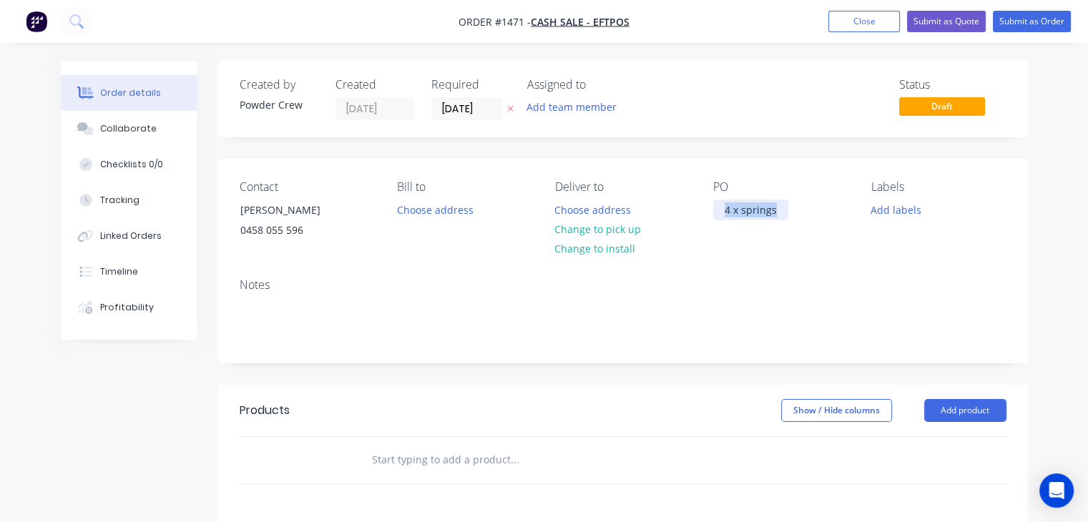
copy div "4 x springs"
click at [958, 404] on button "Add product" at bounding box center [965, 410] width 82 height 23
click at [957, 472] on div "Basic product" at bounding box center [939, 475] width 110 height 21
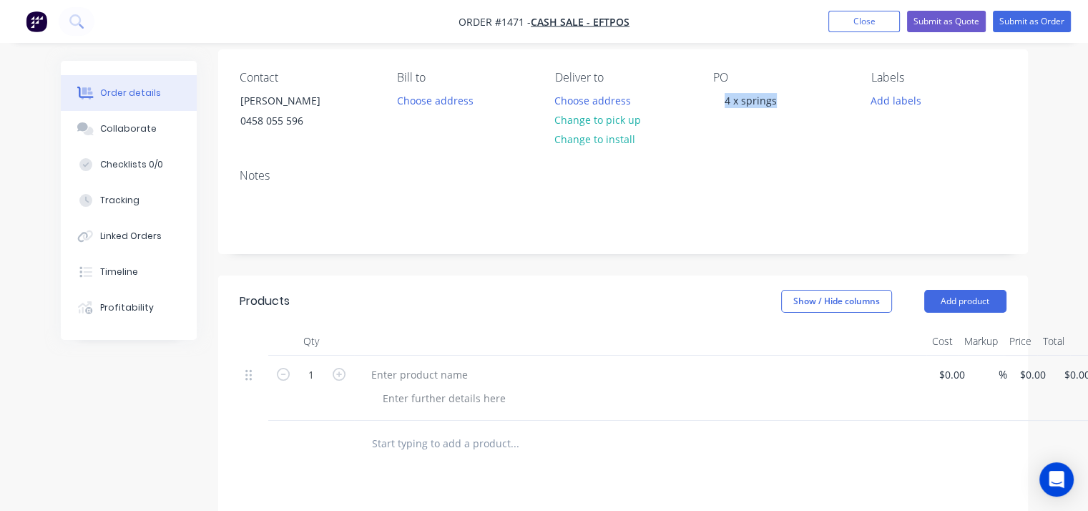
scroll to position [143, 0]
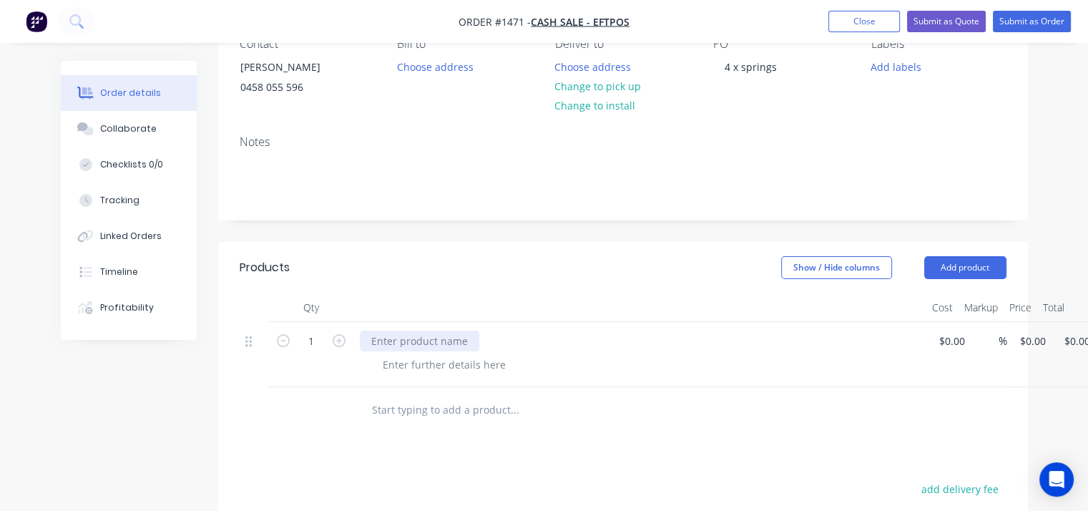
click at [426, 339] on div at bounding box center [419, 341] width 119 height 21
paste div
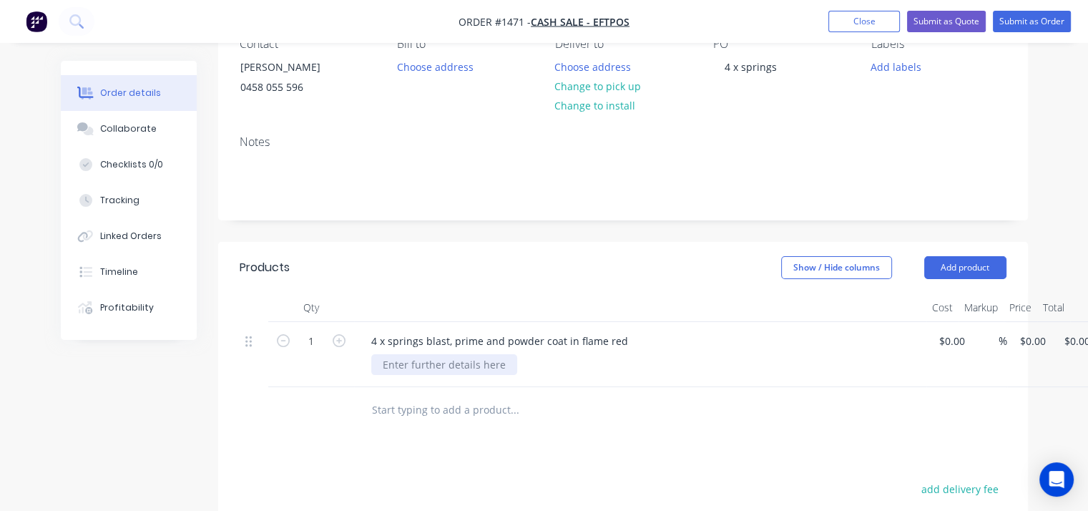
click at [459, 373] on div at bounding box center [444, 364] width 146 height 21
click at [412, 364] on div "200-400+GST" at bounding box center [413, 364] width 85 height 21
click at [725, 389] on div at bounding box center [611, 410] width 515 height 47
click at [1034, 27] on button "Submit as Order" at bounding box center [1032, 21] width 78 height 21
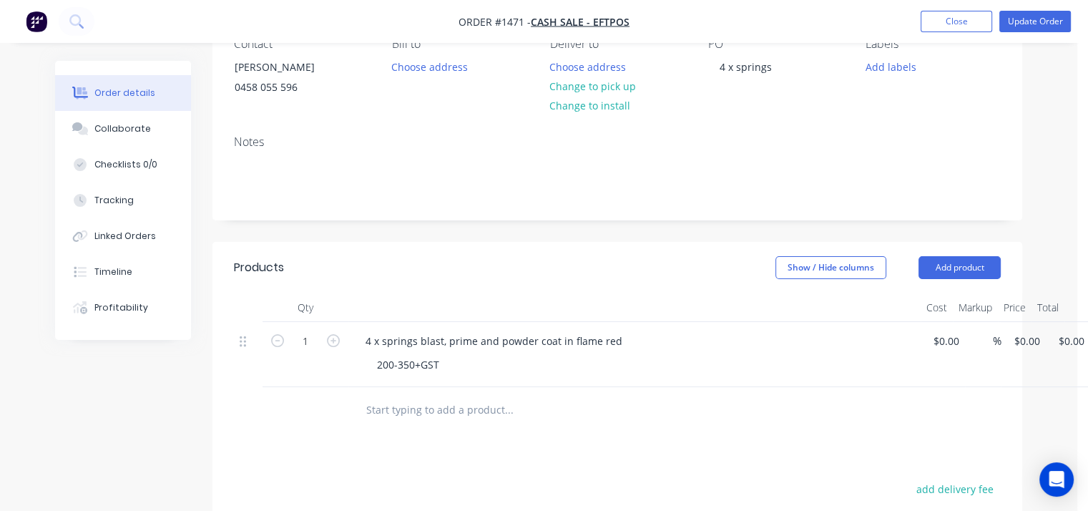
scroll to position [0, 0]
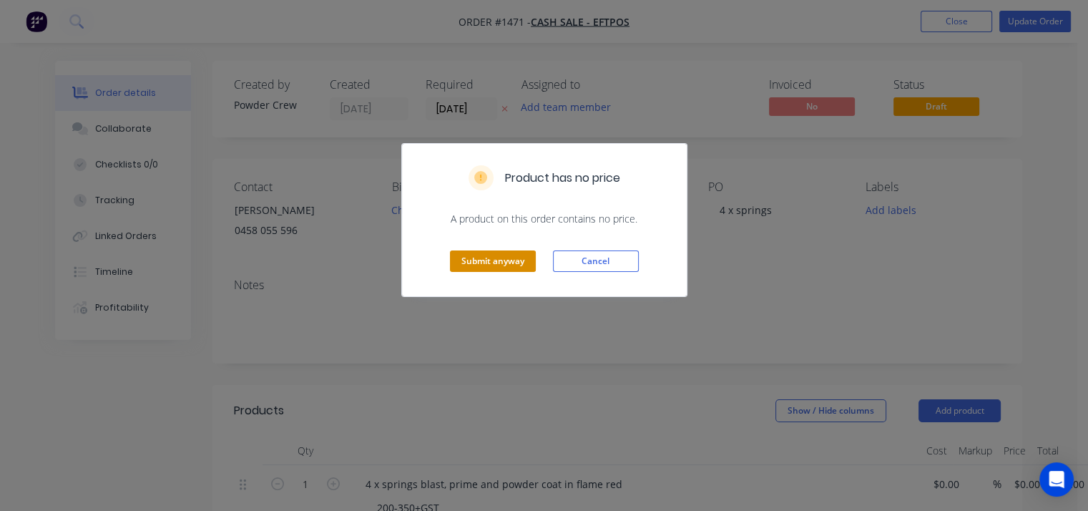
click at [509, 261] on button "Submit anyway" at bounding box center [493, 260] width 86 height 21
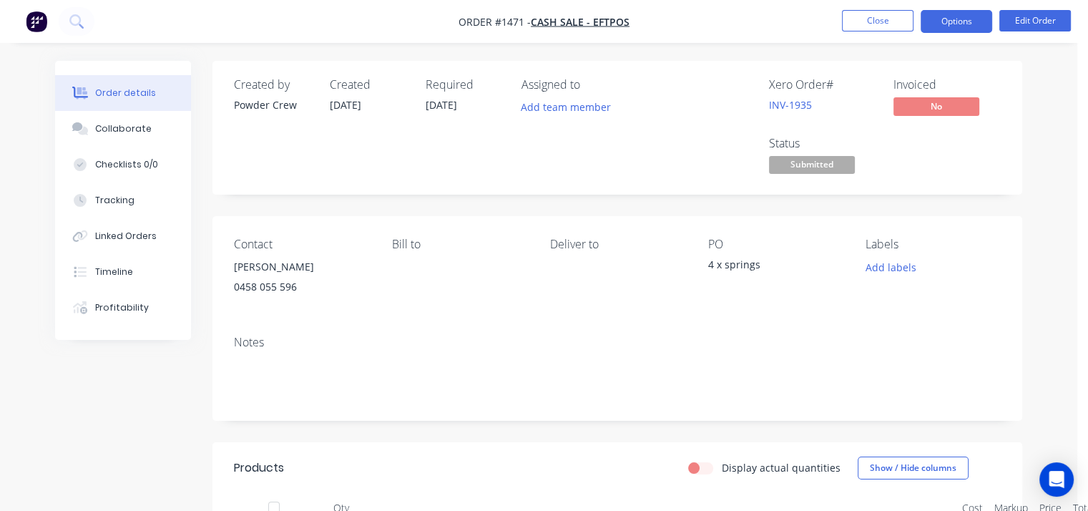
click at [959, 21] on button "Options" at bounding box center [957, 21] width 72 height 23
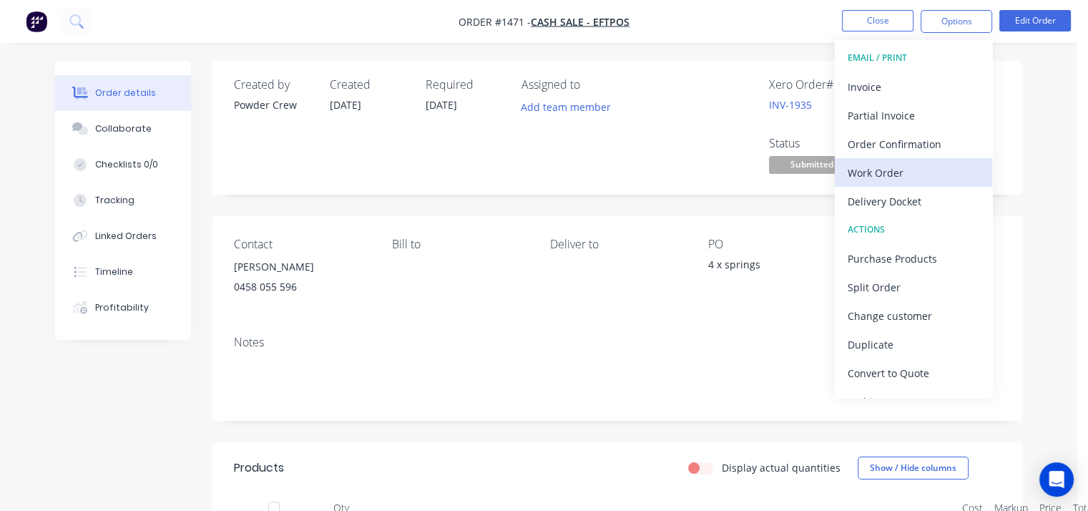
click at [919, 165] on div "Work Order" at bounding box center [914, 172] width 132 height 21
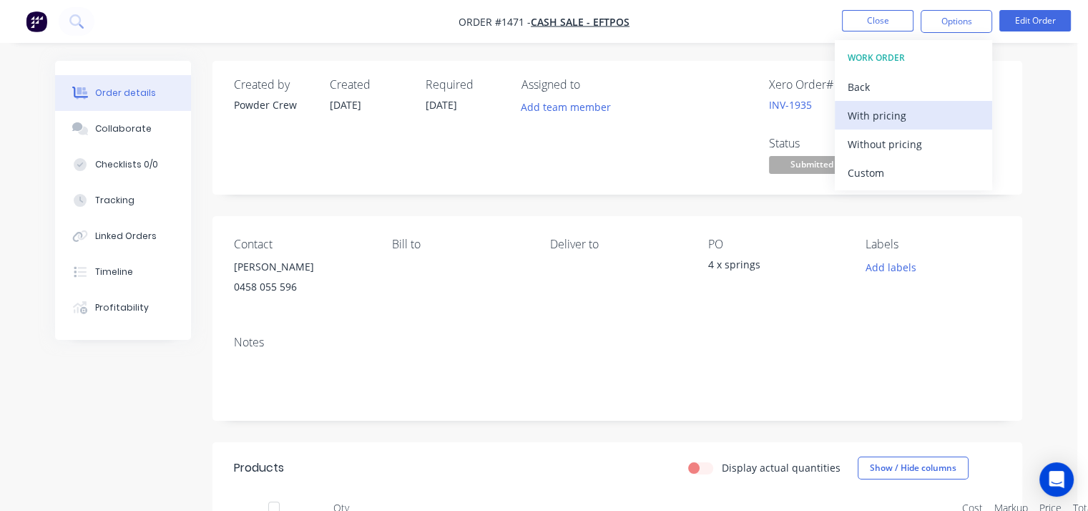
click at [906, 119] on div "With pricing" at bounding box center [914, 115] width 132 height 21
